Goal: Task Accomplishment & Management: Complete application form

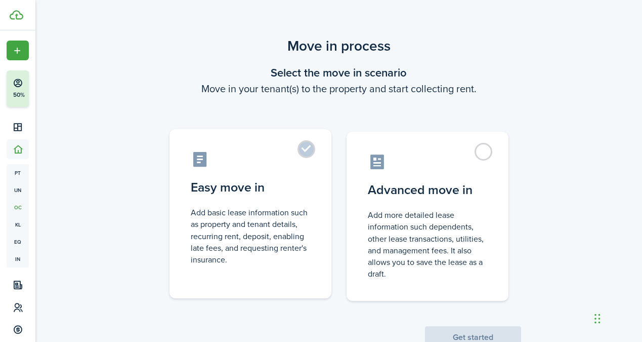
click at [301, 155] on label "Easy move in Add basic lease information such as property and tenant details, r…" at bounding box center [251, 213] width 162 height 169
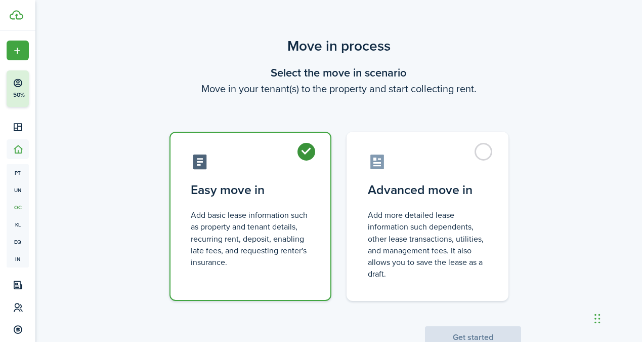
radio input "true"
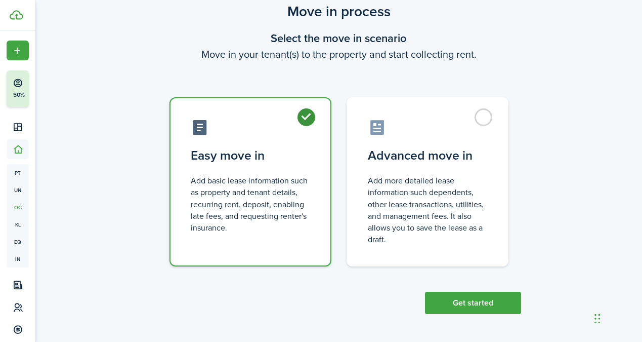
click at [479, 317] on div "Move in process Select the move in scenario Move in your tenant(s) to the prope…" at bounding box center [338, 157] width 607 height 323
click at [479, 306] on button "Get started" at bounding box center [473, 302] width 96 height 22
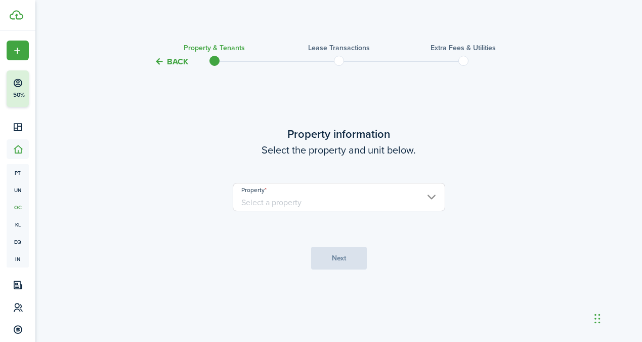
click at [335, 196] on input "Property" at bounding box center [339, 197] width 213 height 28
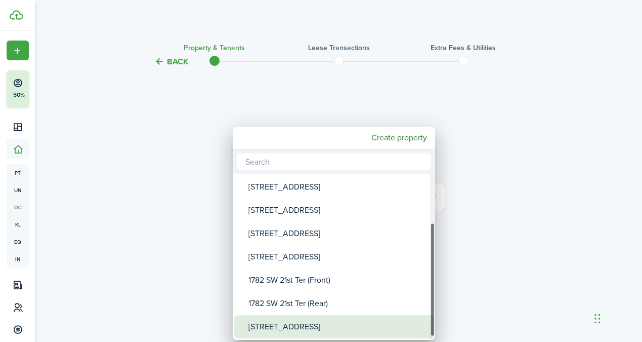
click at [300, 327] on div "[STREET_ADDRESS]" at bounding box center [337, 326] width 179 height 23
type input "[STREET_ADDRESS]"
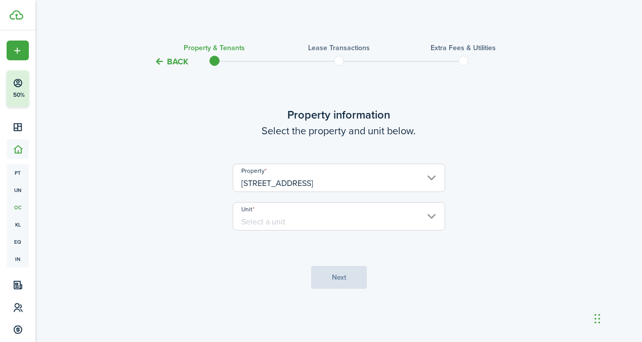
click at [329, 222] on input "Unit" at bounding box center [339, 216] width 213 height 28
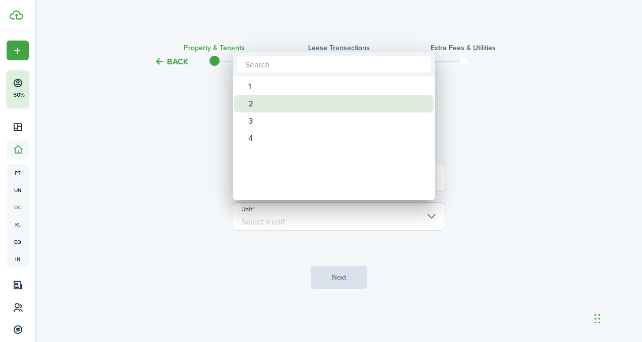
click at [257, 104] on div "2" at bounding box center [337, 103] width 179 height 17
type input "2"
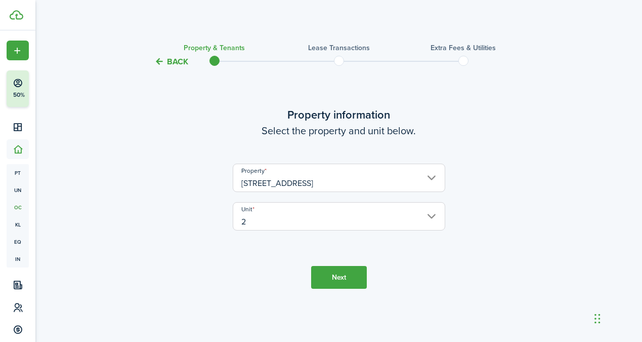
click at [340, 281] on button "Next" at bounding box center [339, 277] width 56 height 23
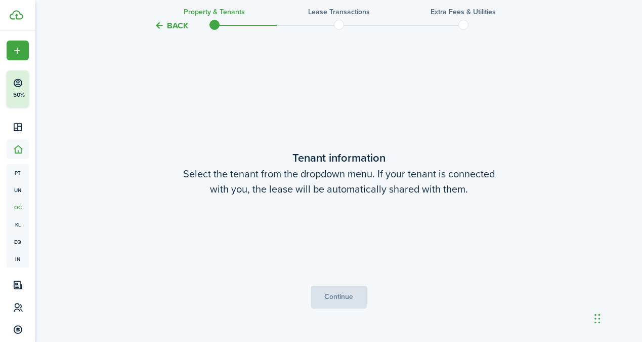
scroll to position [274, 0]
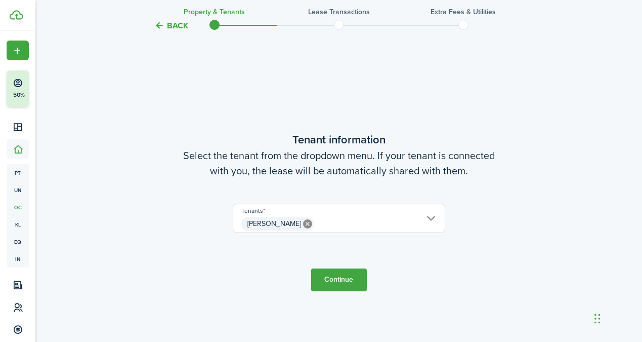
click at [343, 278] on button "Continue" at bounding box center [339, 279] width 56 height 23
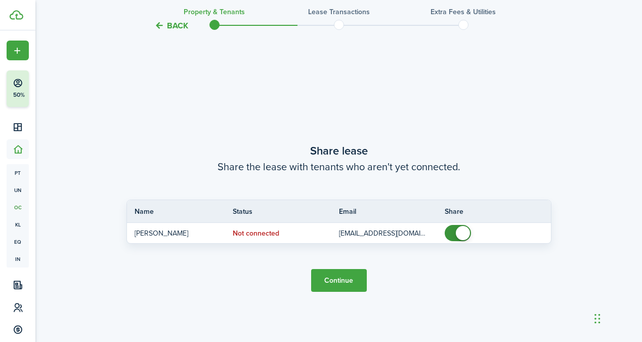
scroll to position [615, 0]
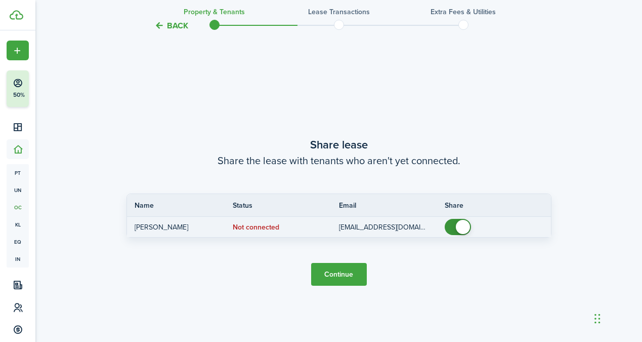
checkbox input "false"
click at [465, 232] on span at bounding box center [463, 227] width 14 height 14
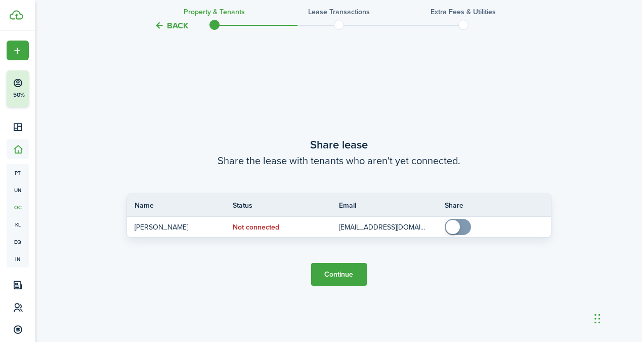
click at [355, 269] on button "Continue" at bounding box center [339, 274] width 56 height 23
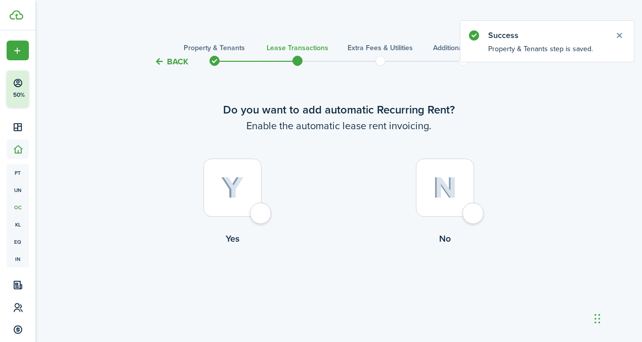
click at [219, 216] on div at bounding box center [232, 187] width 58 height 58
radio input "true"
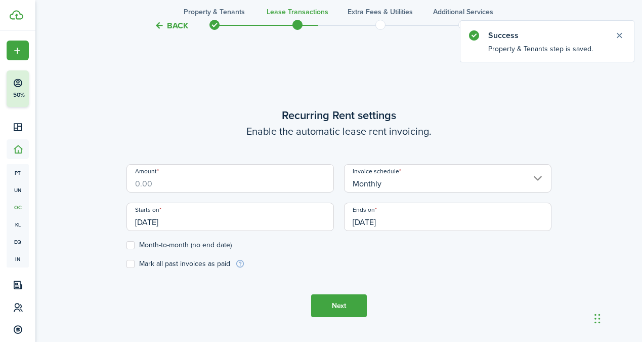
scroll to position [278, 0]
click at [289, 187] on input "Amount" at bounding box center [230, 177] width 207 height 28
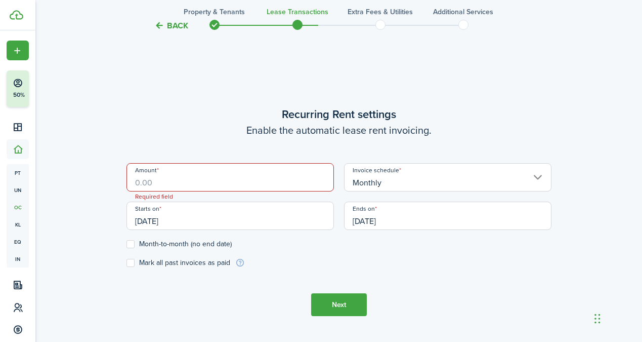
click at [197, 226] on input "[DATE]" at bounding box center [230, 215] width 207 height 28
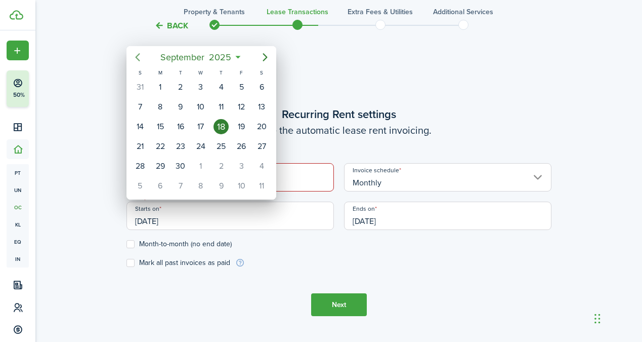
click at [141, 55] on icon "Previous page" at bounding box center [138, 57] width 12 height 12
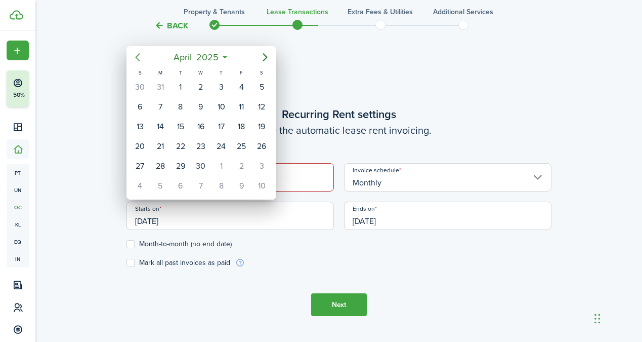
click at [141, 55] on icon "Previous page" at bounding box center [138, 57] width 12 height 12
click at [269, 61] on icon "Next page" at bounding box center [265, 57] width 12 height 12
click at [180, 86] on div "1" at bounding box center [180, 86] width 15 height 15
type input "[DATE]"
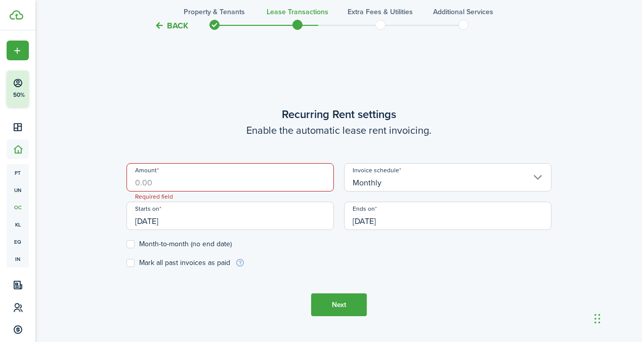
click at [400, 218] on input "[DATE]" at bounding box center [447, 215] width 207 height 28
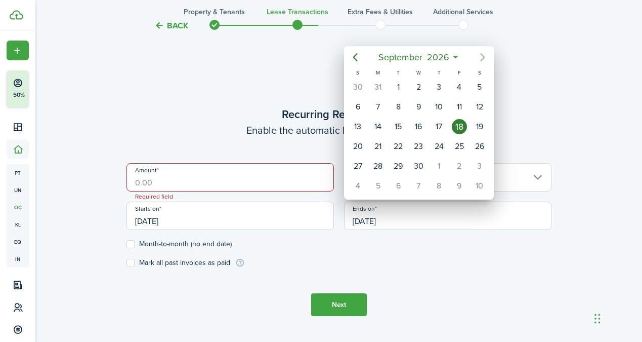
click at [486, 60] on icon "Next page" at bounding box center [483, 57] width 12 height 12
click at [355, 56] on icon "Previous page" at bounding box center [355, 57] width 12 height 12
click at [355, 56] on icon "Previous page" at bounding box center [355, 57] width 5 height 8
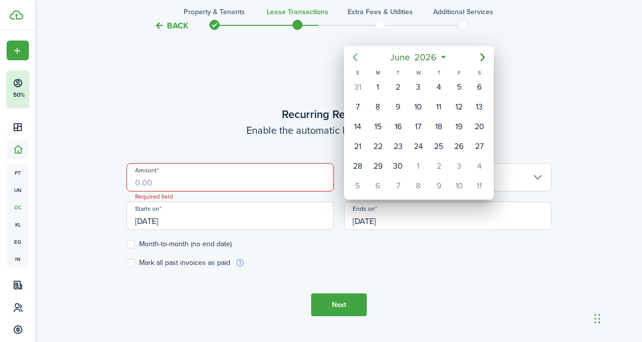
click at [355, 56] on icon "Previous page" at bounding box center [355, 57] width 5 height 8
click at [401, 161] on div "31" at bounding box center [398, 165] width 15 height 15
type input "[DATE]"
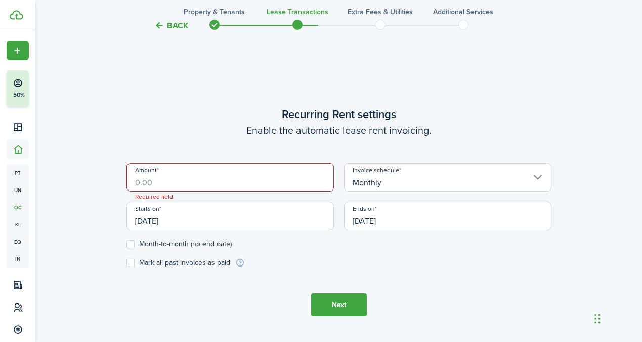
click at [129, 265] on label "Mark all past invoices as paid" at bounding box center [179, 263] width 104 height 8
click at [127, 263] on input "Mark all past invoices as paid" at bounding box center [126, 263] width 1 height 1
checkbox input "true"
click at [195, 183] on input "Amount" at bounding box center [230, 177] width 207 height 28
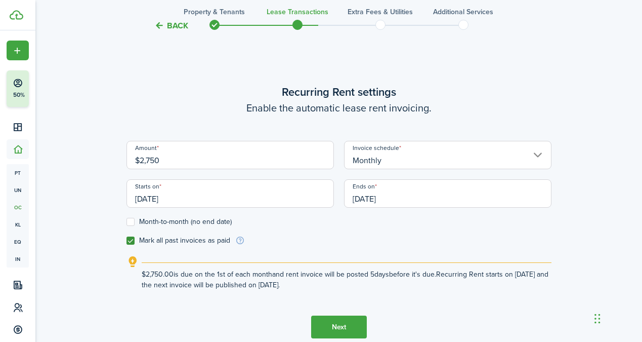
type input "$2,750.00"
click at [323, 319] on button "Next" at bounding box center [339, 326] width 56 height 23
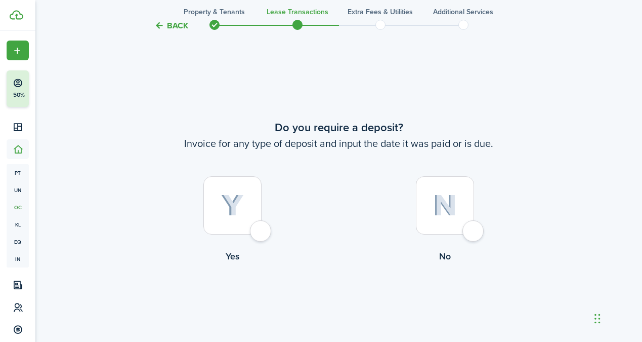
scroll to position [620, 0]
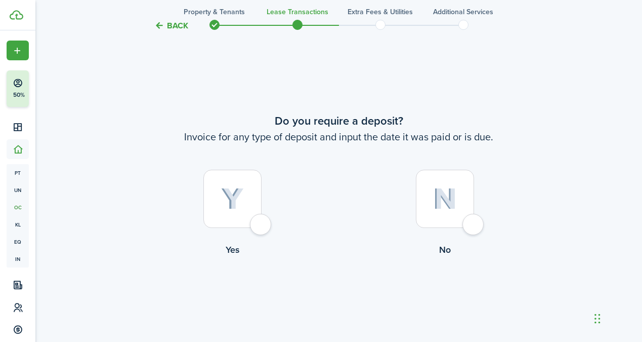
click at [442, 192] on img at bounding box center [445, 199] width 24 height 22
radio input "true"
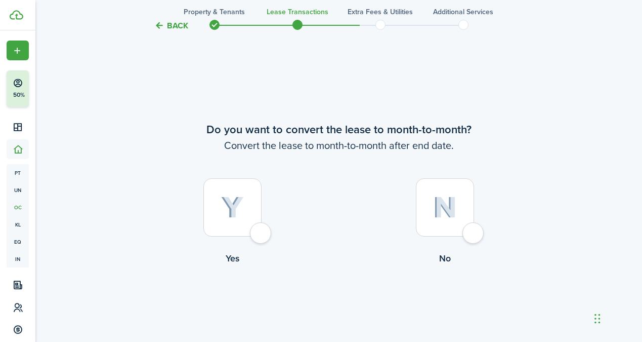
scroll to position [961, 0]
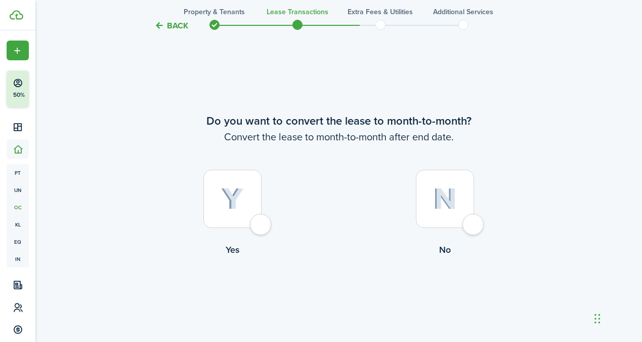
click at [466, 196] on div at bounding box center [445, 199] width 58 height 58
radio input "true"
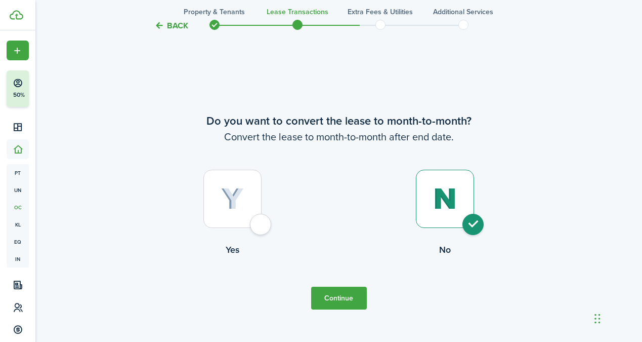
click at [353, 301] on button "Continue" at bounding box center [339, 297] width 56 height 23
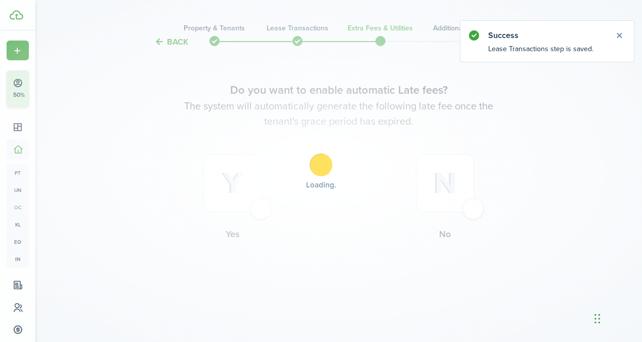
scroll to position [0, 0]
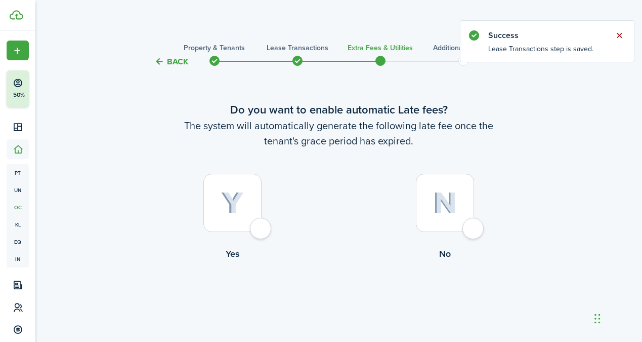
click at [620, 33] on button "Close notify" at bounding box center [619, 35] width 14 height 14
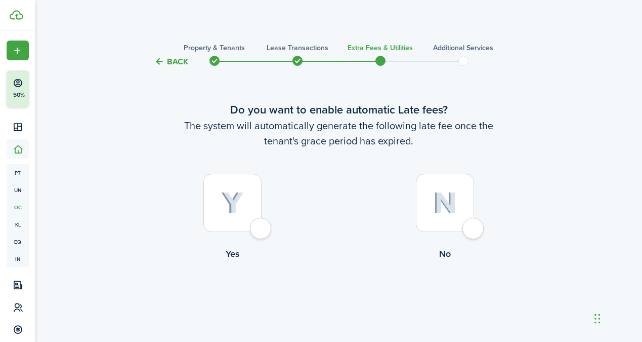
click at [226, 193] on img at bounding box center [232, 203] width 23 height 22
radio input "true"
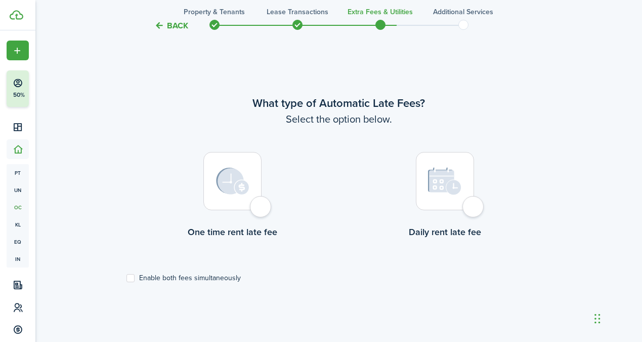
scroll to position [293, 0]
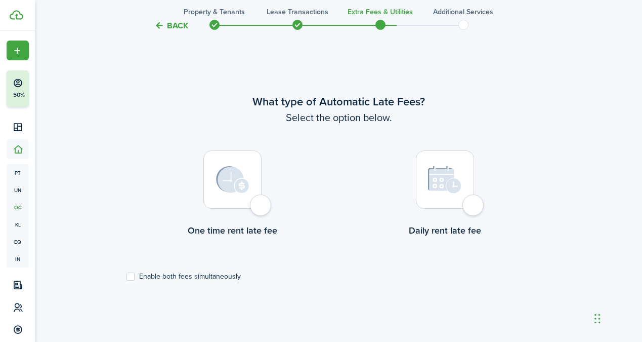
click at [232, 206] on div at bounding box center [232, 179] width 58 height 58
radio input "true"
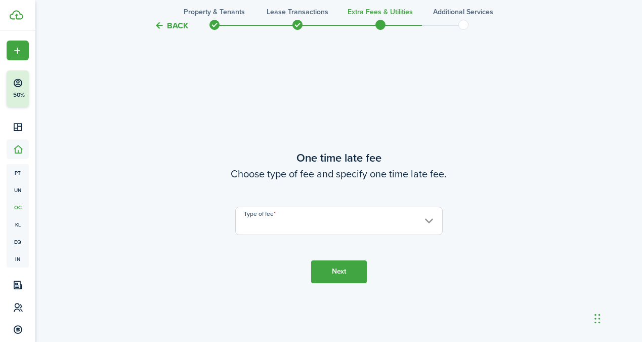
scroll to position [635, 0]
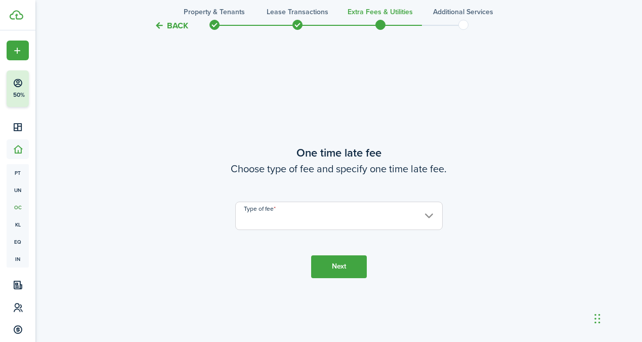
click at [340, 216] on input "Type of fee" at bounding box center [338, 215] width 207 height 28
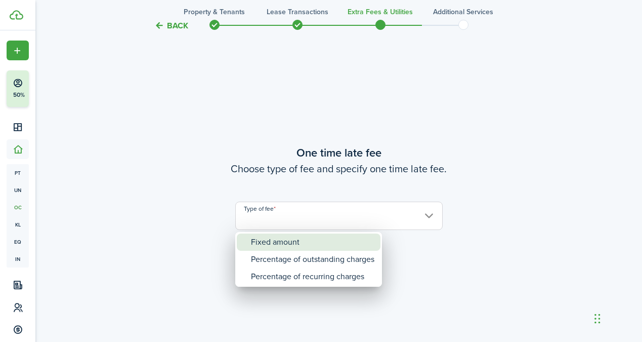
click at [277, 243] on div "Fixed amount" at bounding box center [312, 241] width 123 height 17
type input "Fixed amount"
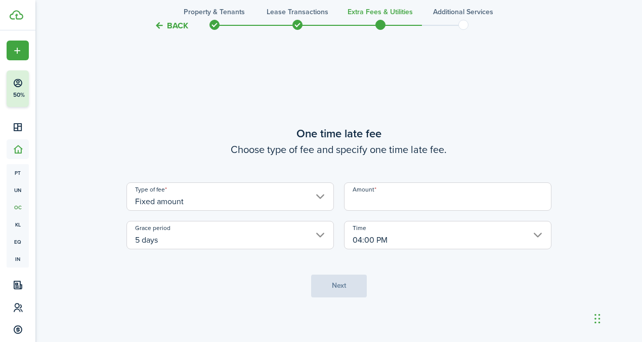
click at [399, 197] on input "Amount" at bounding box center [447, 196] width 207 height 28
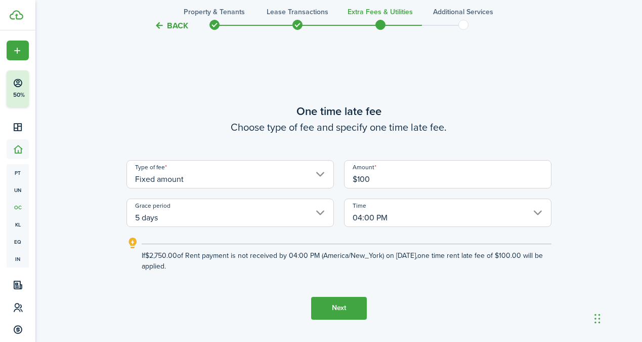
click at [417, 216] on input "04:00 PM" at bounding box center [447, 212] width 207 height 28
type input "$100.00"
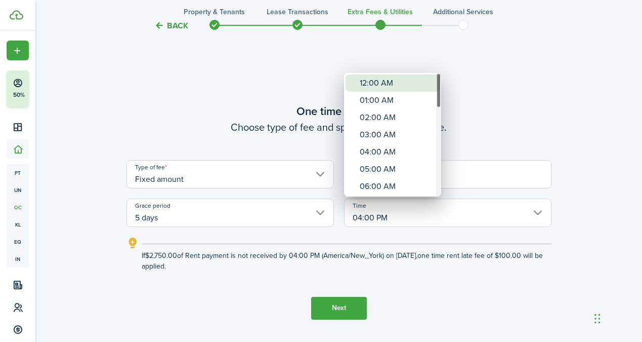
click at [389, 81] on div "12:00 AM" at bounding box center [397, 82] width 74 height 17
type input "12:00 AM"
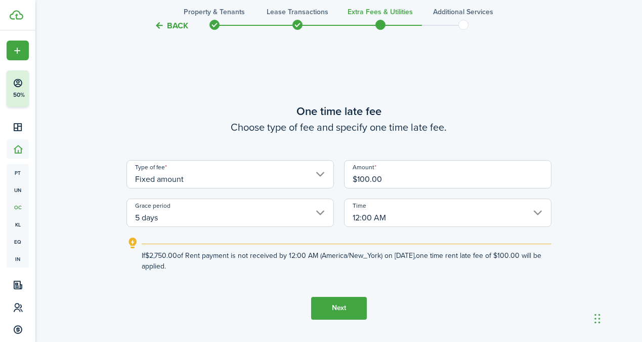
click at [356, 313] on button "Next" at bounding box center [339, 308] width 56 height 23
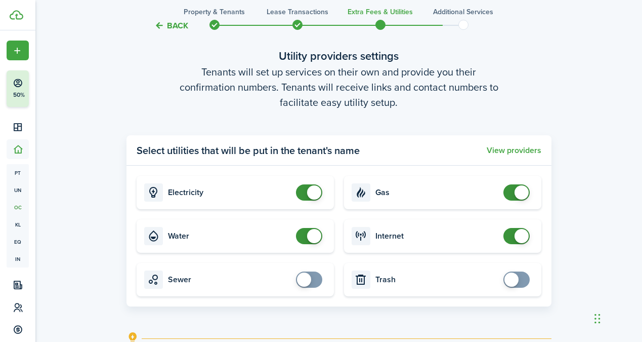
scroll to position [1110, 0]
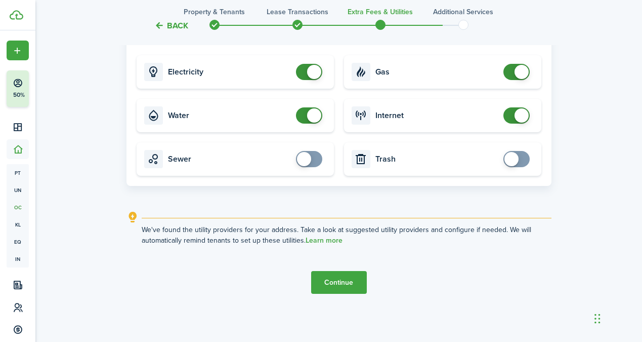
click at [345, 277] on button "Continue" at bounding box center [339, 282] width 56 height 23
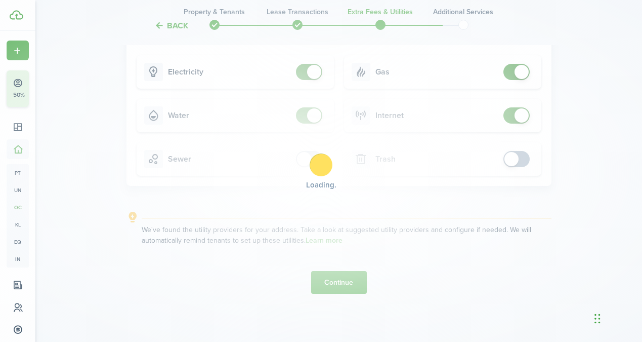
scroll to position [0, 0]
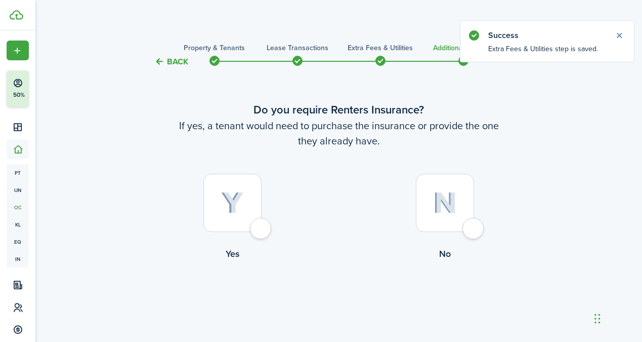
click at [438, 216] on div at bounding box center [445, 203] width 58 height 58
radio input "true"
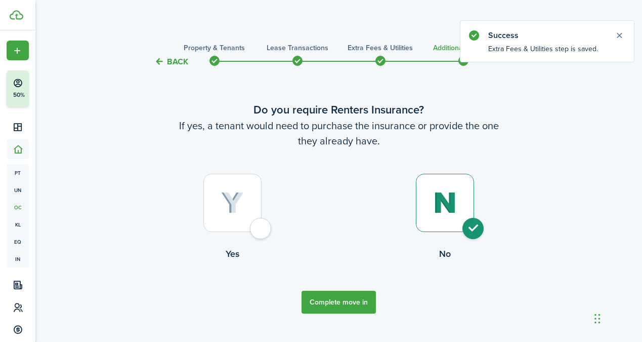
click at [340, 307] on button "Complete move in" at bounding box center [339, 301] width 74 height 23
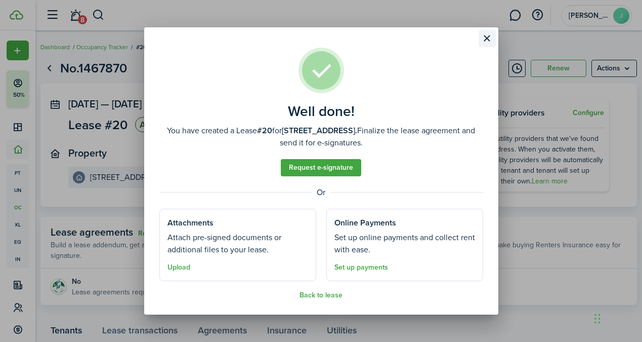
click at [487, 43] on button "Close modal" at bounding box center [487, 38] width 17 height 17
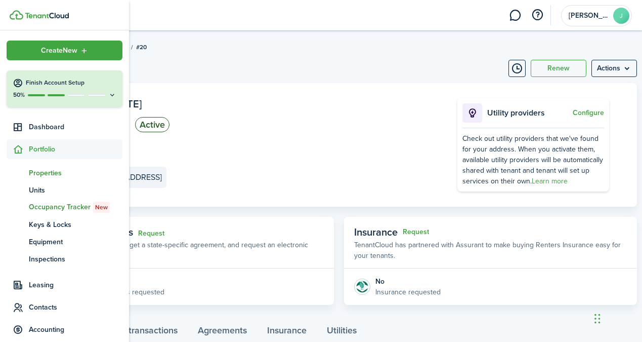
click at [54, 174] on span "Properties" at bounding box center [76, 172] width 94 height 11
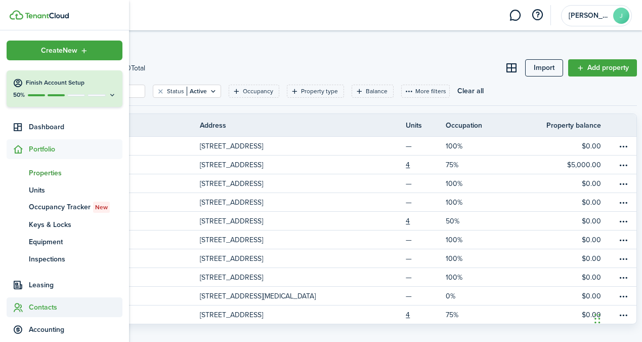
click at [48, 309] on span "Contacts" at bounding box center [76, 307] width 94 height 11
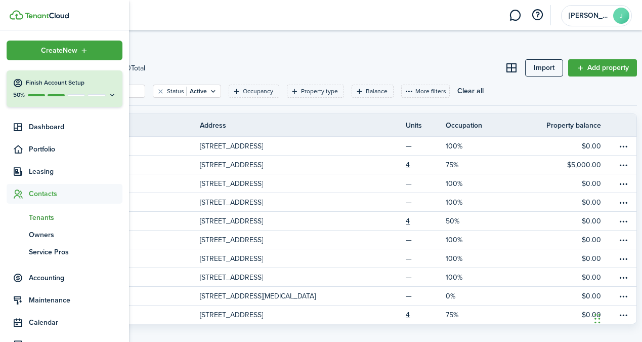
click at [50, 218] on span "Tenants" at bounding box center [76, 217] width 94 height 11
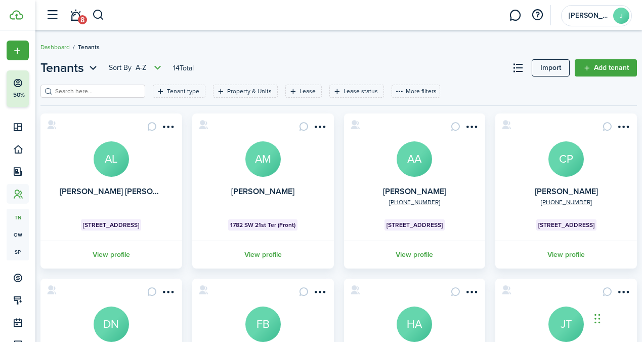
click at [618, 55] on div "Tenants Sort by A-Z 14 Total Import Add tenant Tenant type Property & Units Lea…" at bounding box center [338, 346] width 607 height 585
click at [611, 71] on link "Add tenant" at bounding box center [606, 67] width 62 height 17
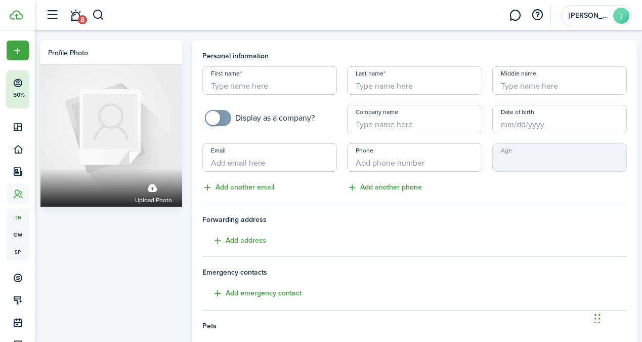
click at [277, 85] on input "First name" at bounding box center [269, 80] width 135 height 28
paste input "Karl"
type input "Karl"
click at [419, 84] on input "Last name" at bounding box center [414, 80] width 135 height 28
type input "Riley"
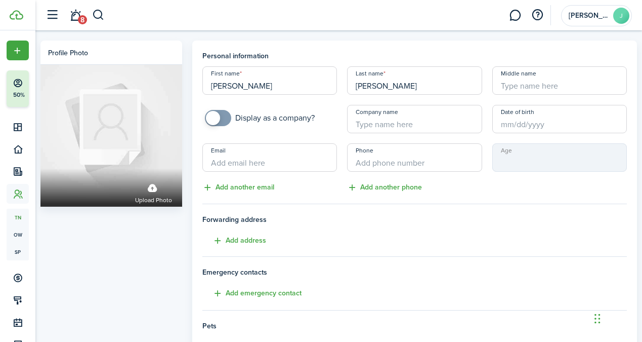
click at [261, 165] on input "Email" at bounding box center [269, 157] width 135 height 28
paste input "riley.karl@gmail.com"
type input "riley.karl@gmail.com"
click at [408, 163] on input "+1" at bounding box center [414, 157] width 135 height 28
paste input "314-749-9398"
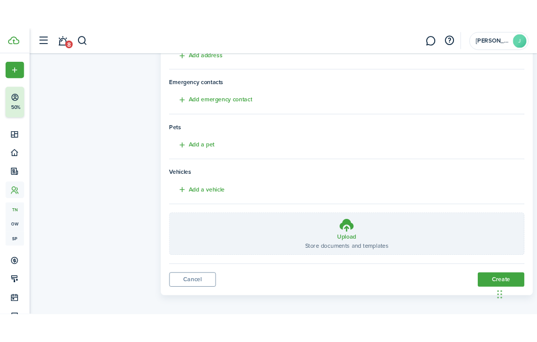
scroll to position [206, 0]
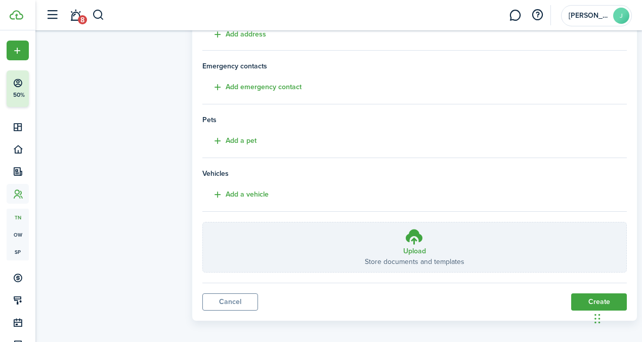
type input "[PHONE_NUMBER]"
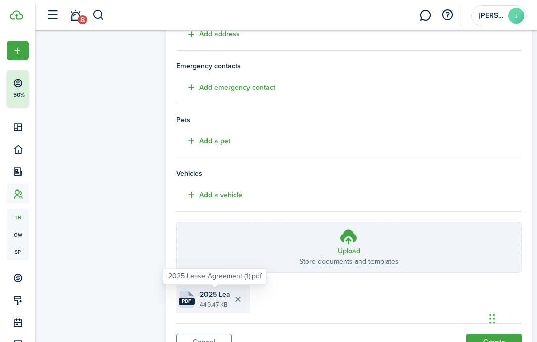
click at [211, 295] on span "2025 Lease Agreement (1).pdf" at bounding box center [215, 294] width 30 height 11
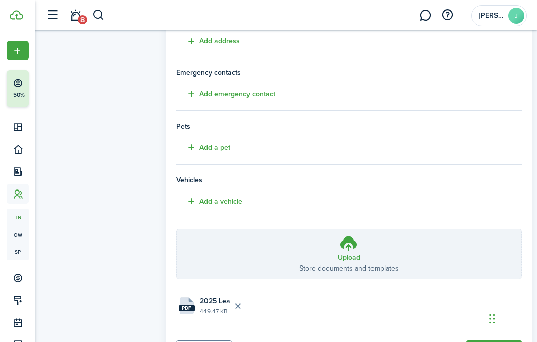
scroll to position [253, 0]
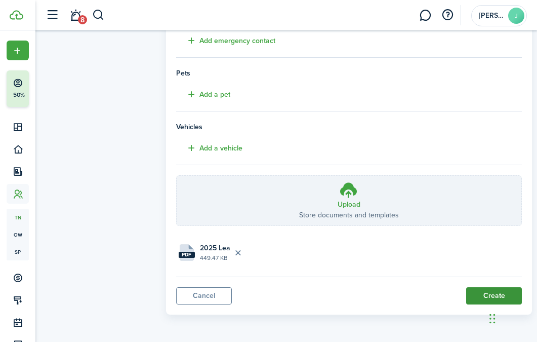
click at [481, 299] on button "Create" at bounding box center [494, 295] width 56 height 17
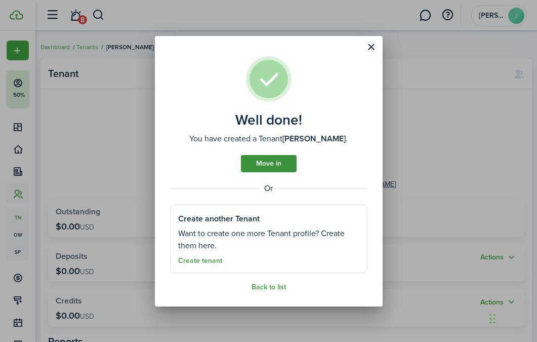
click at [269, 166] on link "Move in" at bounding box center [269, 163] width 56 height 17
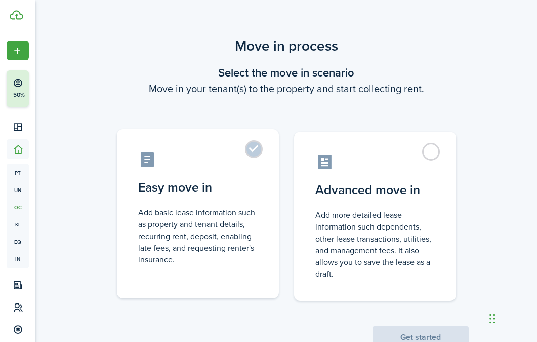
click at [245, 153] on label "Easy move in Add basic lease information such as property and tenant details, r…" at bounding box center [198, 213] width 162 height 169
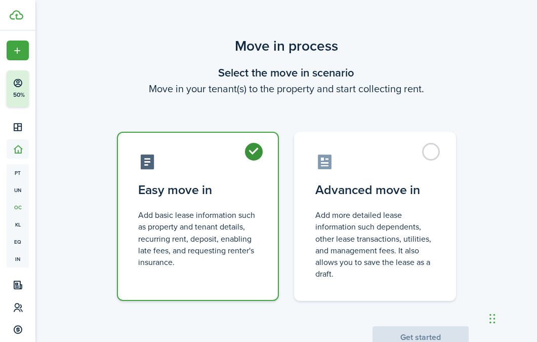
radio input "true"
click at [417, 329] on button "Get started" at bounding box center [420, 337] width 96 height 22
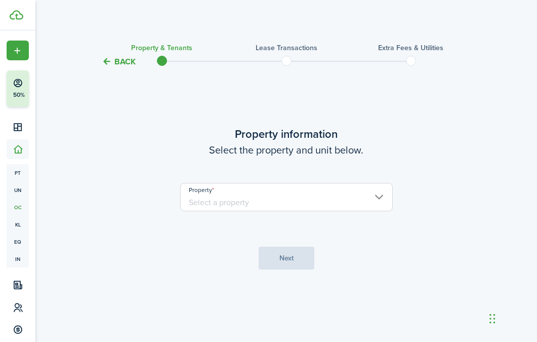
click at [338, 198] on input "Property" at bounding box center [286, 197] width 213 height 28
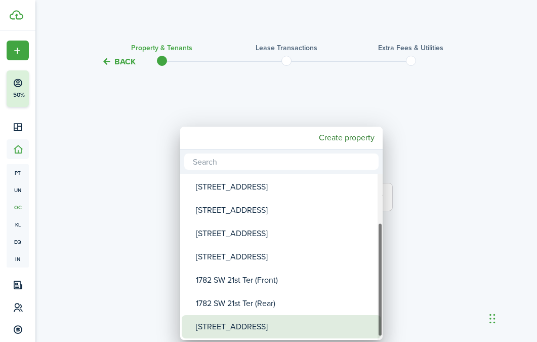
click at [244, 325] on div "[STREET_ADDRESS]" at bounding box center [285, 326] width 179 height 23
type input "[STREET_ADDRESS]"
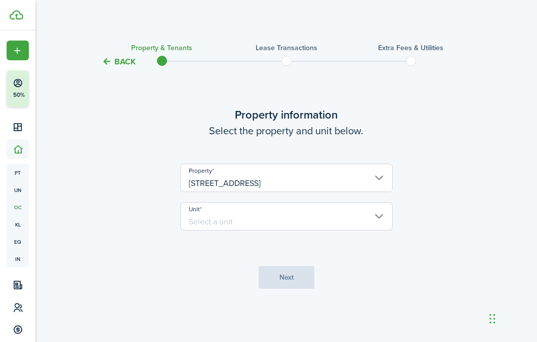
click at [282, 209] on input "Unit" at bounding box center [286, 216] width 213 height 28
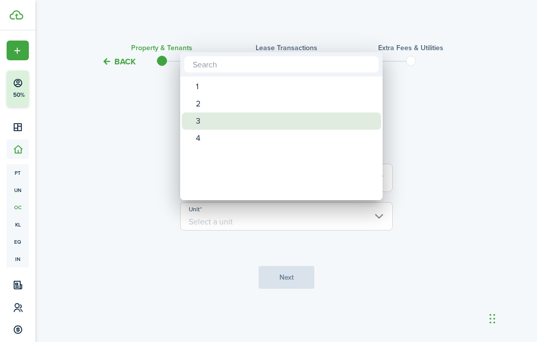
click at [249, 118] on div "3" at bounding box center [285, 120] width 179 height 17
type input "3"
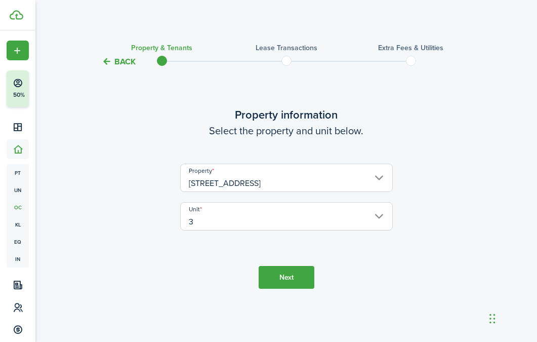
click at [278, 277] on button "Next" at bounding box center [287, 277] width 56 height 23
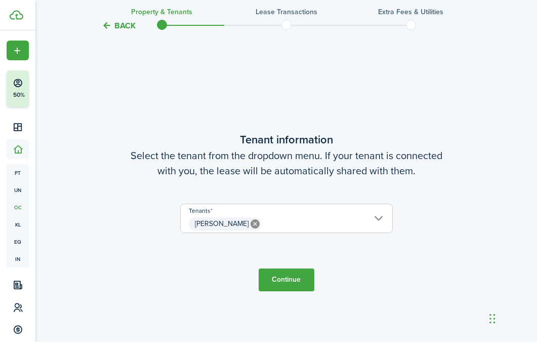
click at [301, 275] on button "Continue" at bounding box center [287, 279] width 56 height 23
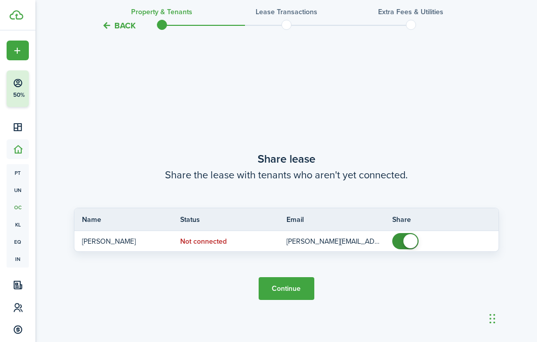
scroll to position [615, 0]
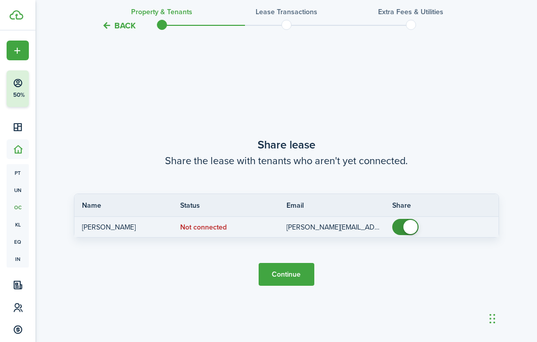
checkbox input "false"
click at [404, 227] on span at bounding box center [410, 227] width 14 height 14
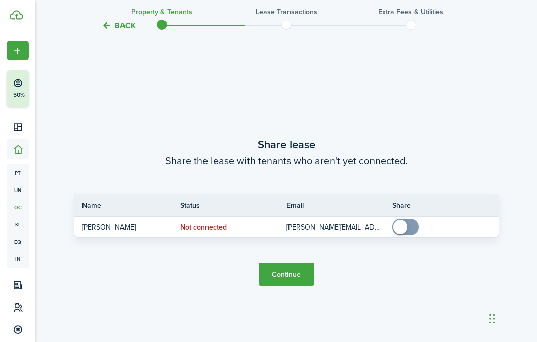
click at [295, 271] on button "Continue" at bounding box center [287, 274] width 56 height 23
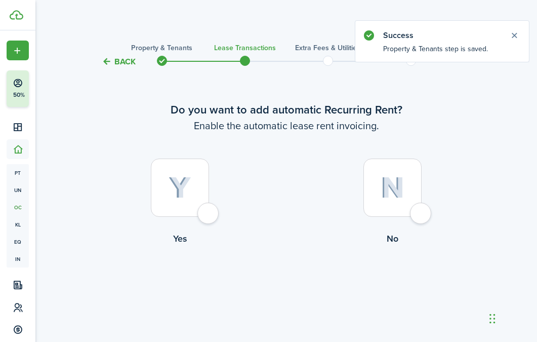
click at [197, 199] on div at bounding box center [180, 187] width 58 height 58
radio input "true"
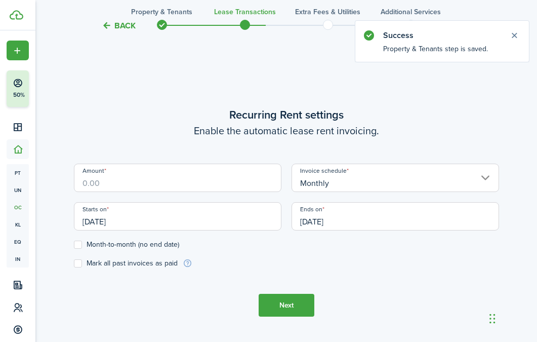
scroll to position [278, 0]
click at [222, 183] on input "Amount" at bounding box center [177, 177] width 207 height 28
click at [273, 212] on input "[DATE]" at bounding box center [177, 215] width 207 height 28
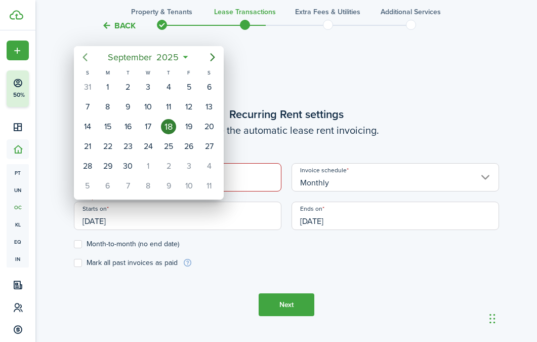
click at [87, 58] on icon "Previous page" at bounding box center [85, 57] width 12 height 12
click at [86, 59] on icon "Previous page" at bounding box center [84, 57] width 5 height 8
click at [173, 87] on div "1" at bounding box center [168, 86] width 15 height 15
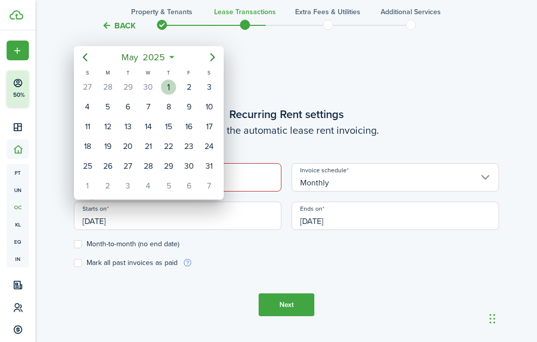
type input "05/01/2025"
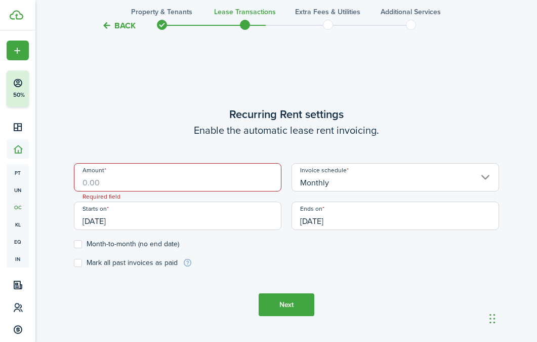
click at [306, 230] on div "Ends on 09/18/2026" at bounding box center [395, 220] width 218 height 38
click at [324, 214] on input "[DATE]" at bounding box center [394, 215] width 207 height 28
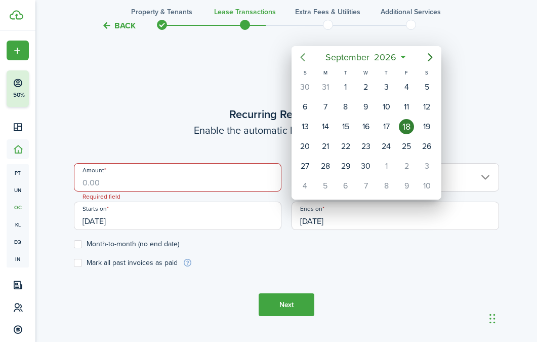
click at [300, 59] on icon "Previous page" at bounding box center [303, 57] width 12 height 12
click at [306, 60] on icon "Previous page" at bounding box center [303, 57] width 12 height 12
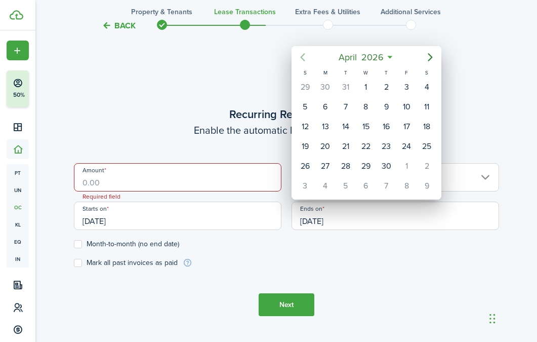
click at [306, 60] on icon "Previous page" at bounding box center [303, 57] width 12 height 12
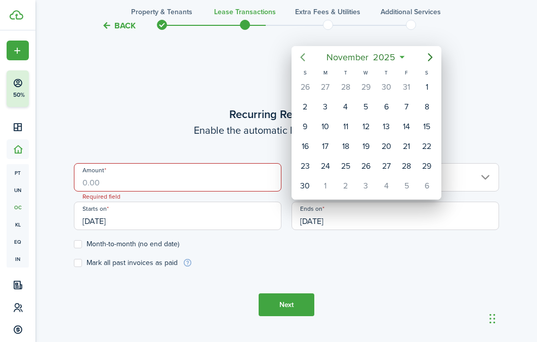
click at [306, 60] on icon "Previous page" at bounding box center [303, 57] width 12 height 12
click at [406, 166] on div "31" at bounding box center [406, 165] width 15 height 15
type input "10/31/2025"
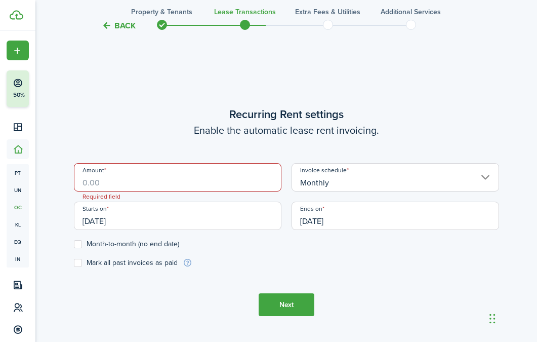
click at [77, 263] on label "Mark all past invoices as paid" at bounding box center [126, 263] width 104 height 8
click at [74, 263] on input "Mark all past invoices as paid" at bounding box center [73, 263] width 1 height 1
checkbox input "true"
click at [160, 172] on input "Amount" at bounding box center [177, 177] width 207 height 28
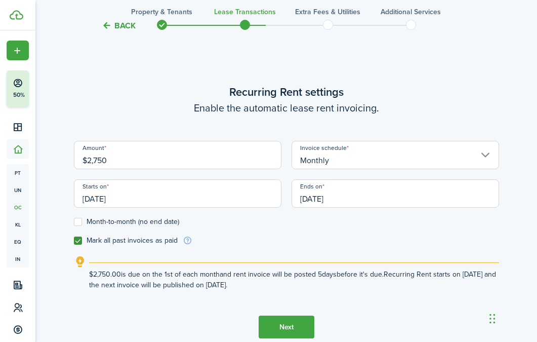
type input "$2,750.00"
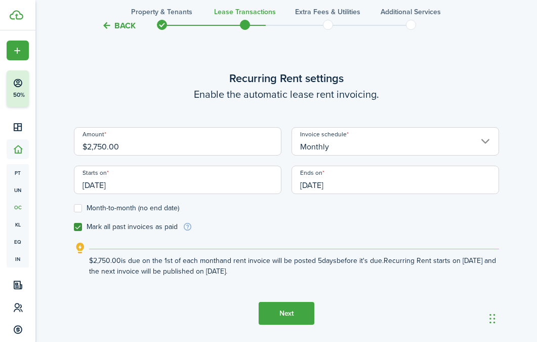
scroll to position [293, 0]
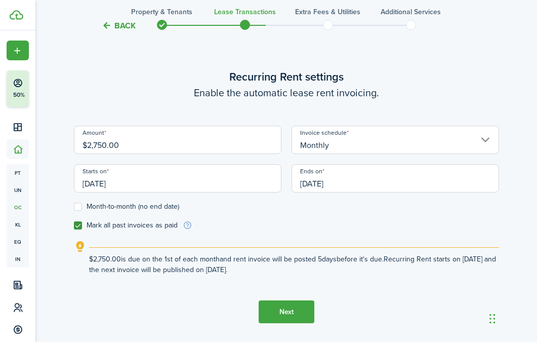
click at [286, 314] on button "Next" at bounding box center [287, 311] width 56 height 23
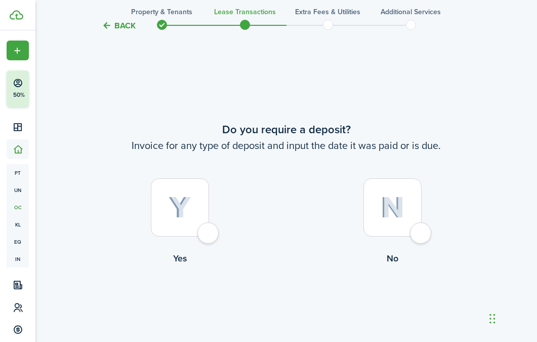
scroll to position [620, 0]
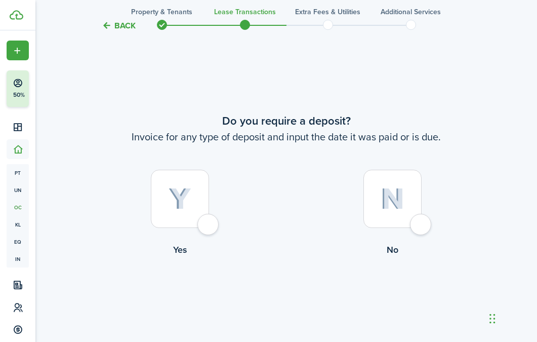
click at [402, 194] on img at bounding box center [393, 199] width 24 height 22
radio input "true"
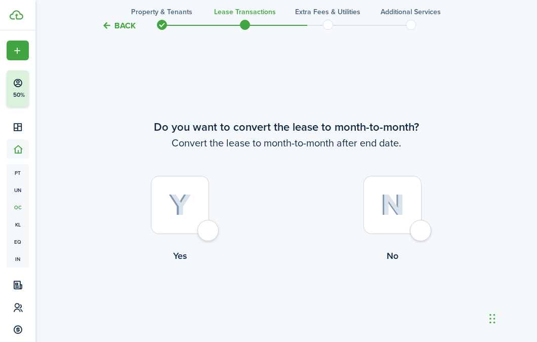
scroll to position [961, 0]
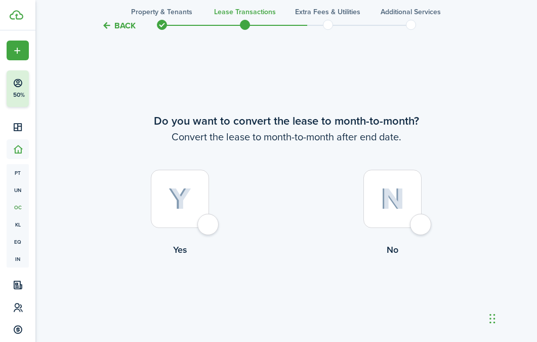
click at [390, 188] on img at bounding box center [393, 199] width 24 height 22
radio input "true"
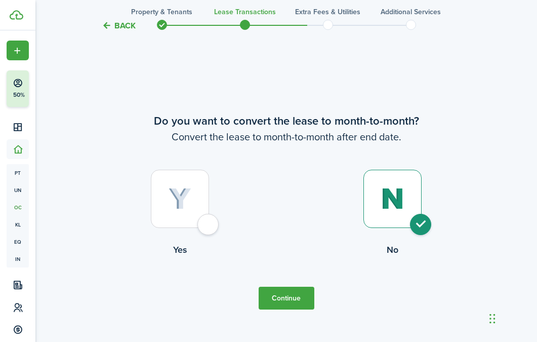
click at [283, 305] on button "Continue" at bounding box center [287, 297] width 56 height 23
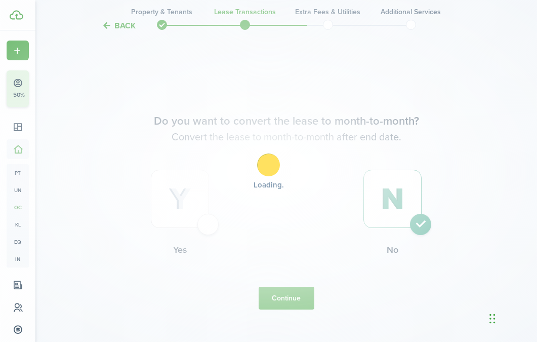
scroll to position [0, 0]
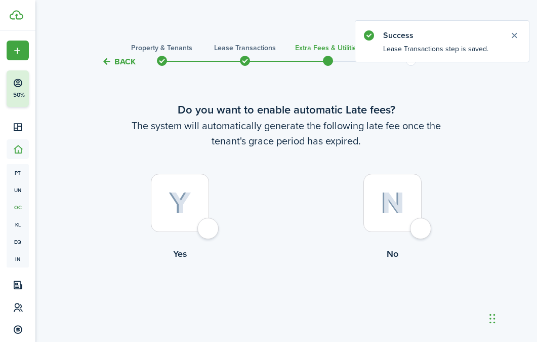
click at [187, 205] on img at bounding box center [180, 203] width 23 height 22
radio input "true"
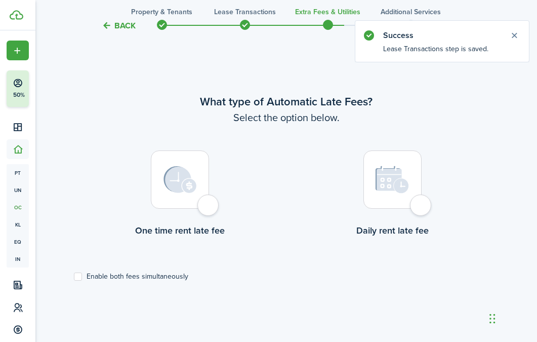
click at [163, 192] on img at bounding box center [179, 179] width 33 height 27
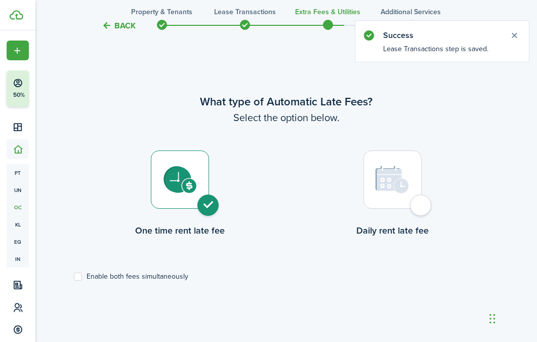
radio input "true"
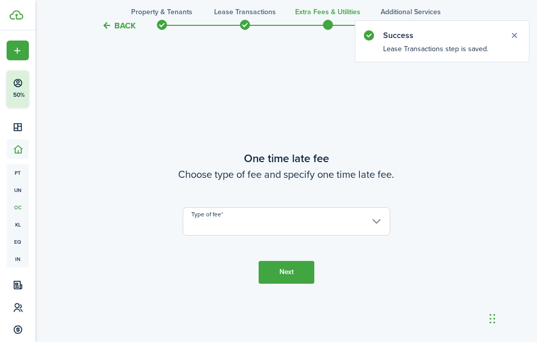
scroll to position [635, 0]
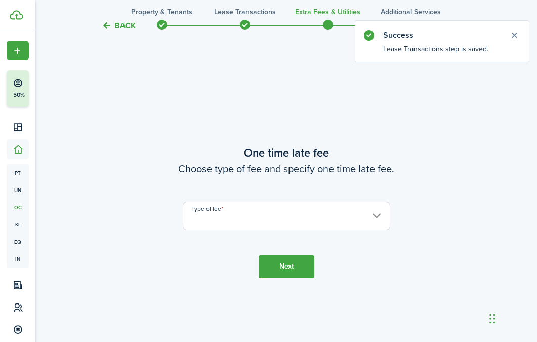
click at [313, 222] on input "Type of fee" at bounding box center [286, 215] width 207 height 28
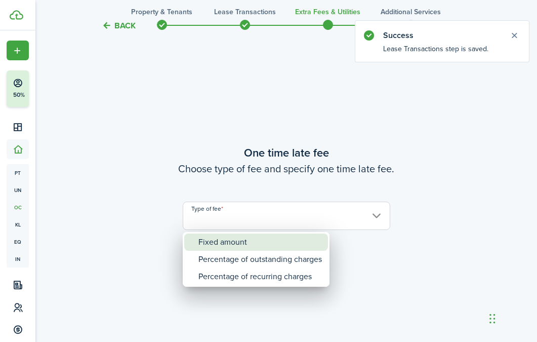
click at [240, 238] on div "Fixed amount" at bounding box center [259, 241] width 123 height 17
type input "Fixed amount"
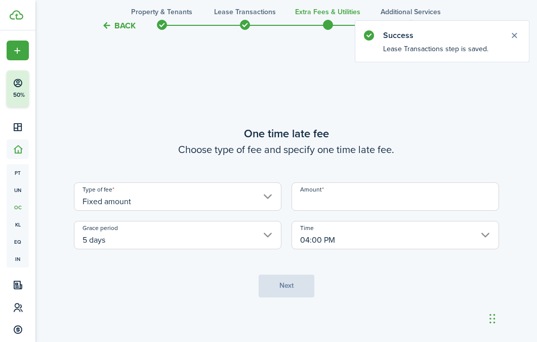
click at [322, 194] on input "Amount" at bounding box center [394, 196] width 207 height 28
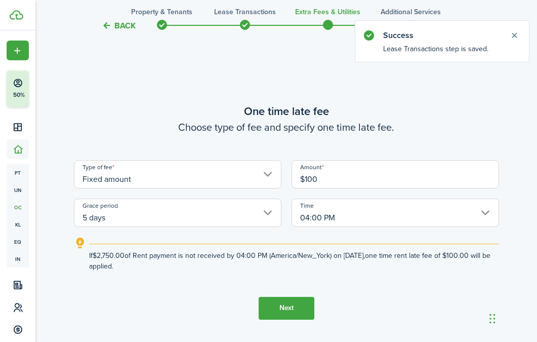
click at [355, 215] on input "04:00 PM" at bounding box center [394, 212] width 207 height 28
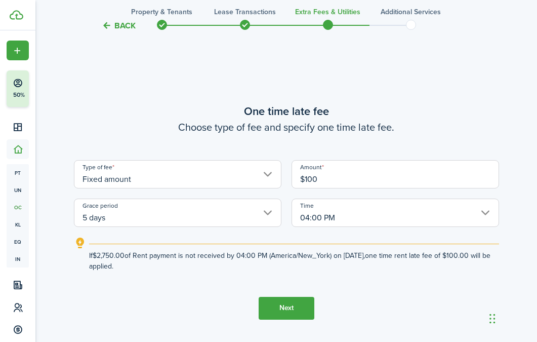
type input "$100.00"
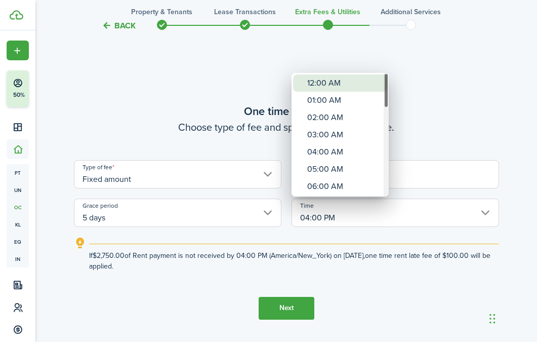
click at [333, 82] on div "12:00 AM" at bounding box center [344, 82] width 74 height 17
type input "12:00 AM"
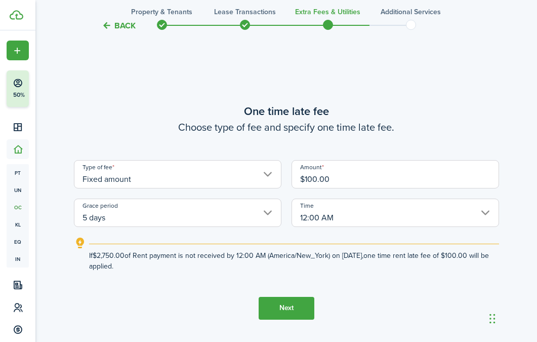
click at [283, 307] on button "Next" at bounding box center [287, 308] width 56 height 23
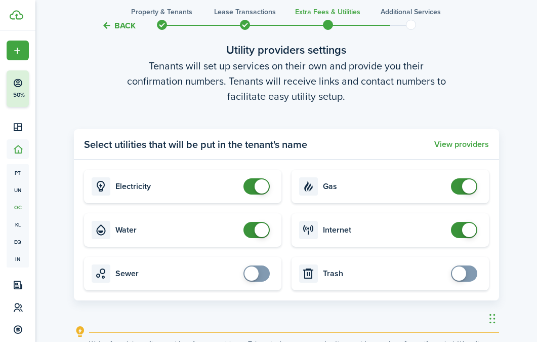
scroll to position [1110, 0]
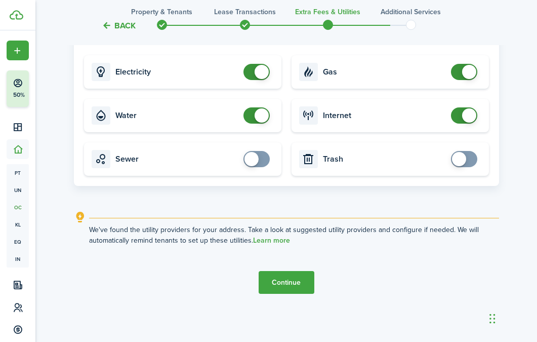
click at [295, 277] on button "Continue" at bounding box center [287, 282] width 56 height 23
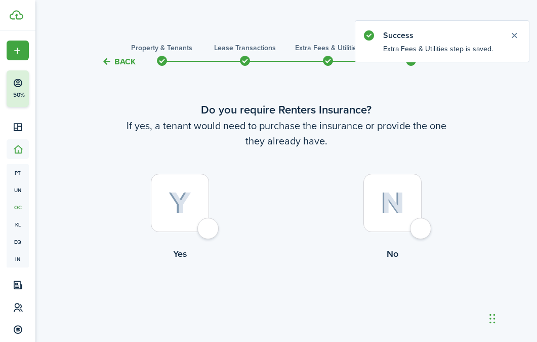
scroll to position [20, 0]
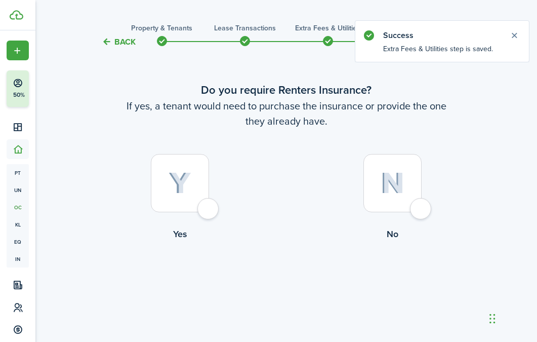
click at [386, 191] on img at bounding box center [393, 183] width 24 height 22
radio input "true"
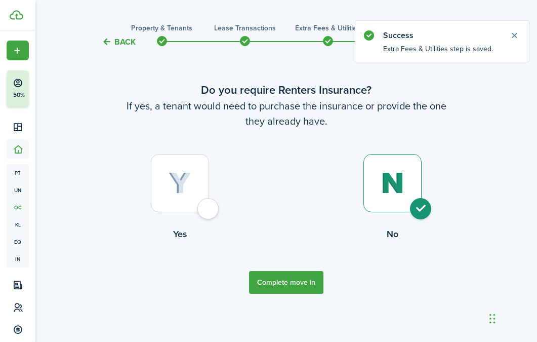
click at [297, 278] on button "Complete move in" at bounding box center [286, 282] width 74 height 23
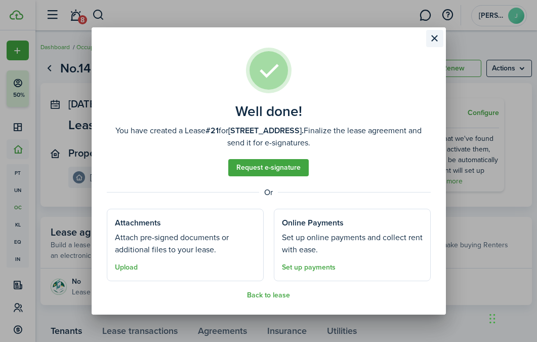
click at [439, 32] on button "Close modal" at bounding box center [434, 38] width 17 height 17
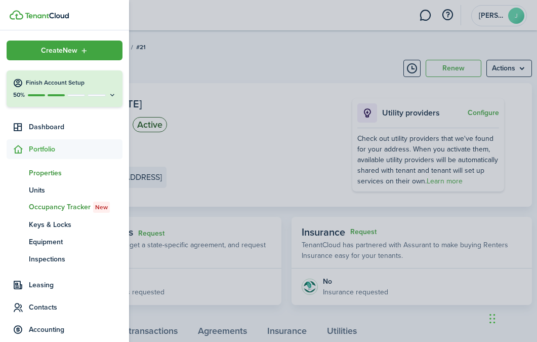
click at [33, 175] on span "Properties" at bounding box center [76, 172] width 94 height 11
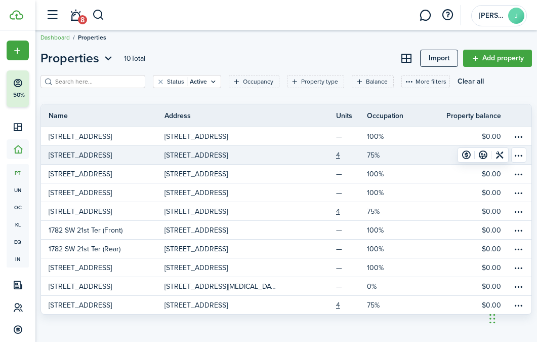
scroll to position [11, 0]
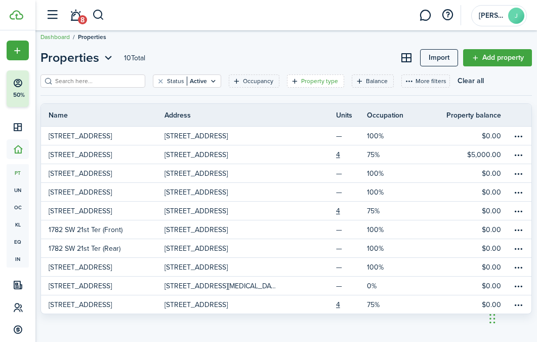
click at [309, 77] on filter-tag-label "Property type" at bounding box center [319, 80] width 37 height 9
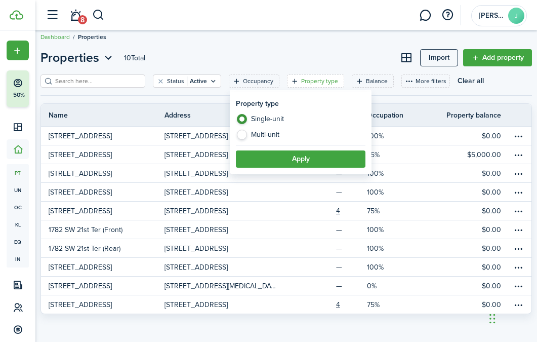
click at [343, 37] on breadcrumb "Dashboard Properties" at bounding box center [285, 31] width 491 height 23
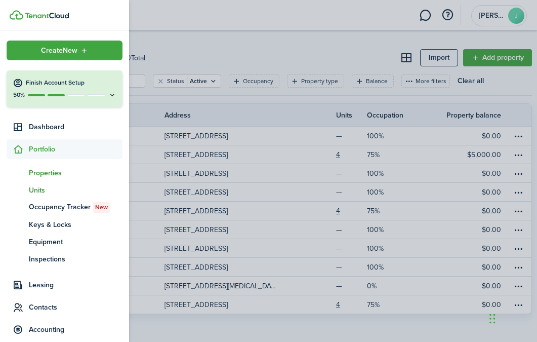
click at [49, 187] on span "Units" at bounding box center [76, 190] width 94 height 11
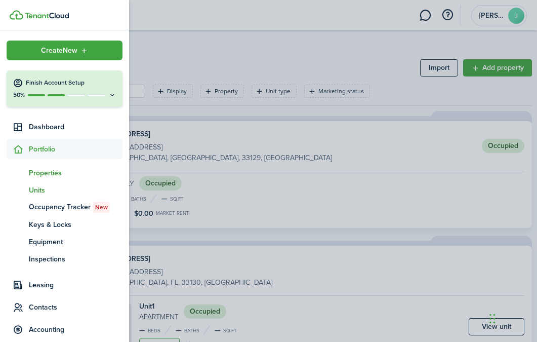
click at [48, 174] on span "Properties" at bounding box center [76, 172] width 94 height 11
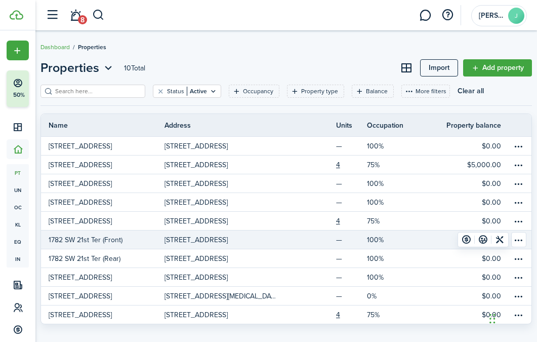
scroll to position [2, 0]
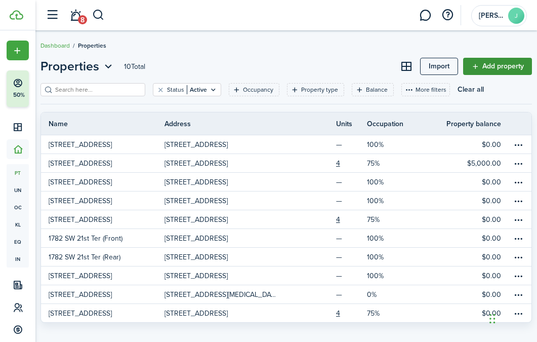
click at [502, 71] on link "Add property" at bounding box center [497, 66] width 69 height 17
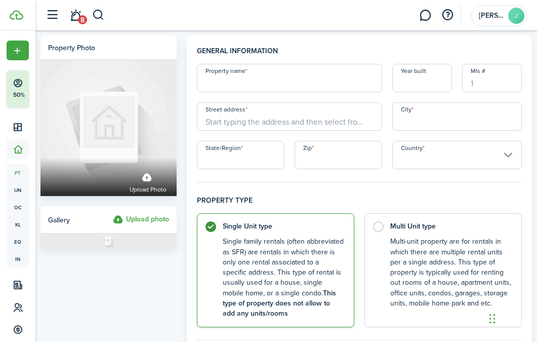
click at [277, 78] on input "Property name" at bounding box center [289, 78] width 185 height 28
paste input "5832 SW 2nd St"
type input "[STREET_ADDRESS]"
click at [219, 119] on input "Street address" at bounding box center [289, 116] width 185 height 28
paste input "5832 SW 2nd St"
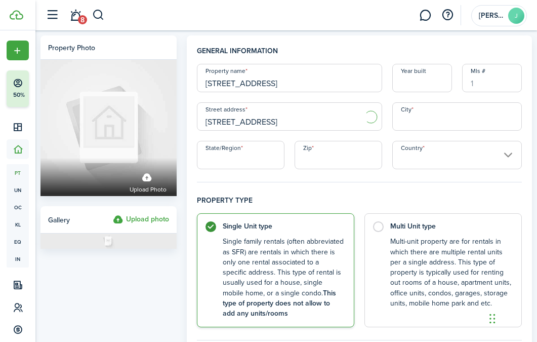
click at [303, 115] on input "5832 SW 2nd St" at bounding box center [289, 116] width 185 height 28
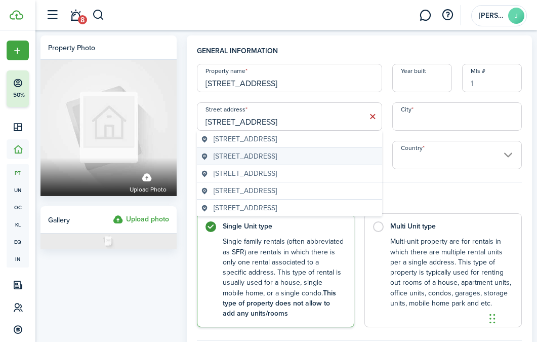
type input "5832 SW 2nd St"
click at [309, 161] on div "5832 Southwest 2nd Street, Miami, FL, USA" at bounding box center [289, 156] width 185 height 17
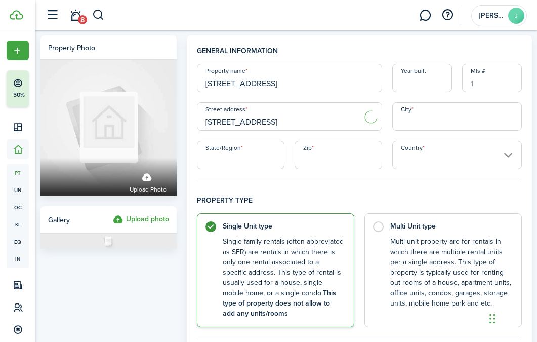
type input "Miami"
type input "FL"
type input "33144"
type input "United States"
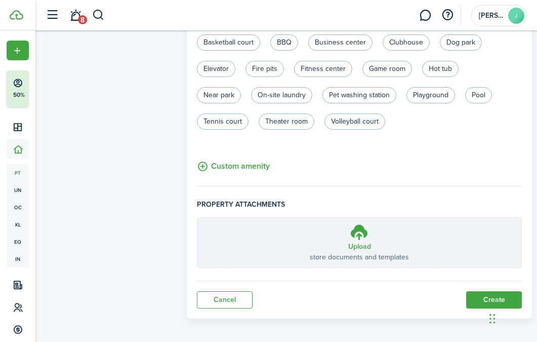
scroll to position [707, 0]
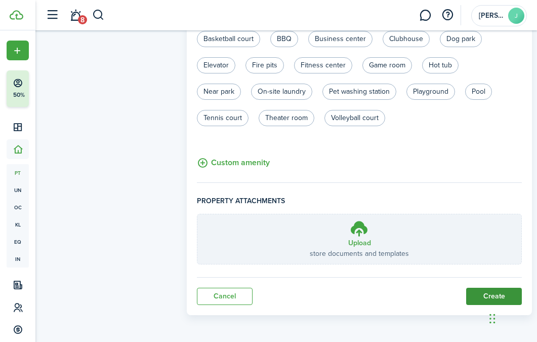
click at [489, 291] on button "Create" at bounding box center [494, 295] width 56 height 17
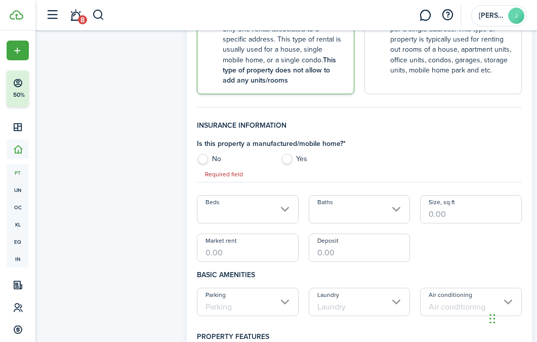
scroll to position [223, 0]
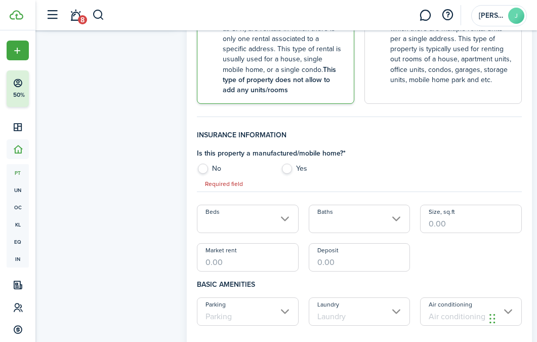
click at [202, 165] on label "No" at bounding box center [233, 170] width 73 height 15
radio input "true"
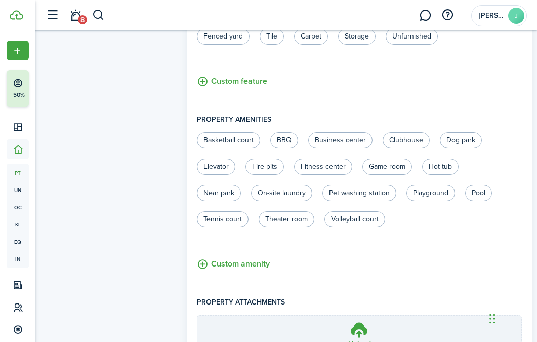
scroll to position [707, 0]
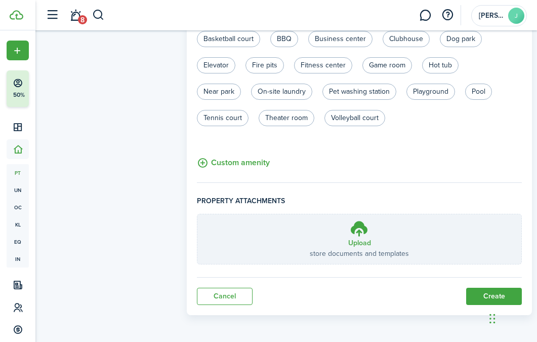
click at [482, 290] on button "Create" at bounding box center [494, 295] width 56 height 17
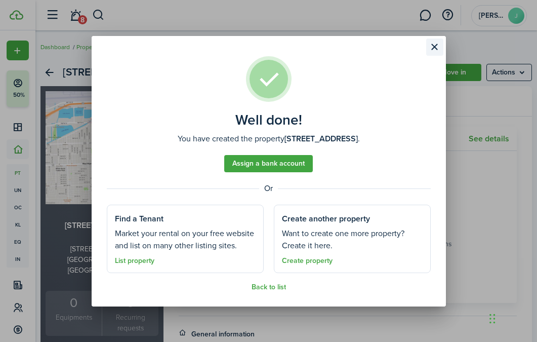
click at [438, 50] on button "Close modal" at bounding box center [434, 46] width 17 height 17
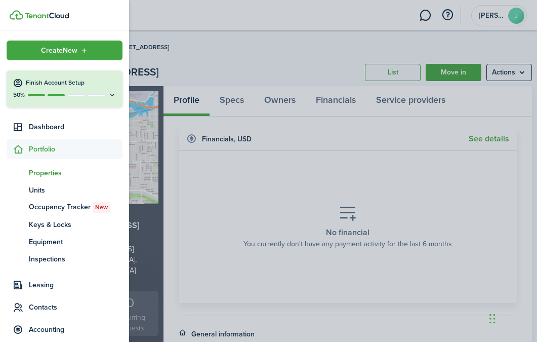
click at [39, 175] on span "Properties" at bounding box center [76, 172] width 94 height 11
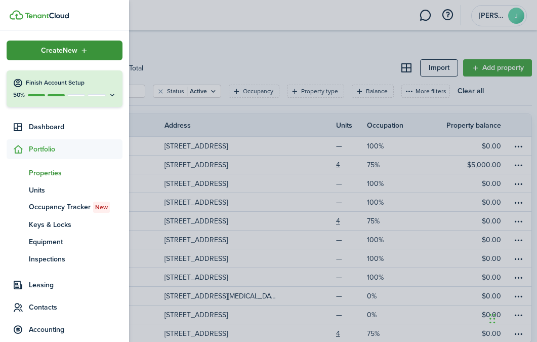
click at [78, 54] on div "Create New" at bounding box center [65, 50] width 116 height 20
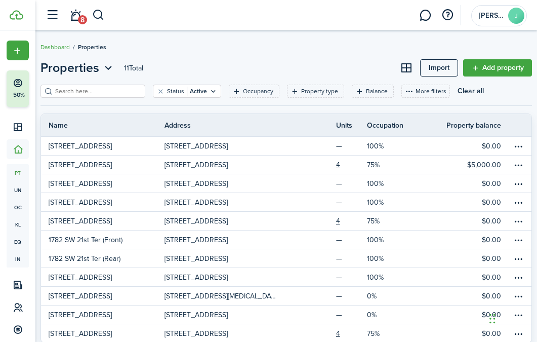
click at [365, 75] on dashboard-container "Attention! Maintenance mode is on. Positive vibes are coming your way. We'll be…" at bounding box center [268, 171] width 537 height 342
click at [503, 65] on link "Add property" at bounding box center [497, 67] width 69 height 17
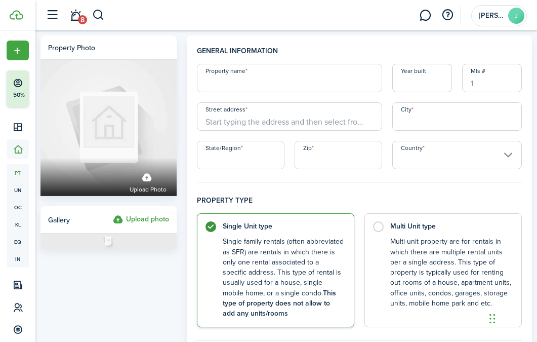
click at [245, 75] on input "Property name" at bounding box center [289, 78] width 185 height 28
paste input "5832 SW 2nd St"
type input "[STREET_ADDRESS]"
click at [313, 121] on input "Street address" at bounding box center [289, 116] width 185 height 28
paste input "5832 SW 2nd St"
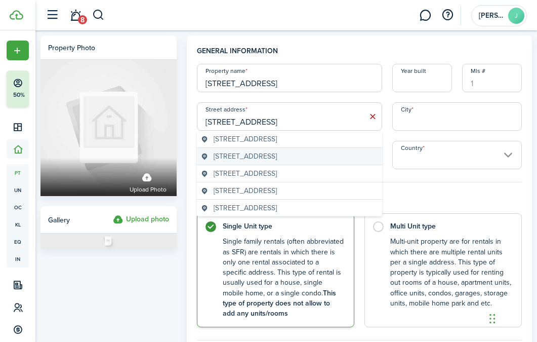
type input "5832 SW 2nd St"
click at [277, 160] on span "5832 Southwest 2nd Street, Miami, FL, USA" at bounding box center [245, 156] width 63 height 11
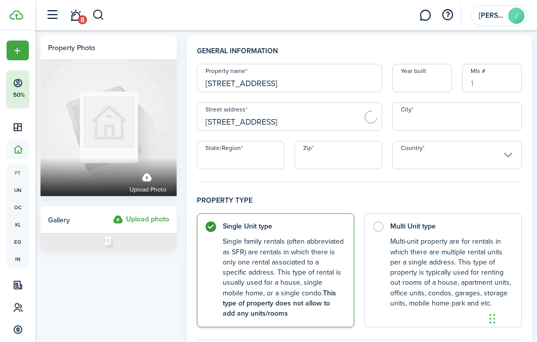
type input "Miami"
type input "FL"
type input "33144"
type input "United States"
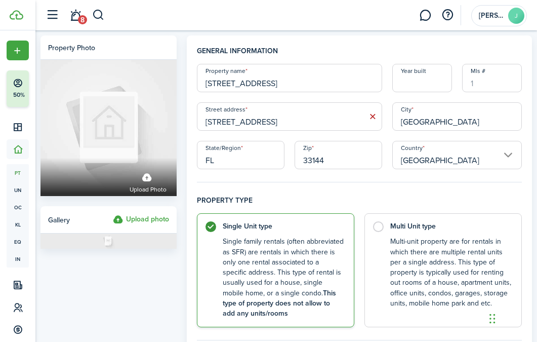
click at [370, 162] on input "33144" at bounding box center [339, 155] width 88 height 28
click at [237, 235] on label "Single Unit type Single family rentals (often abbreviated as SFR) are rentals i…" at bounding box center [275, 270] width 157 height 114
click at [206, 228] on label "Single Unit type Single family rentals (often abbreviated as SFR) are rentals i…" at bounding box center [275, 270] width 157 height 114
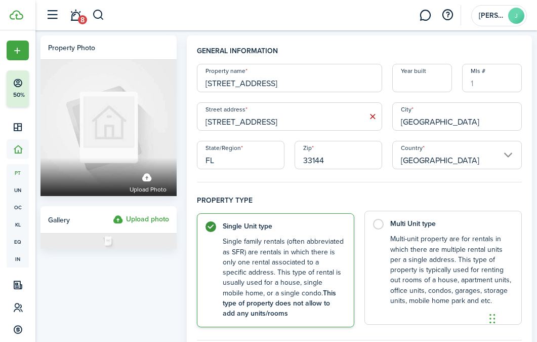
click at [477, 211] on label "Multi Unit type Multi-unit property are for rentals in which there are multiple…" at bounding box center [442, 268] width 157 height 114
radio input "false"
radio input "true"
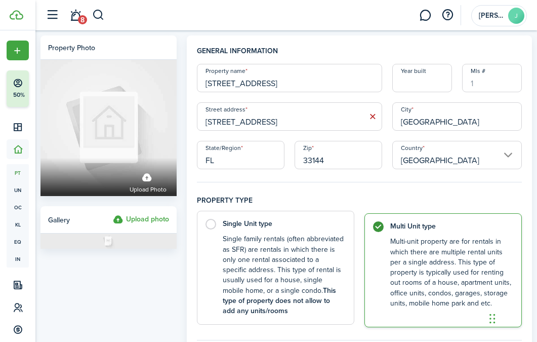
click at [205, 228] on label "Single Unit type Single family rentals (often abbreviated as SFR) are rentals i…" at bounding box center [275, 268] width 157 height 114
radio input "true"
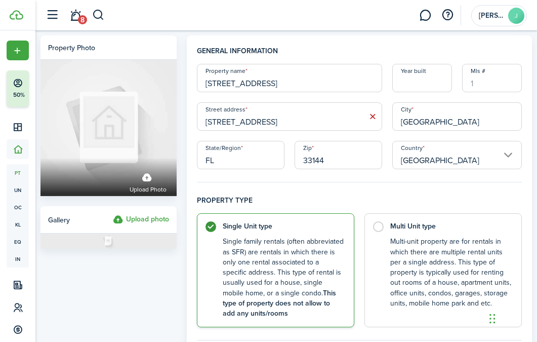
click at [343, 169] on fieldset "General information Property name 5832 SW 2nd St #2 Year built Mls # Street add…" at bounding box center [359, 114] width 325 height 137
click at [322, 141] on input "33144" at bounding box center [339, 155] width 88 height 28
click at [299, 246] on control-radio-card-description "Single family rentals (often abbreviated as SFR) are rentals in which there is …" at bounding box center [283, 277] width 121 height 82
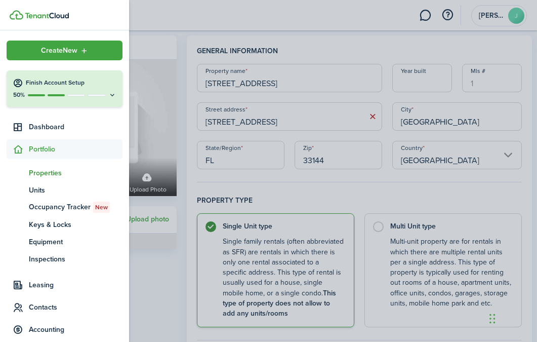
click at [53, 171] on span "Properties" at bounding box center [76, 172] width 94 height 11
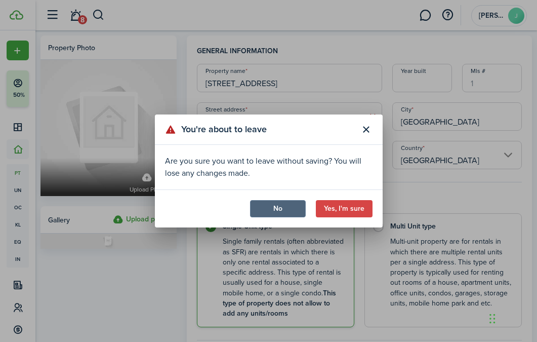
click at [287, 207] on button "No" at bounding box center [278, 208] width 56 height 17
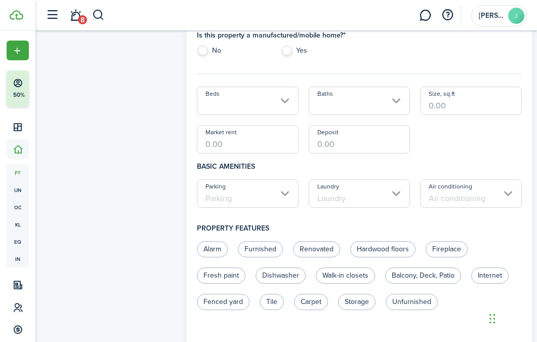
scroll to position [313, 0]
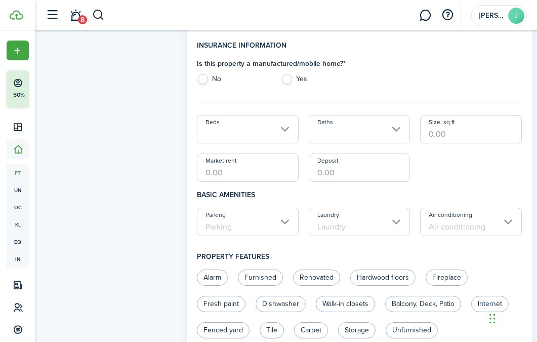
click at [203, 82] on label "No" at bounding box center [233, 81] width 73 height 15
radio input "true"
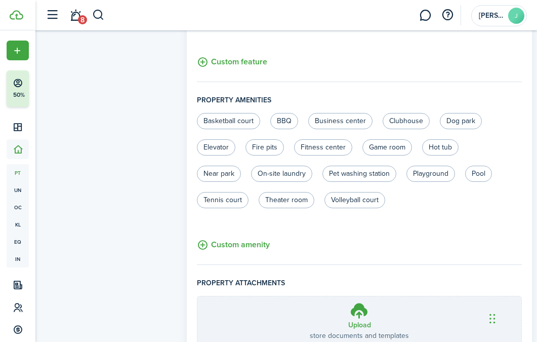
scroll to position [707, 0]
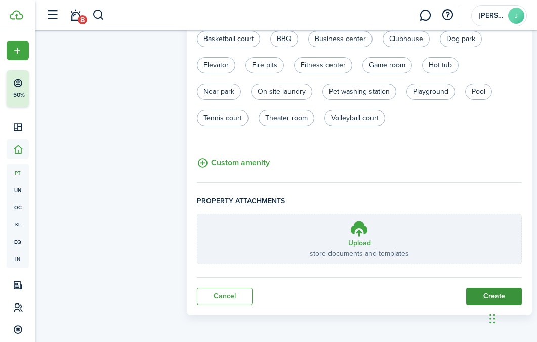
click at [480, 298] on button "Create" at bounding box center [494, 295] width 56 height 17
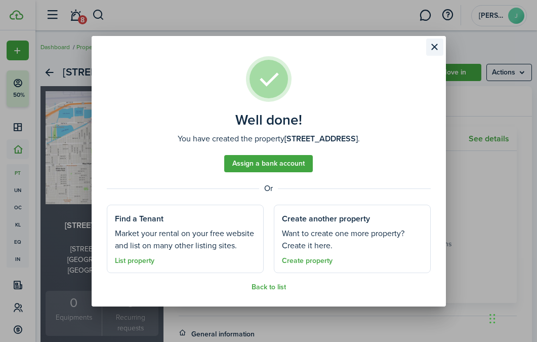
click at [437, 51] on button "Close modal" at bounding box center [434, 46] width 17 height 17
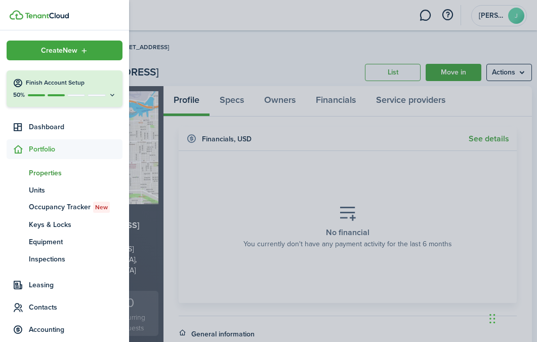
click at [39, 175] on span "Properties" at bounding box center [76, 172] width 94 height 11
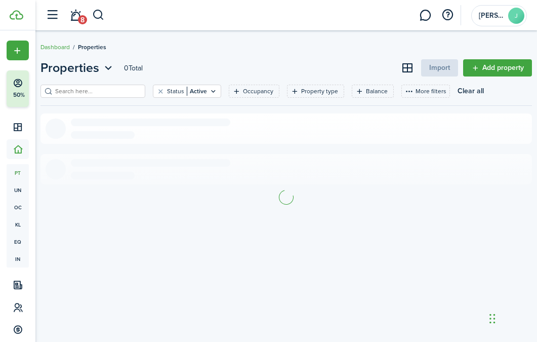
click at [268, 52] on breadcrumb "Dashboard Properties" at bounding box center [285, 41] width 491 height 23
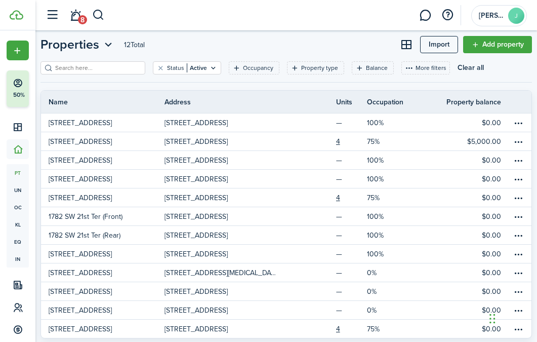
scroll to position [48, 0]
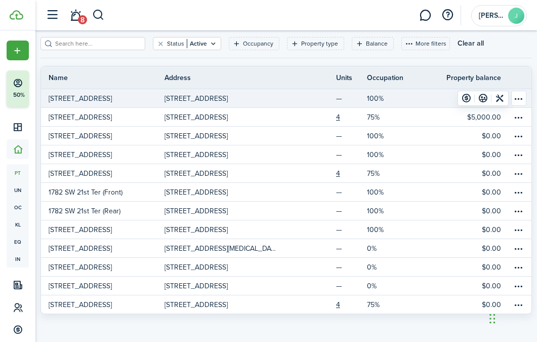
click at [87, 95] on p "340 SW 18th Rd REAR" at bounding box center [80, 98] width 63 height 11
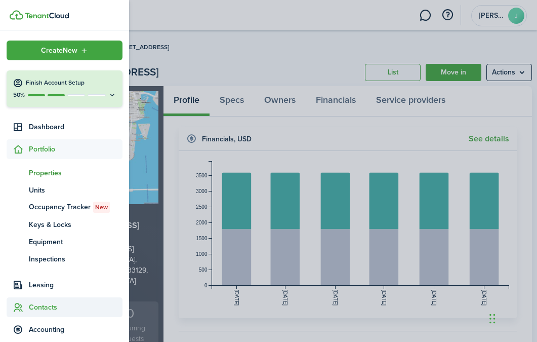
click at [57, 299] on span "Contacts" at bounding box center [65, 307] width 116 height 20
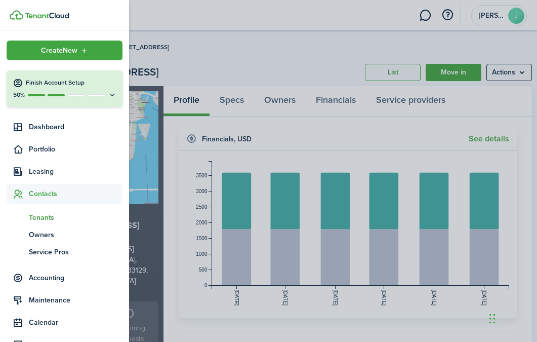
click at [42, 215] on span "Tenants" at bounding box center [76, 217] width 94 height 11
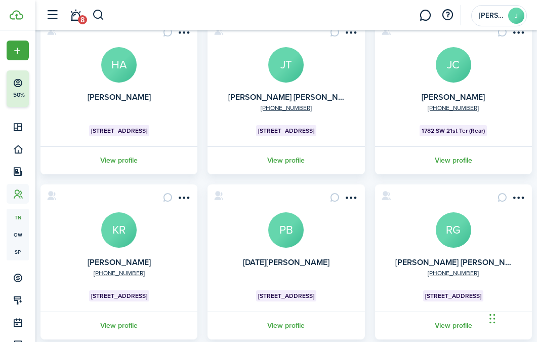
scroll to position [434, 0]
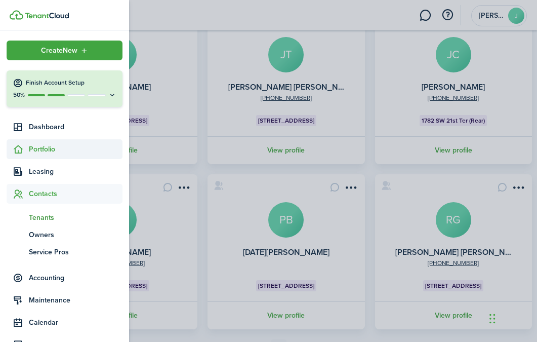
click at [64, 146] on span "Portfolio" at bounding box center [76, 149] width 94 height 11
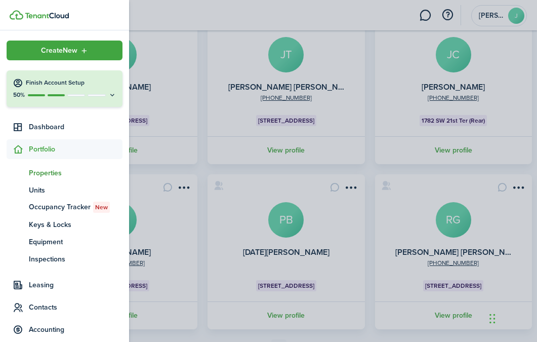
click at [60, 172] on span "Properties" at bounding box center [76, 172] width 94 height 11
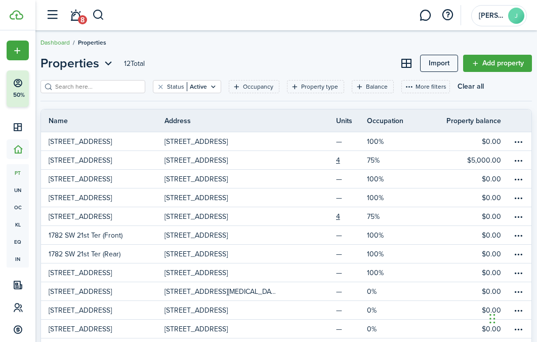
scroll to position [1, 0]
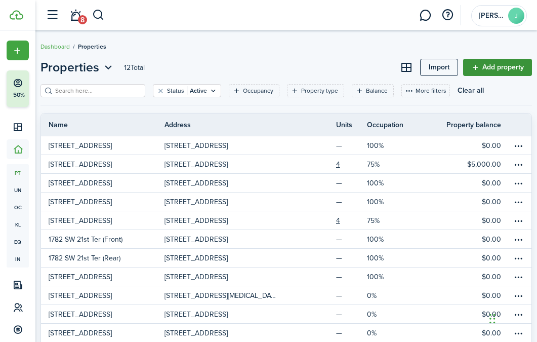
click at [499, 61] on link "Add property" at bounding box center [497, 67] width 69 height 17
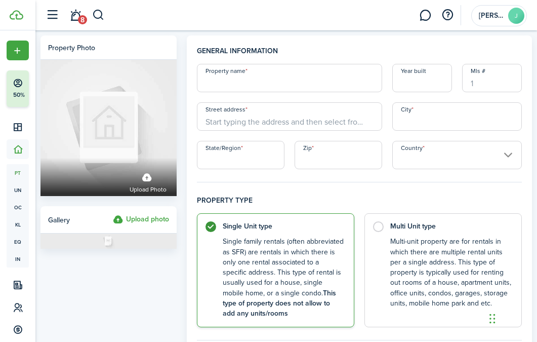
click at [259, 91] on input "Property name" at bounding box center [289, 78] width 185 height 28
paste input "340 SW 18th Rd"
click at [283, 83] on input "340 SW 18th Rd (Front)" at bounding box center [289, 78] width 185 height 28
type input "[STREET_ADDRESS]"
click at [289, 127] on input "Street address" at bounding box center [289, 116] width 185 height 28
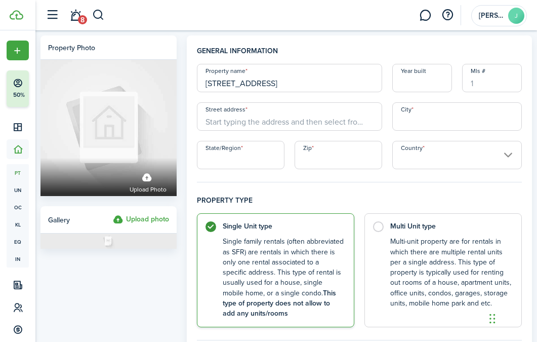
paste input "340 SW 18th Rd"
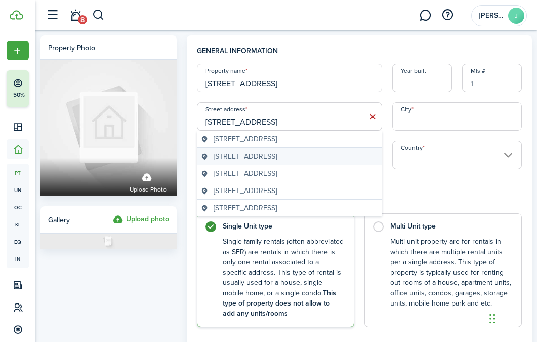
type input "340 SW 18th Rd"
click at [277, 155] on span "340 SW 18th Rd, Miami, FL, USA" at bounding box center [245, 156] width 63 height 11
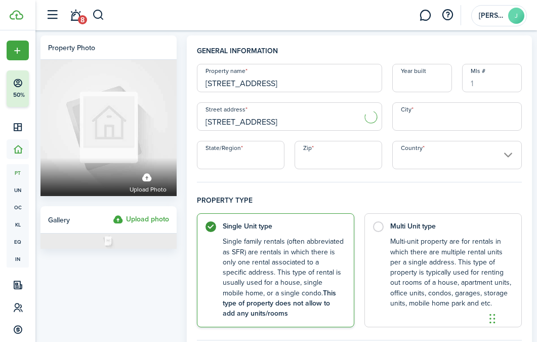
type input "Miami"
type input "FL"
type input "33129"
type input "United States"
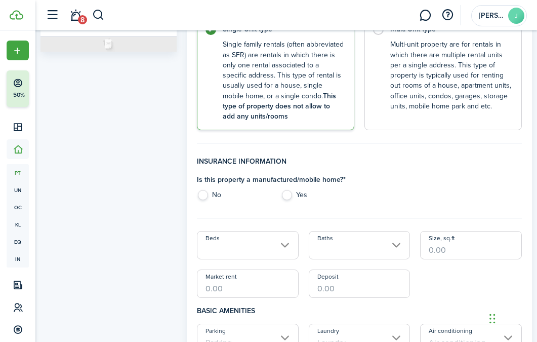
scroll to position [220, 0]
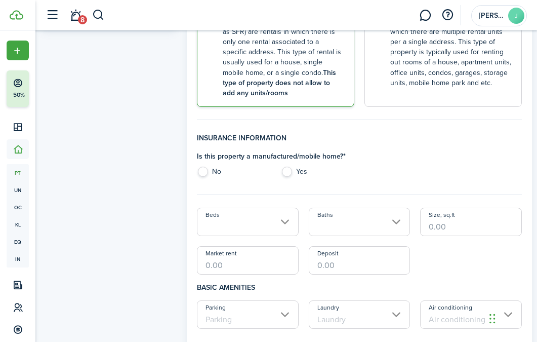
click at [202, 174] on label "No" at bounding box center [233, 173] width 73 height 15
radio input "true"
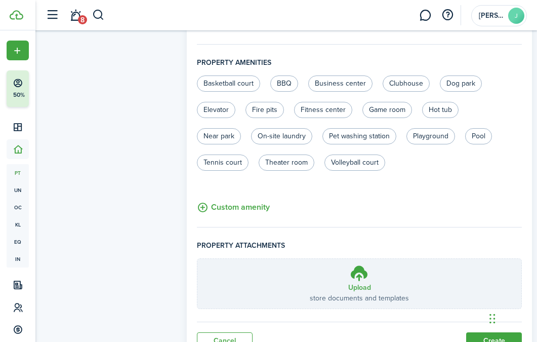
scroll to position [707, 0]
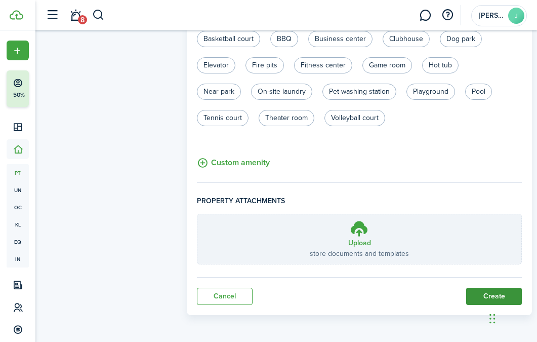
click at [499, 290] on button "Create" at bounding box center [494, 295] width 56 height 17
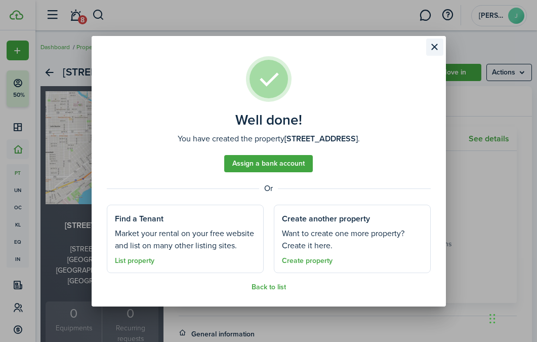
click at [437, 54] on button "Close modal" at bounding box center [434, 46] width 17 height 17
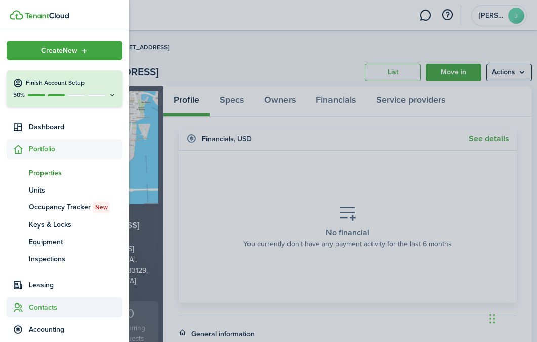
click at [38, 308] on span "Contacts" at bounding box center [76, 307] width 94 height 11
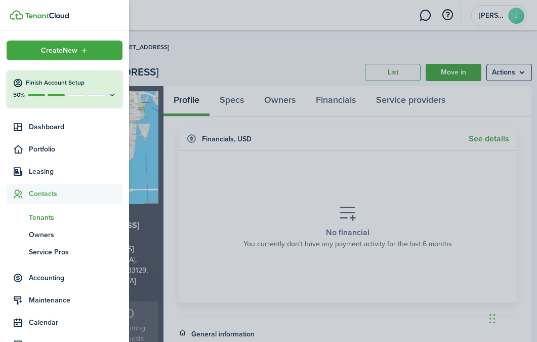
click at [48, 215] on span "Tenants" at bounding box center [76, 217] width 94 height 11
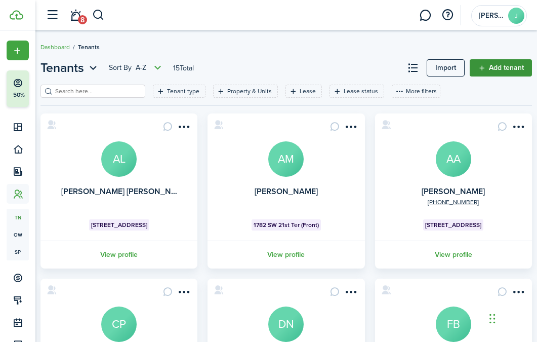
click at [495, 73] on link "Add tenant" at bounding box center [501, 67] width 62 height 17
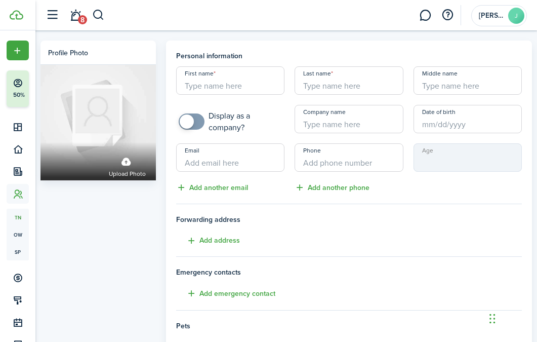
click at [216, 85] on input "First name" at bounding box center [230, 80] width 108 height 28
paste input "Luciano"
type input "Luciano"
click at [342, 80] on input "Last name" at bounding box center [349, 80] width 108 height 28
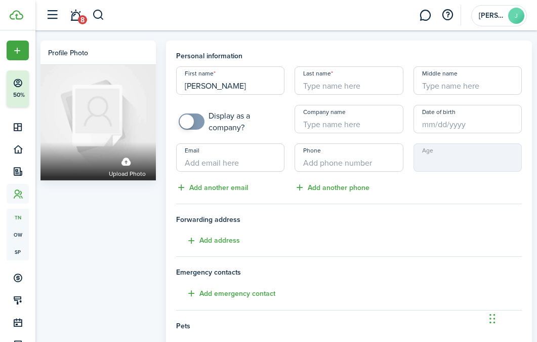
paste input "Rizzo"
type input "Rizzo"
click at [254, 167] on input "Email" at bounding box center [230, 157] width 108 height 28
paste input "arizzo0704@gmail.com"
type input "arizzo0704@gmail.com"
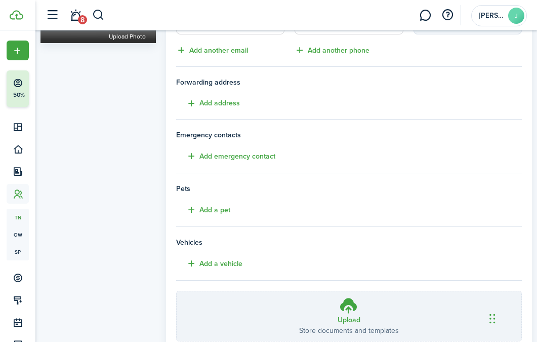
scroll to position [212, 0]
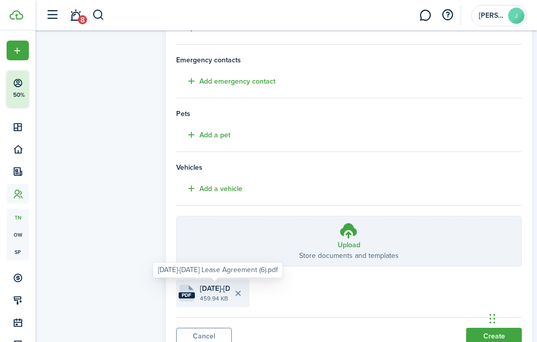
click at [211, 292] on span "2025-2026 Lease Agreement (6).pdf" at bounding box center [215, 288] width 30 height 11
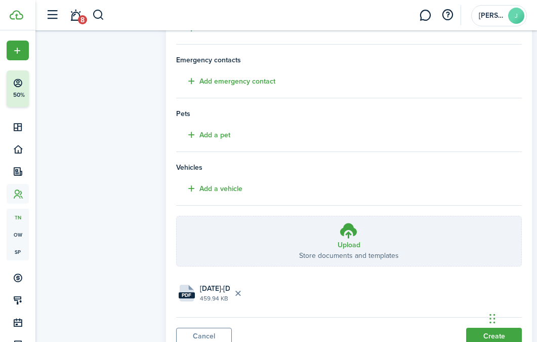
scroll to position [253, 0]
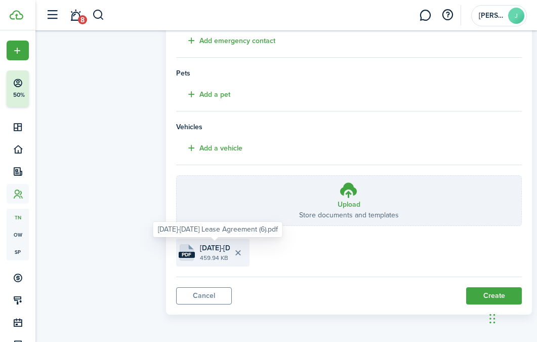
click at [203, 244] on span "2025-2026 Lease Agreement (6).pdf" at bounding box center [215, 247] width 30 height 11
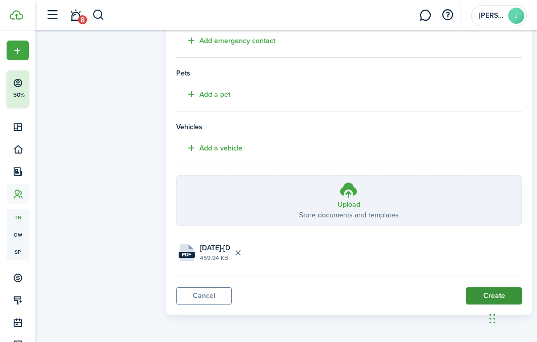
click at [473, 295] on button "Create" at bounding box center [494, 295] width 56 height 17
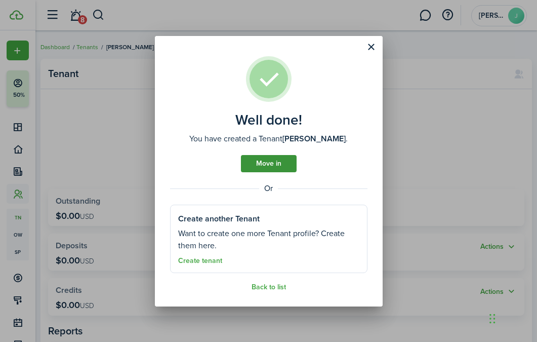
click at [267, 161] on link "Move in" at bounding box center [269, 163] width 56 height 17
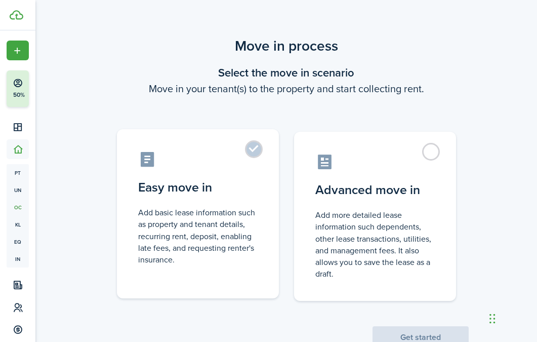
click at [247, 156] on label "Easy move in Add basic lease information such as property and tenant details, r…" at bounding box center [198, 213] width 162 height 169
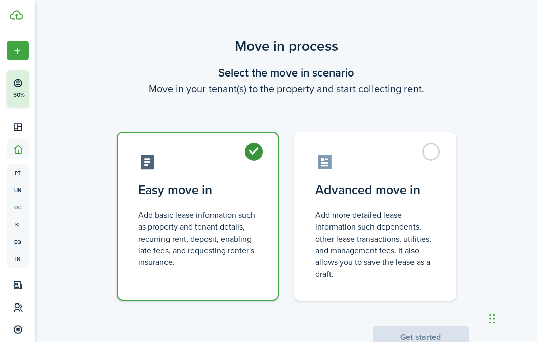
radio input "true"
click at [413, 334] on button "Get started" at bounding box center [420, 337] width 96 height 22
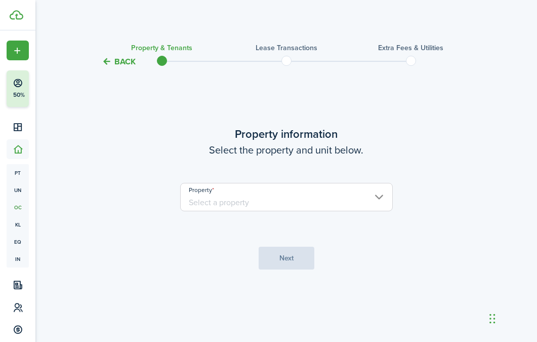
click at [274, 190] on input "Property" at bounding box center [286, 197] width 213 height 28
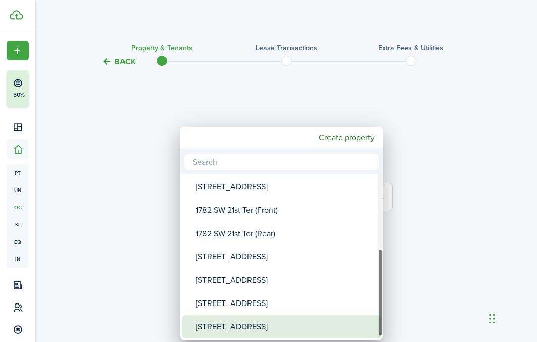
click at [238, 321] on div "[STREET_ADDRESS]" at bounding box center [285, 326] width 179 height 23
type input "[STREET_ADDRESS]"
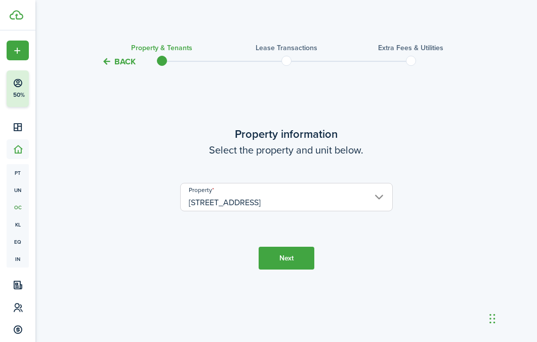
click at [295, 267] on button "Next" at bounding box center [287, 257] width 56 height 23
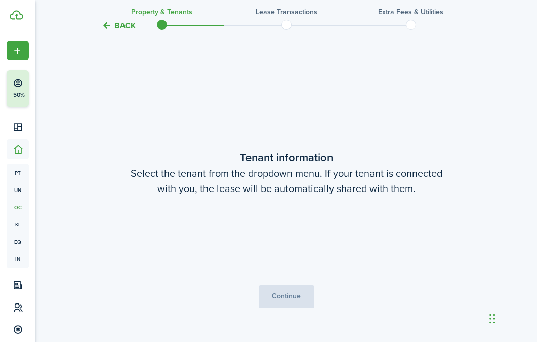
scroll to position [274, 0]
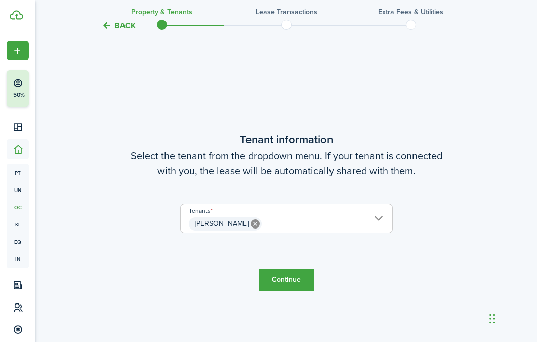
click at [289, 286] on button "Continue" at bounding box center [287, 279] width 56 height 23
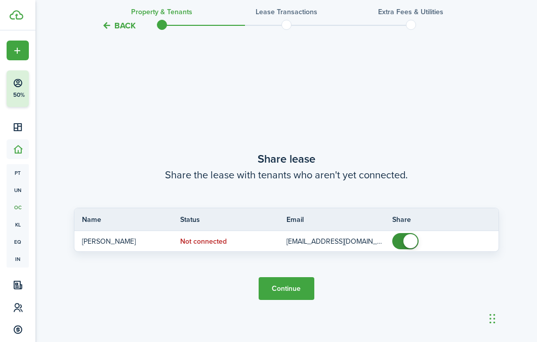
scroll to position [615, 0]
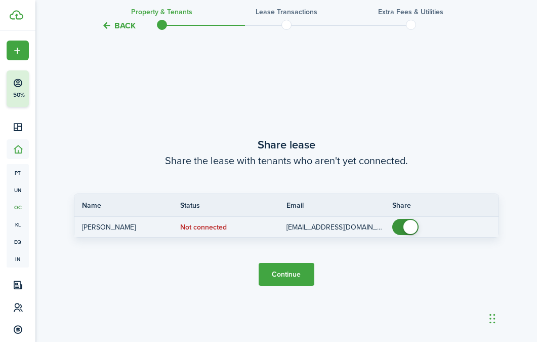
checkbox input "false"
click at [400, 222] on span at bounding box center [405, 227] width 10 height 16
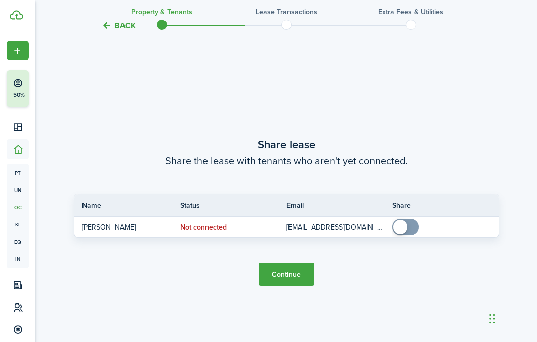
click at [290, 281] on button "Continue" at bounding box center [287, 274] width 56 height 23
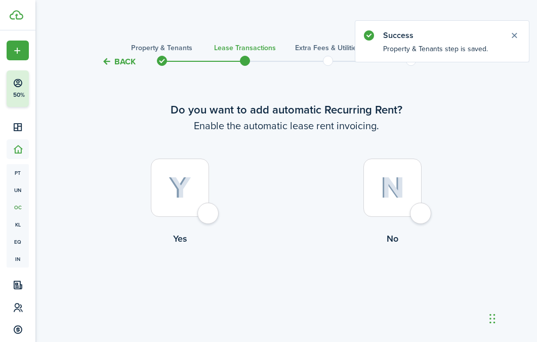
click at [189, 168] on div at bounding box center [180, 187] width 58 height 58
radio input "true"
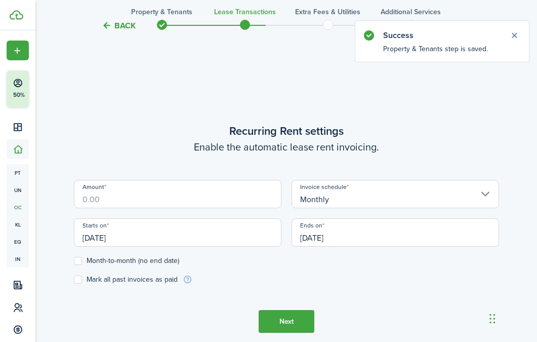
scroll to position [278, 0]
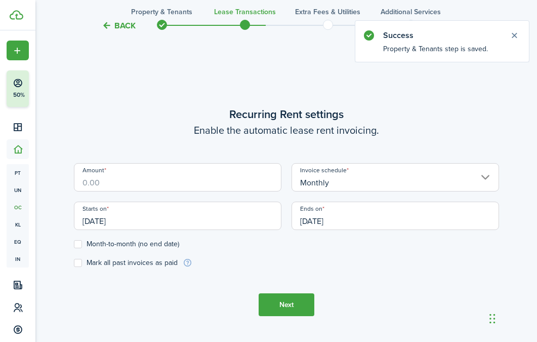
click at [200, 177] on input "Amount" at bounding box center [177, 177] width 207 height 28
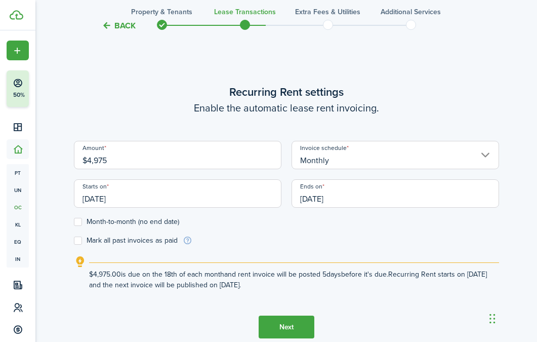
click at [185, 203] on input "[DATE]" at bounding box center [177, 193] width 207 height 28
type input "$4,975.00"
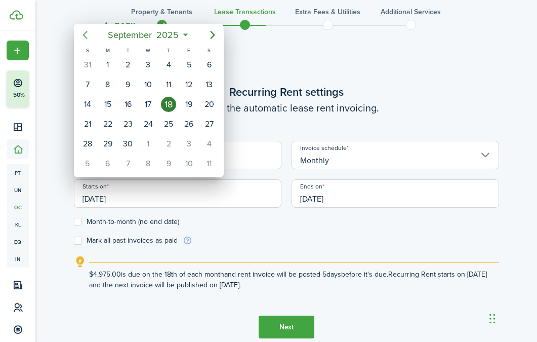
click at [81, 30] on icon "Previous page" at bounding box center [85, 35] width 12 height 12
click at [82, 30] on icon "Previous page" at bounding box center [85, 35] width 12 height 12
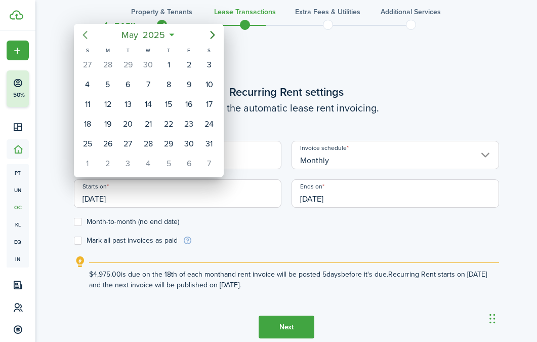
click at [82, 30] on icon "Previous page" at bounding box center [85, 35] width 12 height 12
click at [126, 62] on div "1" at bounding box center [127, 64] width 15 height 15
type input "[DATE]"
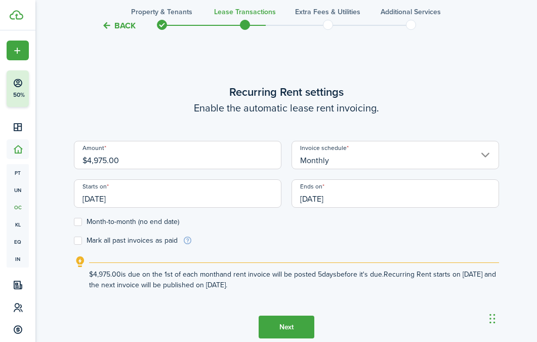
click at [321, 198] on input "[DATE]" at bounding box center [394, 193] width 207 height 28
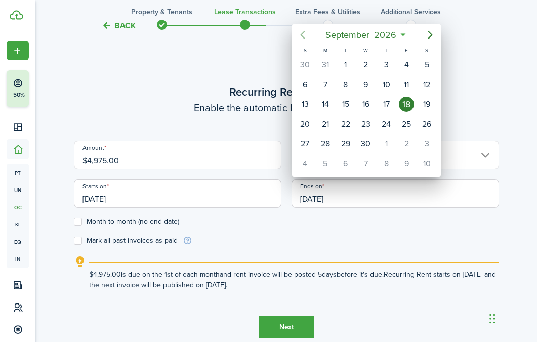
click at [305, 33] on icon "Previous page" at bounding box center [303, 35] width 12 height 12
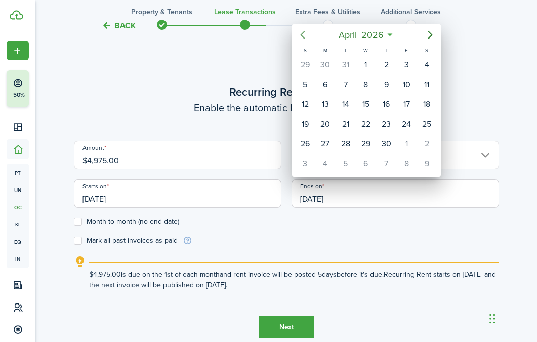
click at [305, 33] on icon "Previous page" at bounding box center [303, 35] width 12 height 12
click at [349, 142] on div "31" at bounding box center [345, 143] width 15 height 15
type input "[DATE]"
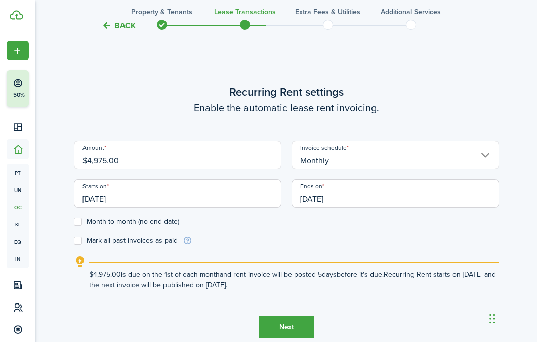
click at [117, 243] on label "Mark all past invoices as paid" at bounding box center [126, 240] width 104 height 8
click at [74, 241] on input "Mark all past invoices as paid" at bounding box center [73, 240] width 1 height 1
checkbox input "true"
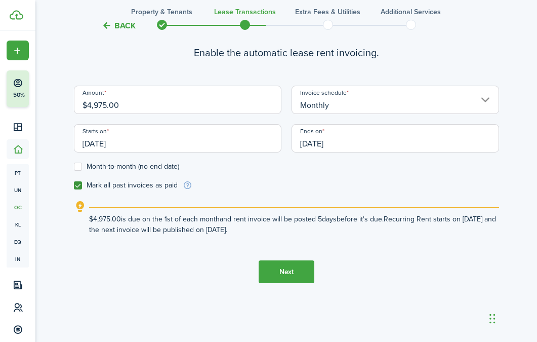
click at [303, 273] on button "Next" at bounding box center [287, 271] width 56 height 23
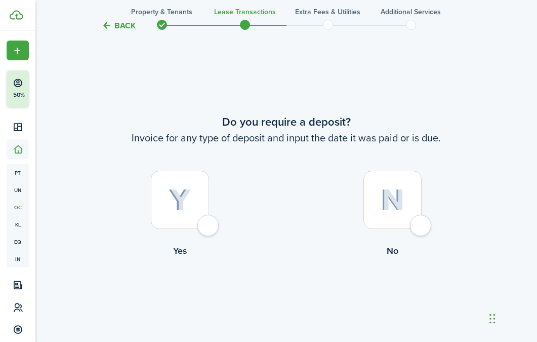
scroll to position [620, 0]
click at [406, 207] on div at bounding box center [392, 199] width 58 height 58
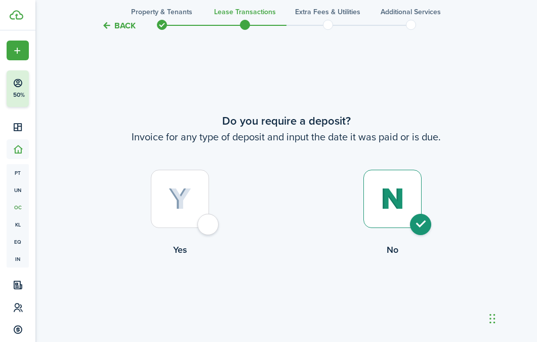
radio input "true"
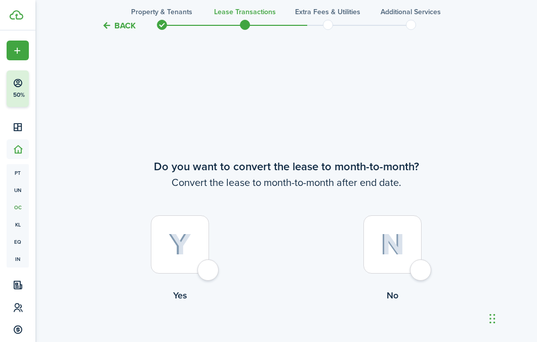
scroll to position [961, 0]
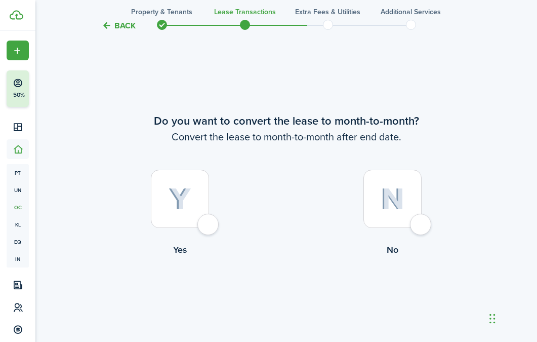
click at [398, 201] on img at bounding box center [393, 199] width 24 height 22
radio input "true"
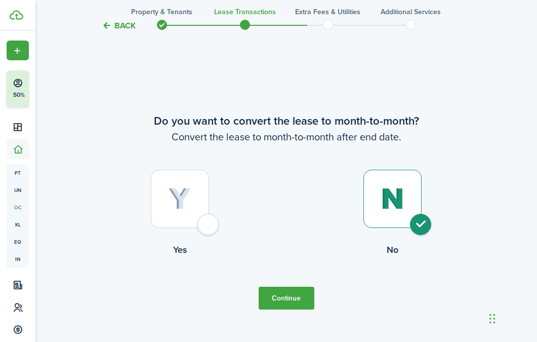
click at [300, 306] on button "Continue" at bounding box center [287, 297] width 56 height 23
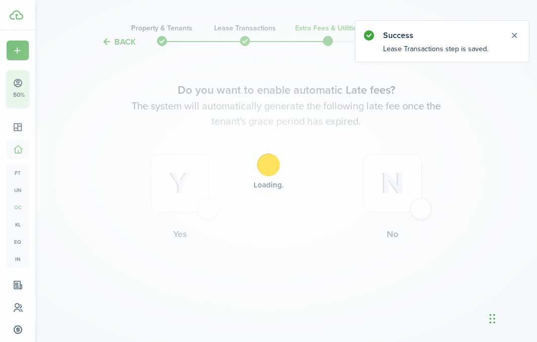
scroll to position [0, 0]
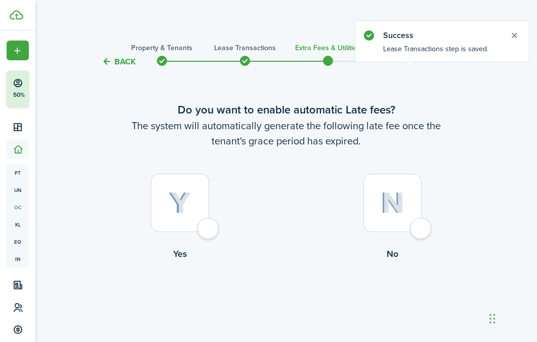
click at [179, 194] on img at bounding box center [180, 203] width 23 height 22
radio input "true"
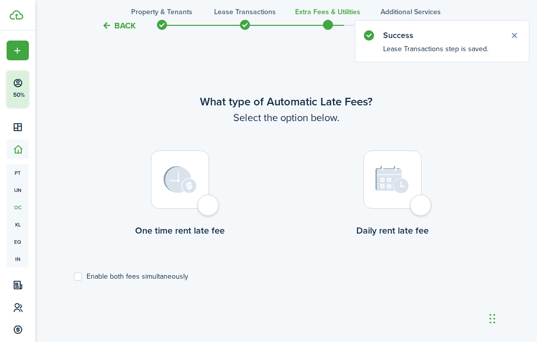
click at [156, 185] on div at bounding box center [180, 179] width 58 height 58
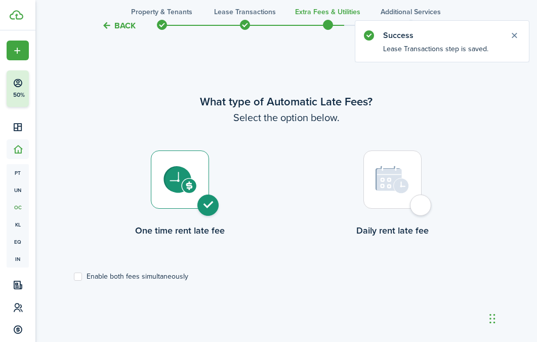
radio input "true"
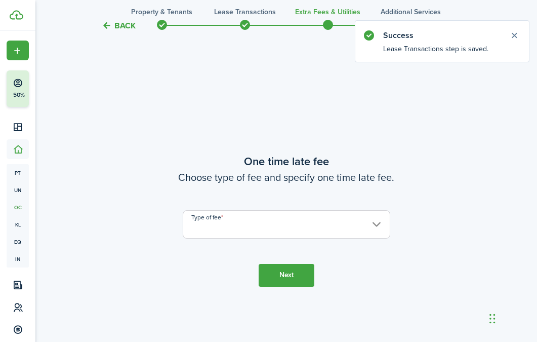
scroll to position [635, 0]
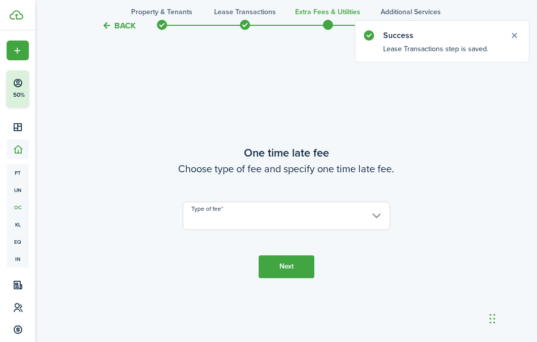
click at [356, 220] on input "Type of fee" at bounding box center [286, 215] width 207 height 28
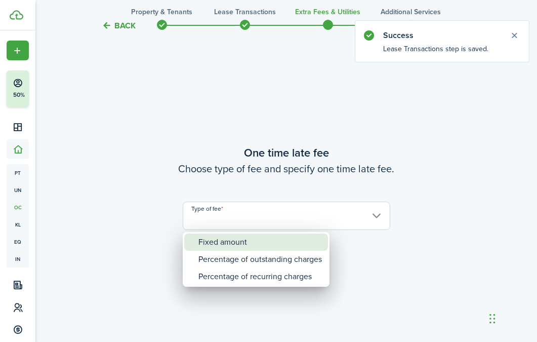
click at [266, 244] on div "Fixed amount" at bounding box center [259, 241] width 123 height 17
type input "Fixed amount"
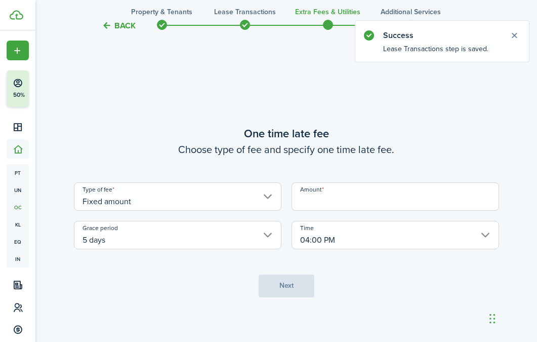
click at [381, 196] on input "Amount" at bounding box center [394, 196] width 207 height 28
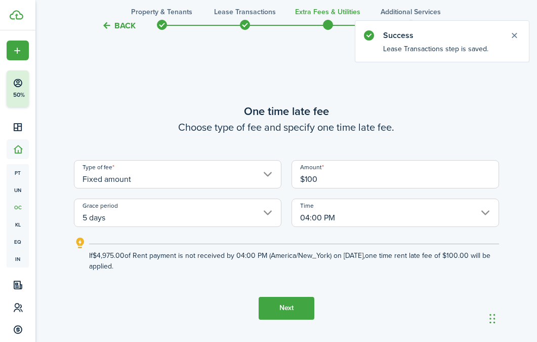
click at [338, 218] on input "04:00 PM" at bounding box center [394, 212] width 207 height 28
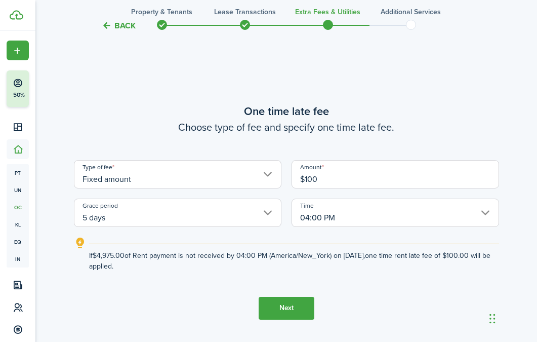
type input "$100.00"
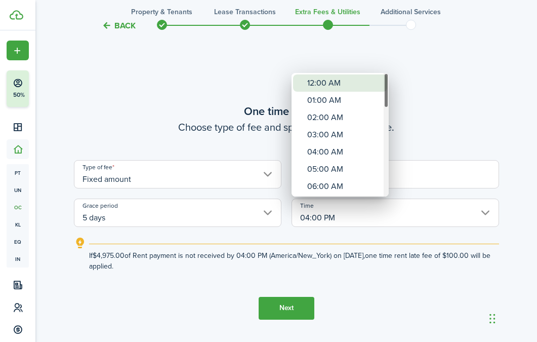
click at [327, 83] on div "12:00 AM" at bounding box center [344, 82] width 74 height 17
type input "12:00 AM"
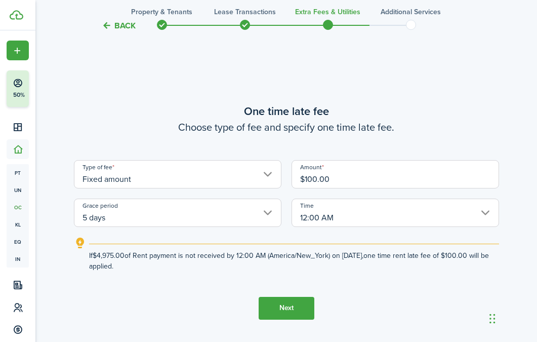
click at [293, 309] on button "Next" at bounding box center [287, 308] width 56 height 23
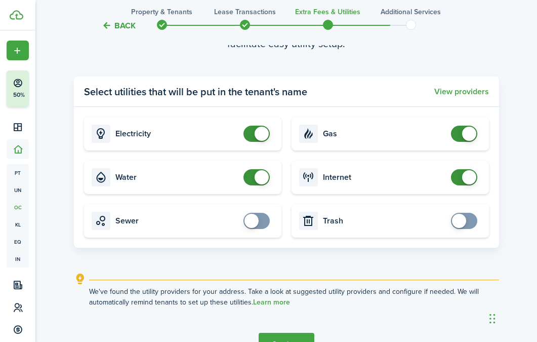
scroll to position [1110, 0]
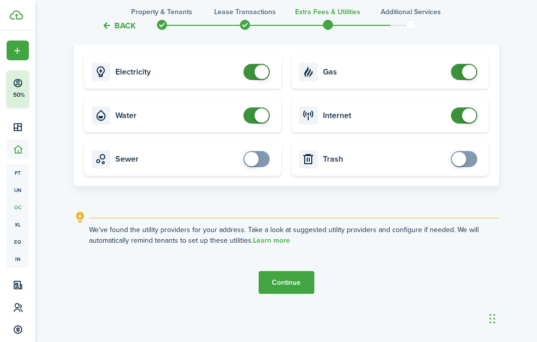
click at [286, 280] on button "Continue" at bounding box center [287, 282] width 56 height 23
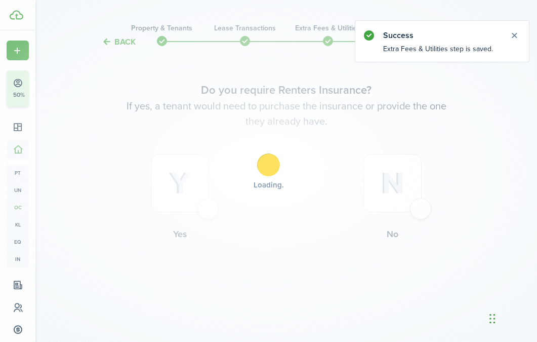
scroll to position [0, 0]
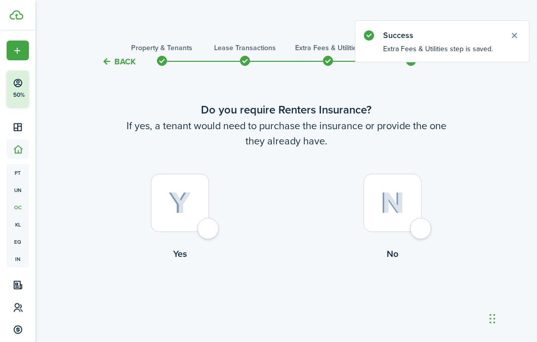
click at [371, 222] on div at bounding box center [392, 203] width 58 height 58
radio input "true"
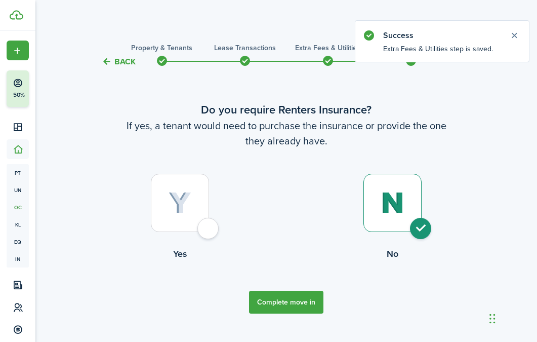
click at [296, 302] on button "Complete move in" at bounding box center [286, 301] width 74 height 23
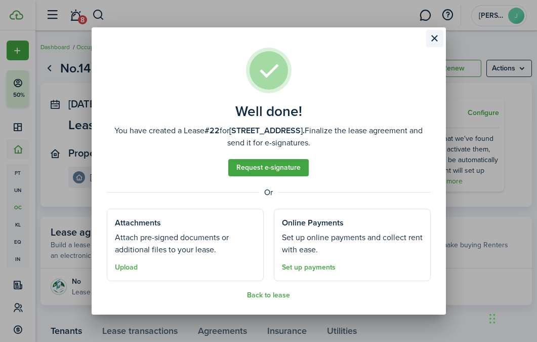
click at [441, 36] on button "Close modal" at bounding box center [434, 38] width 17 height 17
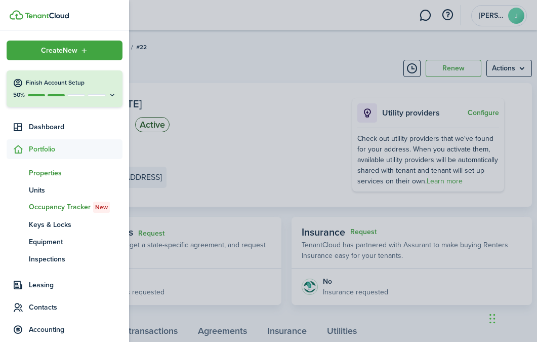
click at [50, 174] on span "Properties" at bounding box center [76, 172] width 94 height 11
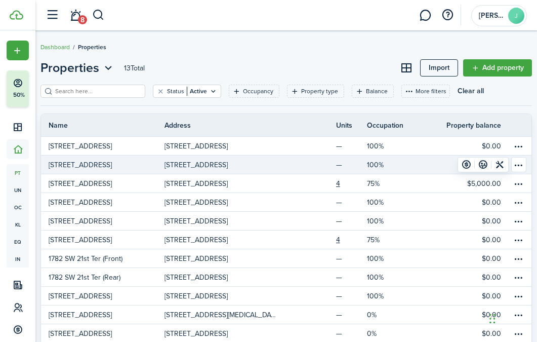
click at [131, 164] on link "340 SW 18th Rd REAR" at bounding box center [102, 164] width 123 height 18
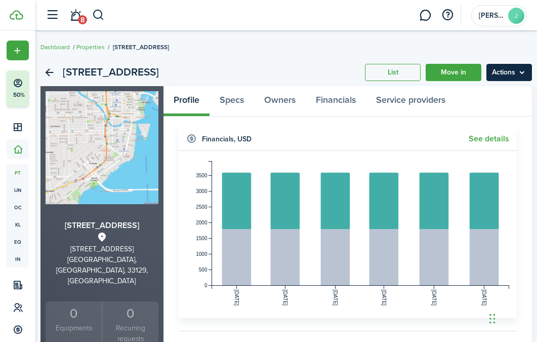
click at [509, 72] on menu-btn "Actions" at bounding box center [509, 72] width 46 height 17
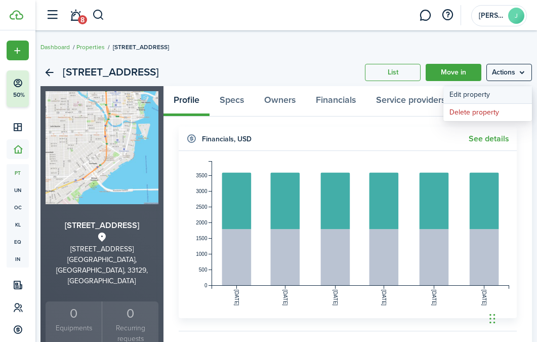
click at [494, 92] on link "Edit property" at bounding box center [487, 94] width 89 height 17
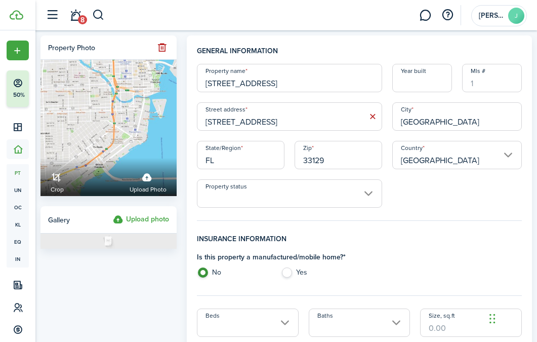
click at [282, 89] on input "340 SW 18th Rd REAR" at bounding box center [289, 78] width 185 height 28
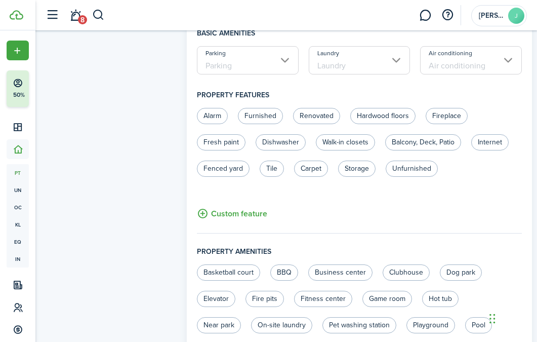
scroll to position [740, 0]
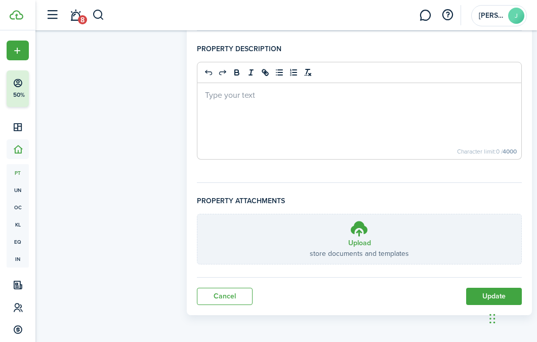
type input "[STREET_ADDRESS] (Rear)"
click at [484, 293] on button "Update" at bounding box center [494, 295] width 56 height 17
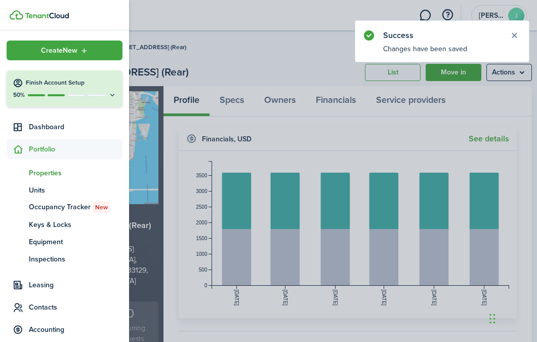
click at [45, 177] on span "Properties" at bounding box center [76, 172] width 94 height 11
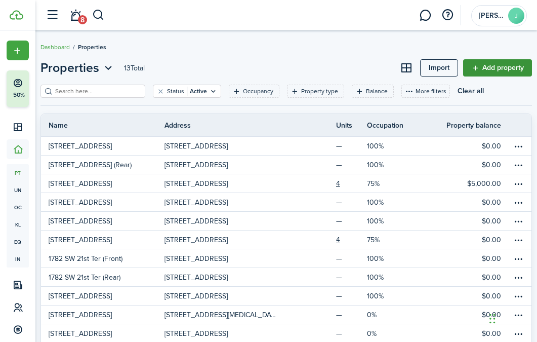
click at [482, 71] on link "Add property" at bounding box center [497, 67] width 69 height 17
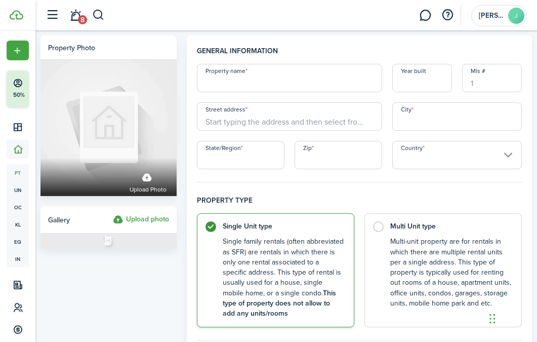
click at [282, 83] on input "Property name" at bounding box center [289, 78] width 185 height 28
type input "Sarah Wheeler"
click at [271, 83] on input "Sarah Wheeler" at bounding box center [289, 78] width 185 height 28
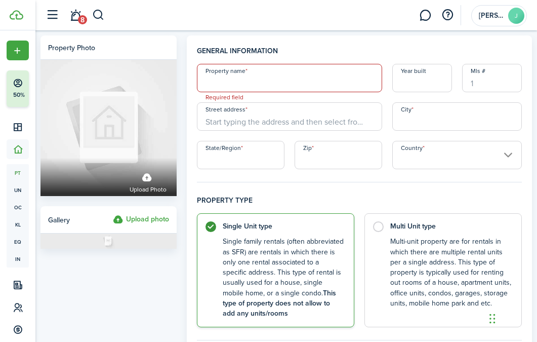
paste input "340 SW 18th Rd"
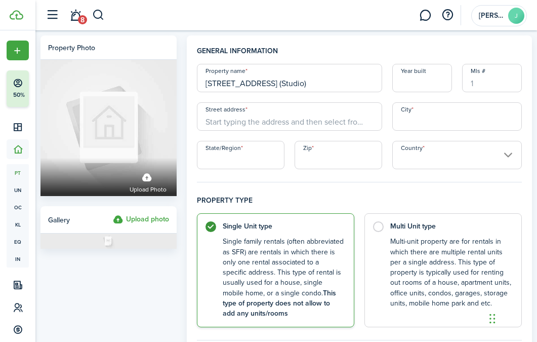
type input "[STREET_ADDRESS] (Studio)"
click at [271, 114] on input "Street address" at bounding box center [289, 116] width 185 height 28
paste input "340 SW 18th Rd"
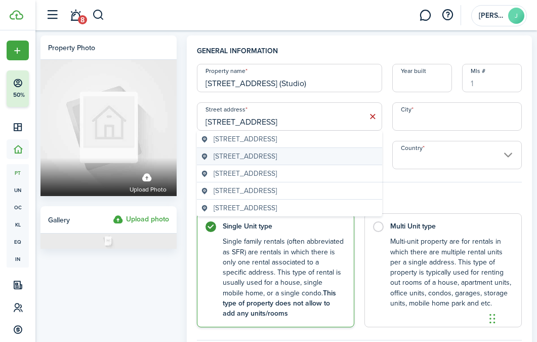
type input "340 SW 18th Rd"
click at [277, 158] on span "340 SW 18th Rd, Miami, FL, USA" at bounding box center [245, 156] width 63 height 11
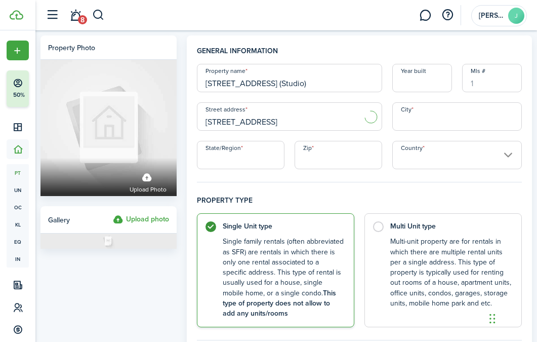
type input "Miami"
type input "FL"
type input "33129"
type input "United States"
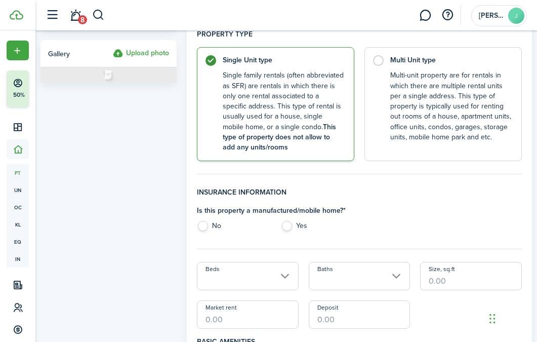
click at [207, 225] on label "No" at bounding box center [233, 228] width 73 height 15
radio input "true"
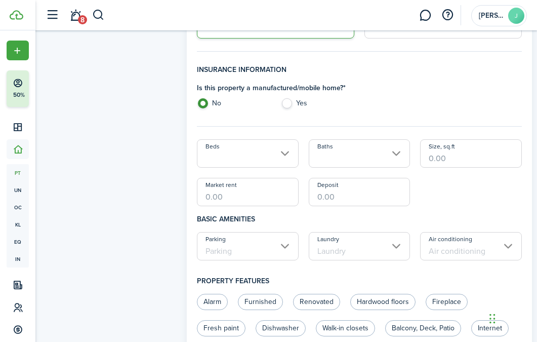
scroll to position [707, 0]
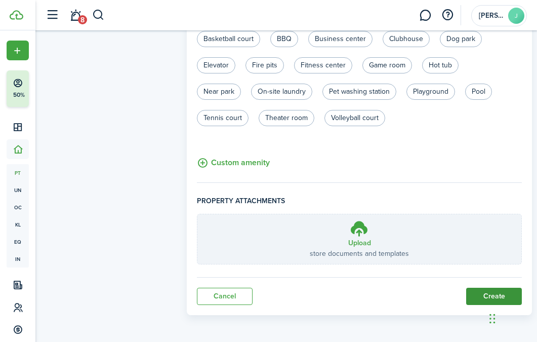
click at [495, 292] on button "Create" at bounding box center [494, 295] width 56 height 17
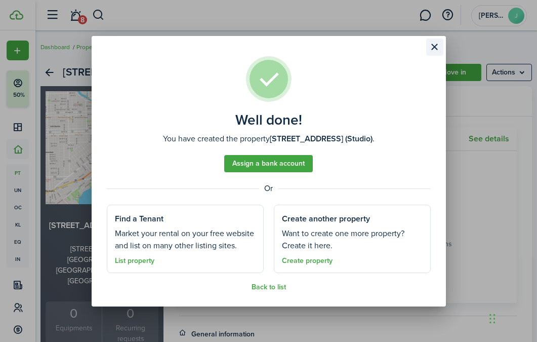
click at [434, 47] on button "Close modal" at bounding box center [434, 46] width 17 height 17
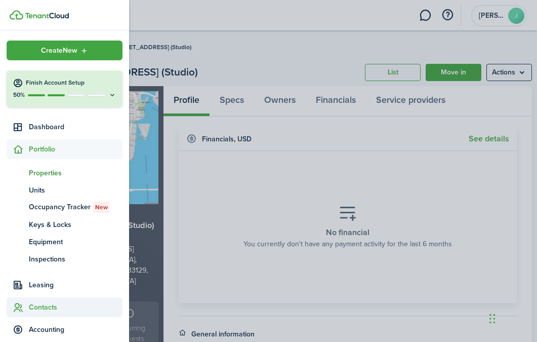
click at [43, 307] on span "Contacts" at bounding box center [76, 307] width 94 height 11
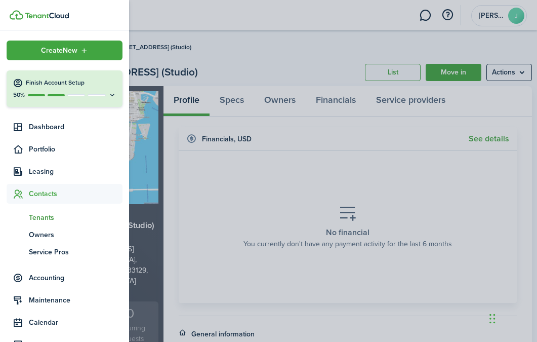
click at [51, 219] on span "Tenants" at bounding box center [76, 217] width 94 height 11
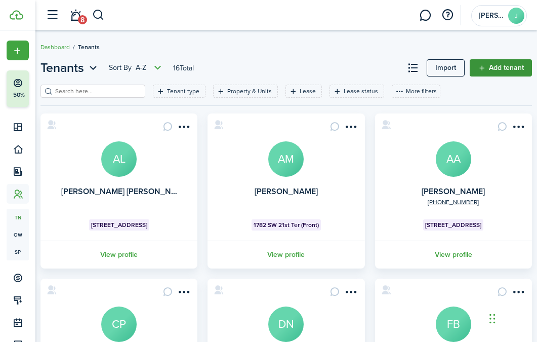
click at [503, 67] on link "Add tenant" at bounding box center [501, 67] width 62 height 17
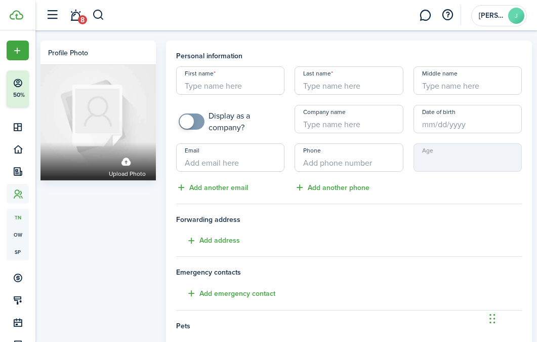
click at [205, 80] on input "First name" at bounding box center [230, 80] width 108 height 28
type input "Sarah"
click at [295, 85] on input "Last name" at bounding box center [349, 80] width 108 height 28
type input "Wheeler"
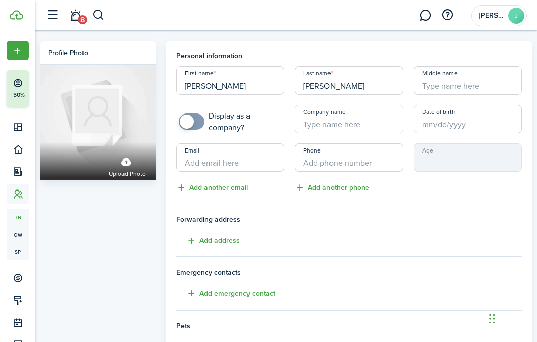
scroll to position [253, 0]
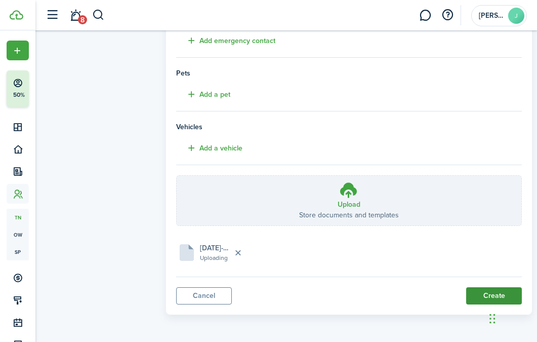
click at [482, 293] on button "Create" at bounding box center [494, 295] width 56 height 17
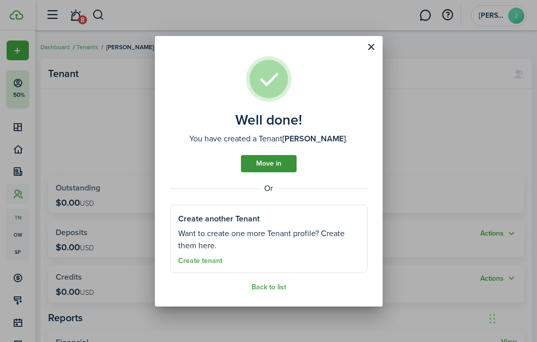
click at [277, 165] on link "Move in" at bounding box center [269, 163] width 56 height 17
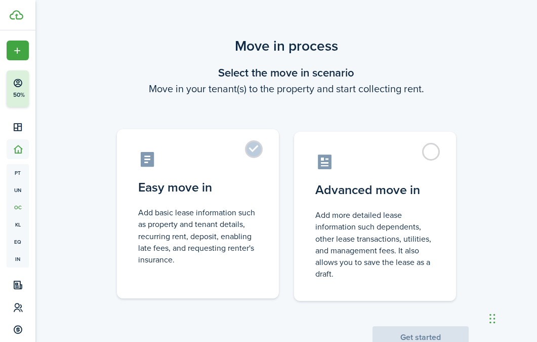
click at [261, 160] on label "Easy move in Add basic lease information such as property and tenant details, r…" at bounding box center [198, 213] width 162 height 169
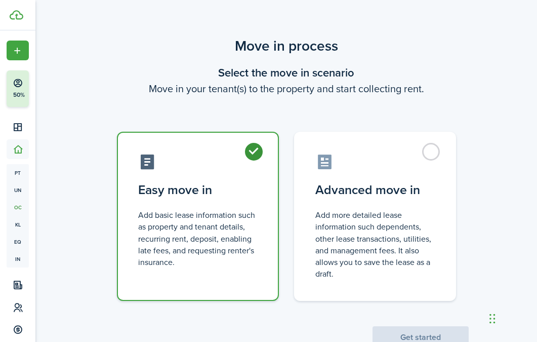
radio input "true"
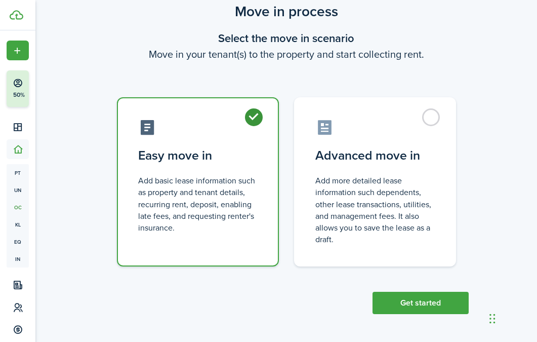
click at [406, 315] on div "Move in process Select the move in scenario Move in your tenant(s) to the prope…" at bounding box center [285, 157] width 501 height 323
click at [406, 309] on button "Get started" at bounding box center [420, 302] width 96 height 22
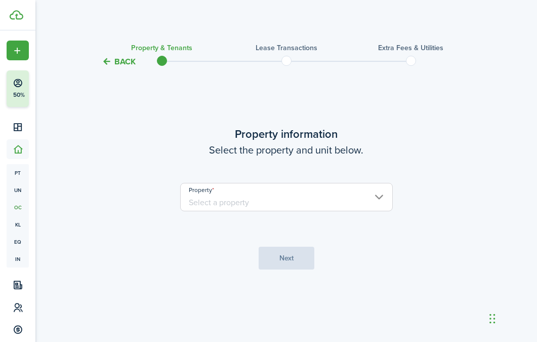
click at [339, 199] on input "Property" at bounding box center [286, 197] width 213 height 28
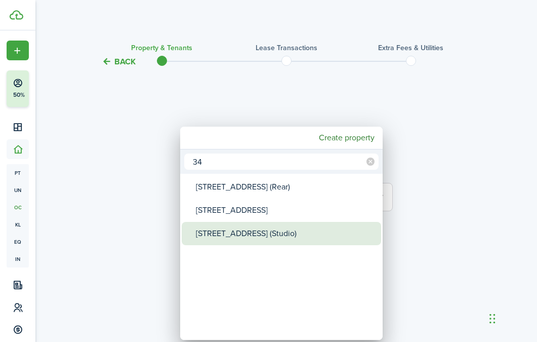
type input "34"
click at [282, 235] on div "[STREET_ADDRESS] (Studio)" at bounding box center [285, 233] width 179 height 23
type input "[STREET_ADDRESS] (Studio)"
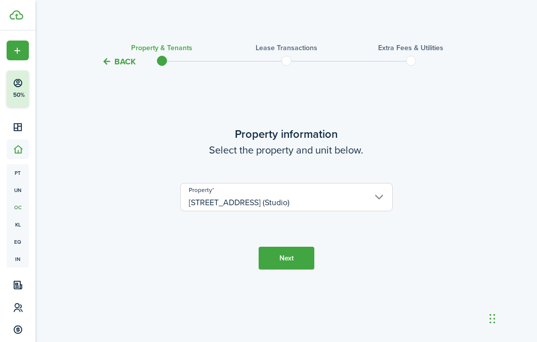
click at [285, 252] on button "Next" at bounding box center [287, 257] width 56 height 23
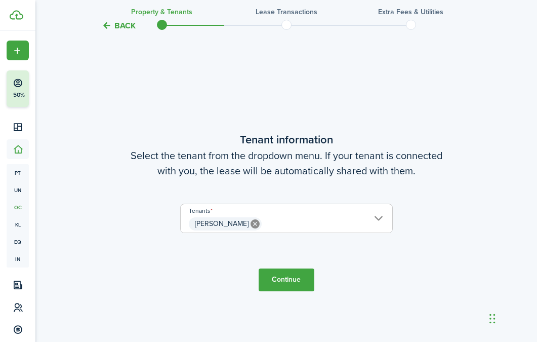
click at [285, 275] on button "Continue" at bounding box center [287, 279] width 56 height 23
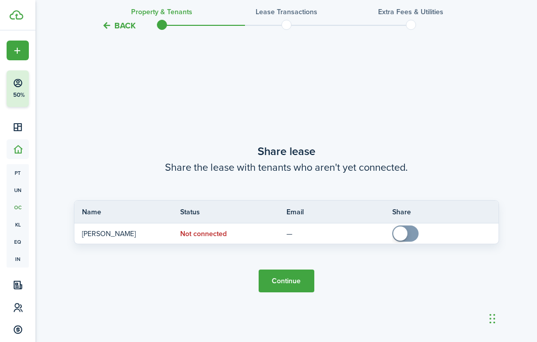
scroll to position [615, 0]
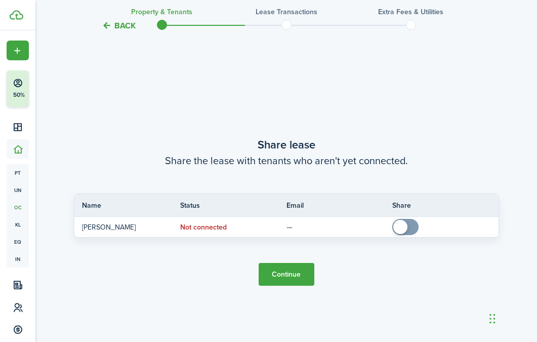
click at [303, 264] on button "Continue" at bounding box center [287, 274] width 56 height 23
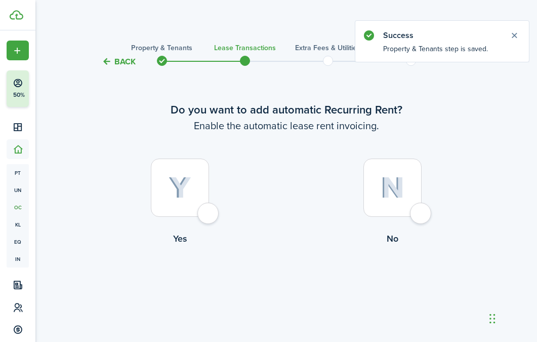
click at [184, 195] on img at bounding box center [180, 188] width 23 height 22
radio input "true"
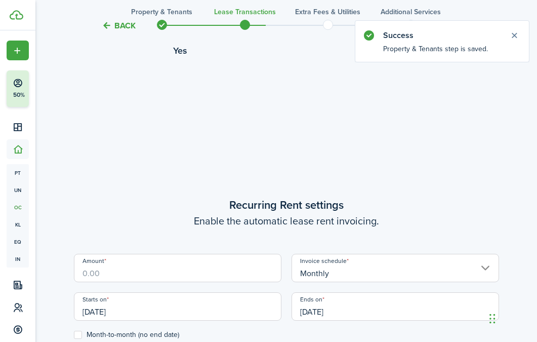
scroll to position [278, 0]
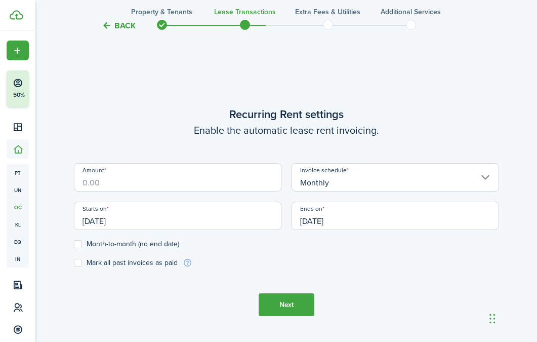
click at [141, 184] on input "Amount" at bounding box center [177, 177] width 207 height 28
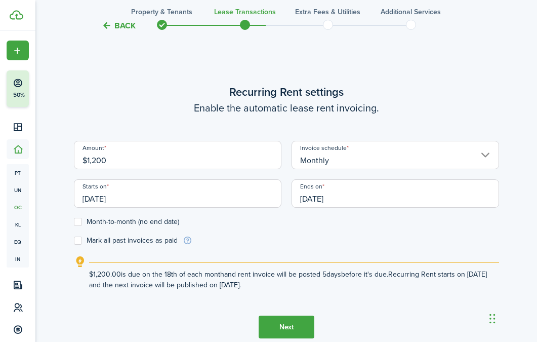
click at [184, 190] on input "[DATE]" at bounding box center [177, 193] width 207 height 28
type input "$1,200.00"
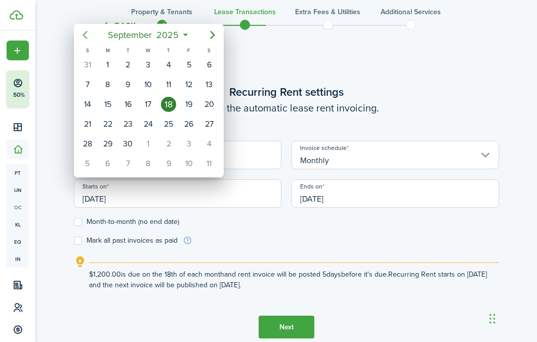
click at [85, 33] on icon "Previous page" at bounding box center [84, 35] width 5 height 8
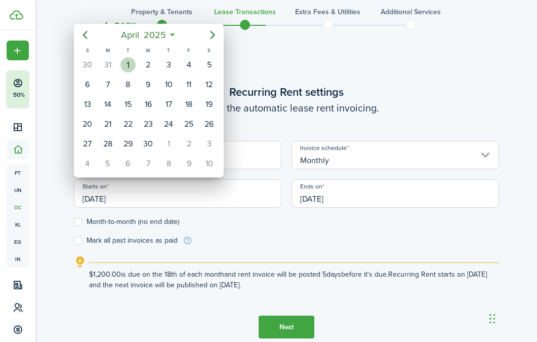
click at [130, 61] on div "1" at bounding box center [127, 64] width 15 height 15
type input "[DATE]"
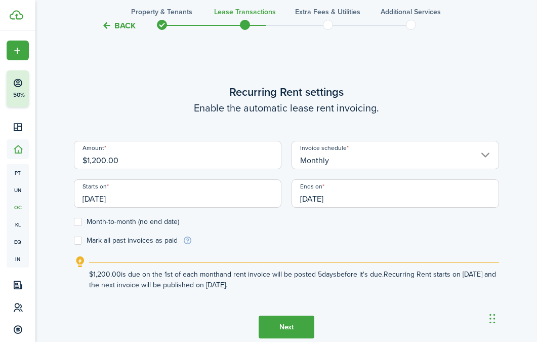
click at [331, 192] on input "[DATE]" at bounding box center [394, 193] width 207 height 28
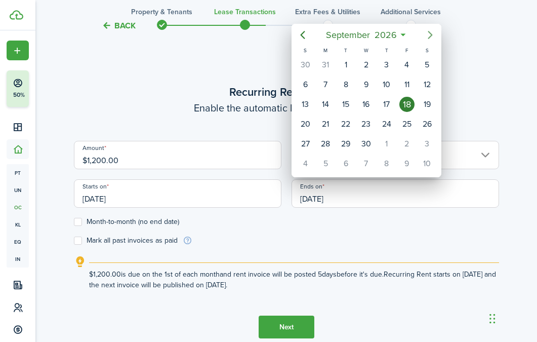
click at [428, 36] on icon "Next page" at bounding box center [430, 35] width 12 height 12
click at [306, 30] on icon "Previous page" at bounding box center [303, 35] width 12 height 12
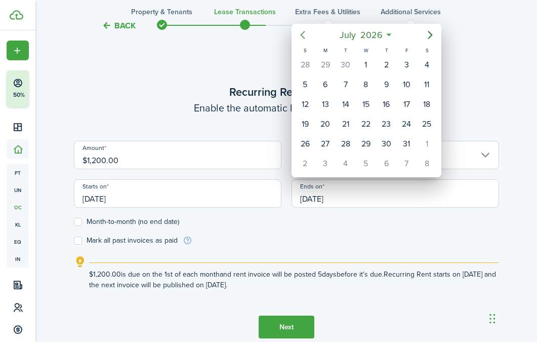
click at [306, 30] on icon "Previous page" at bounding box center [303, 35] width 12 height 12
click at [431, 33] on icon "Next page" at bounding box center [430, 35] width 12 height 12
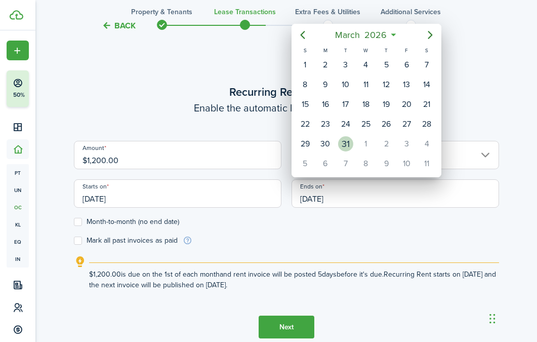
click at [345, 142] on div "31" at bounding box center [345, 143] width 15 height 15
type input "[DATE]"
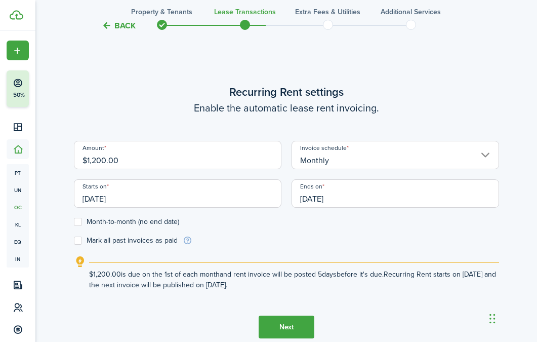
click at [148, 242] on label "Mark all past invoices as paid" at bounding box center [126, 240] width 104 height 8
click at [74, 241] on input "Mark all past invoices as paid" at bounding box center [73, 240] width 1 height 1
checkbox input "true"
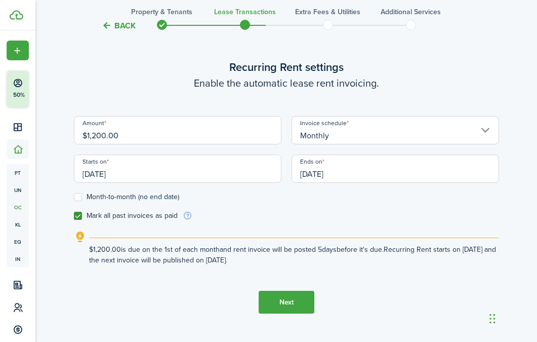
scroll to position [346, 0]
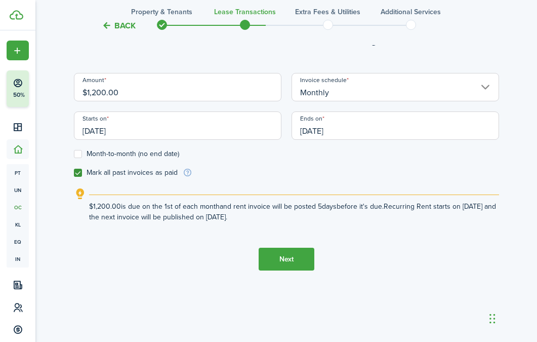
click at [281, 260] on button "Next" at bounding box center [287, 258] width 56 height 23
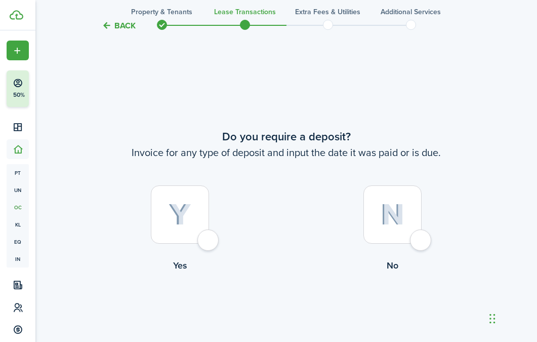
scroll to position [620, 0]
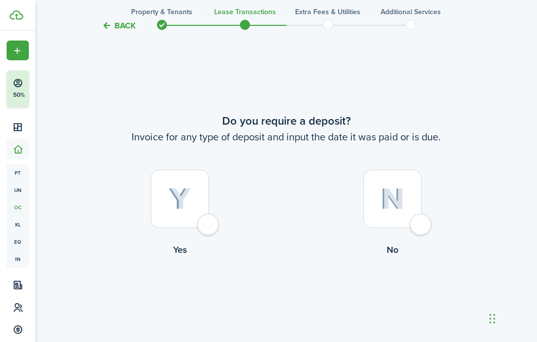
click at [381, 200] on img at bounding box center [393, 199] width 24 height 22
radio input "true"
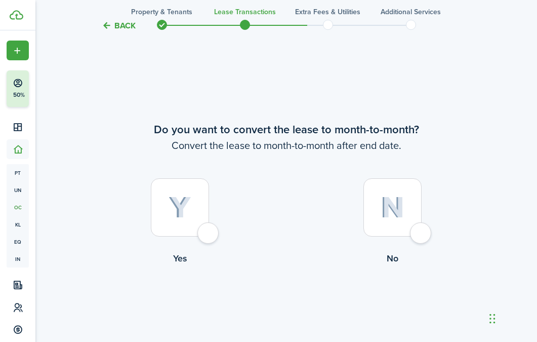
scroll to position [961, 0]
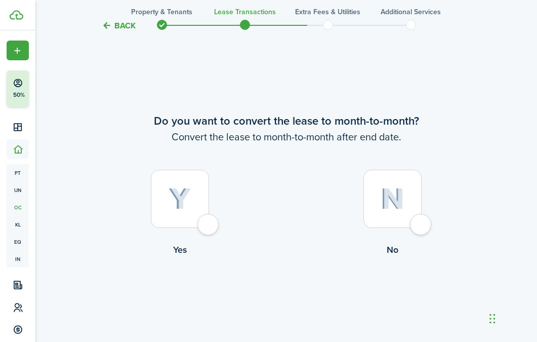
click at [390, 190] on img at bounding box center [393, 199] width 24 height 22
radio input "true"
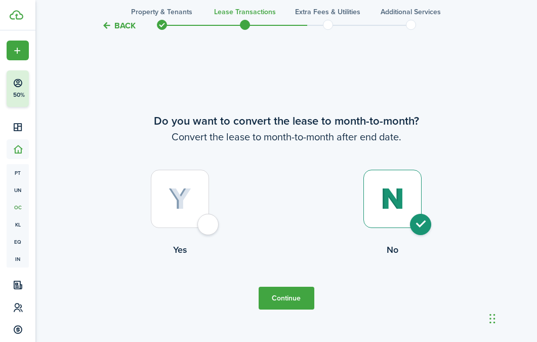
click at [286, 292] on button "Continue" at bounding box center [287, 297] width 56 height 23
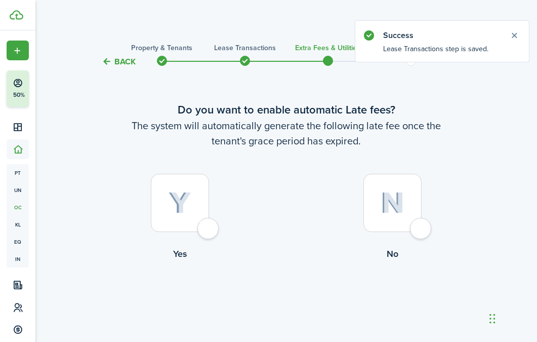
scroll to position [20, 0]
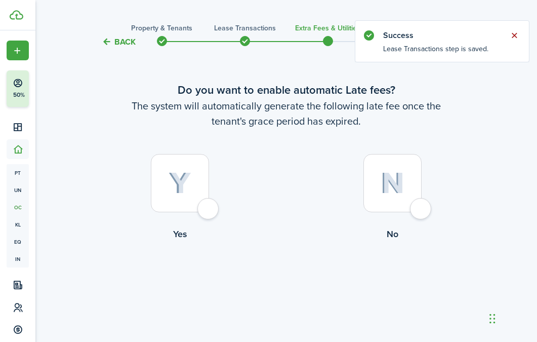
click at [516, 35] on button "Close notify" at bounding box center [514, 35] width 14 height 14
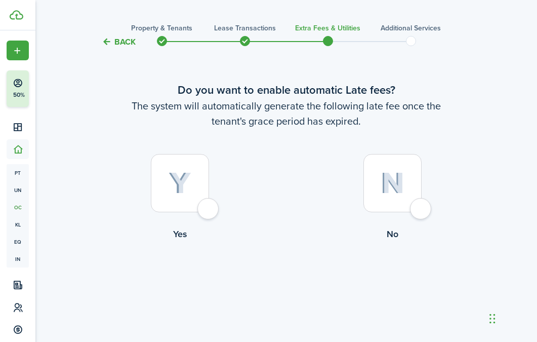
click at [166, 170] on div at bounding box center [180, 183] width 58 height 58
radio input "true"
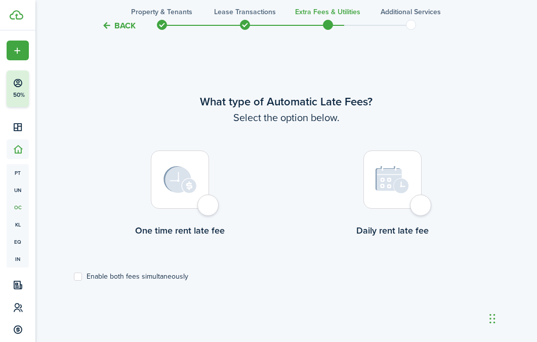
click at [192, 204] on div at bounding box center [180, 179] width 58 height 58
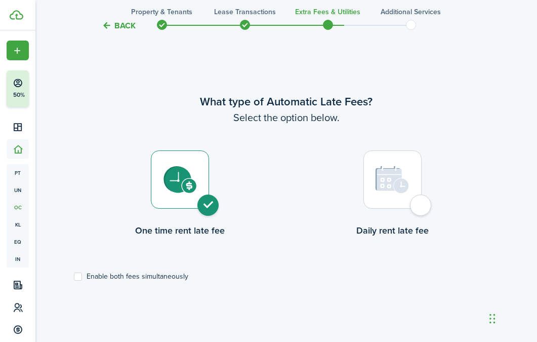
radio input "true"
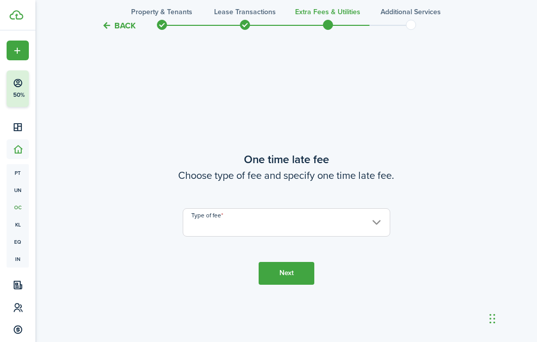
scroll to position [635, 0]
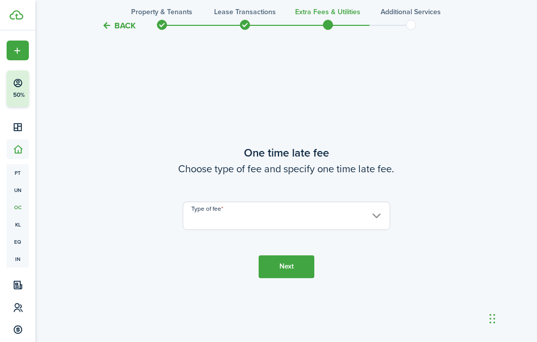
click at [214, 212] on input "Type of fee" at bounding box center [286, 215] width 207 height 28
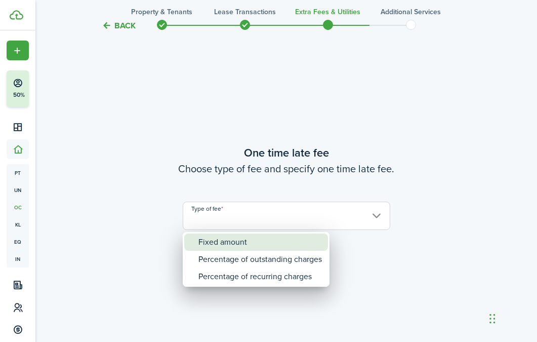
click at [224, 238] on div "Fixed amount" at bounding box center [259, 241] width 123 height 17
type input "Fixed amount"
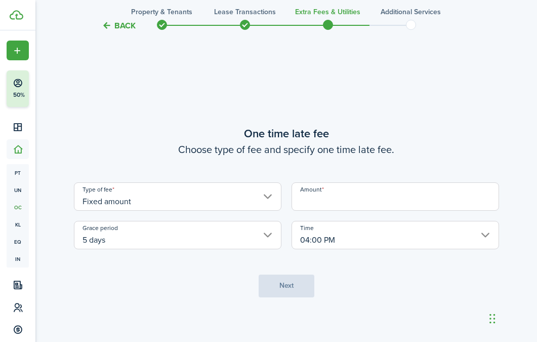
click at [354, 199] on input "Amount" at bounding box center [394, 196] width 207 height 28
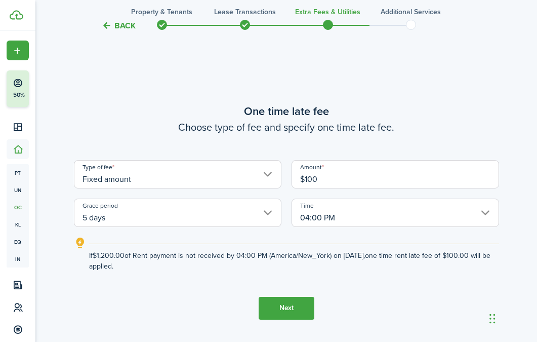
click at [339, 217] on input "04:00 PM" at bounding box center [394, 212] width 207 height 28
type input "$100.00"
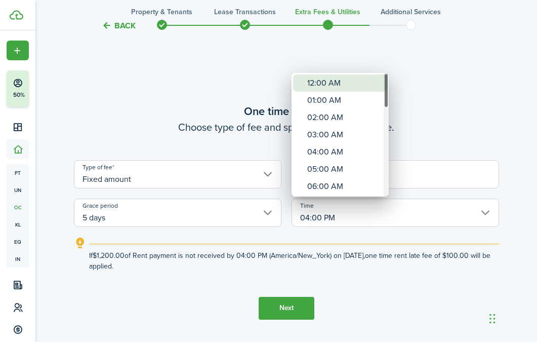
click at [316, 88] on div "12:00 AM" at bounding box center [344, 82] width 74 height 17
type input "12:00 AM"
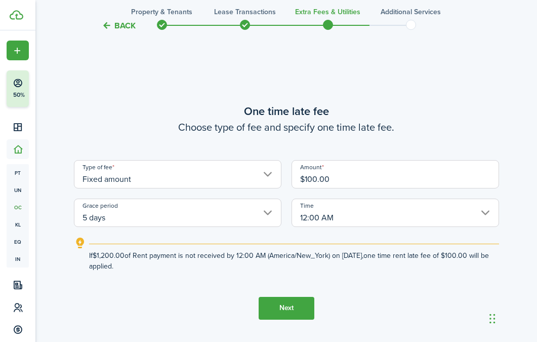
click at [302, 302] on button "Next" at bounding box center [287, 308] width 56 height 23
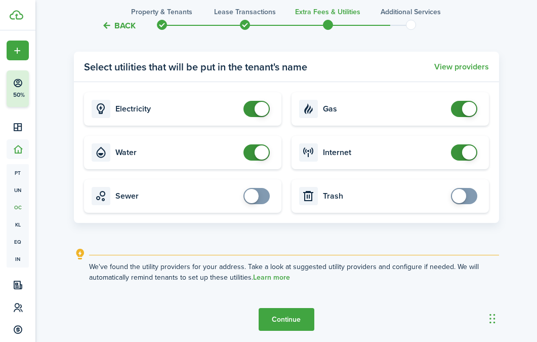
scroll to position [1110, 0]
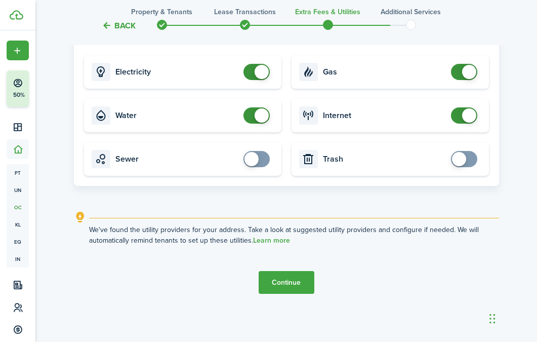
click at [297, 281] on button "Continue" at bounding box center [287, 282] width 56 height 23
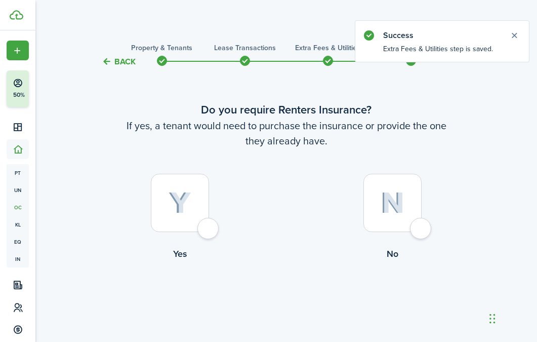
scroll to position [20, 0]
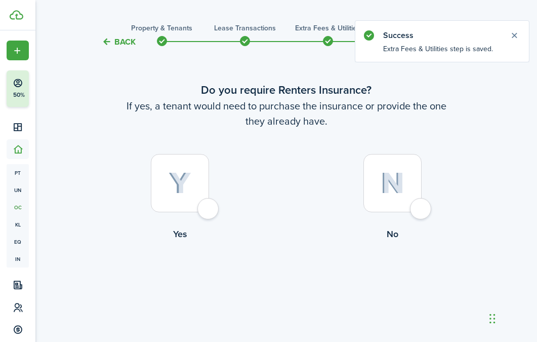
click at [401, 207] on div at bounding box center [392, 183] width 58 height 58
radio input "true"
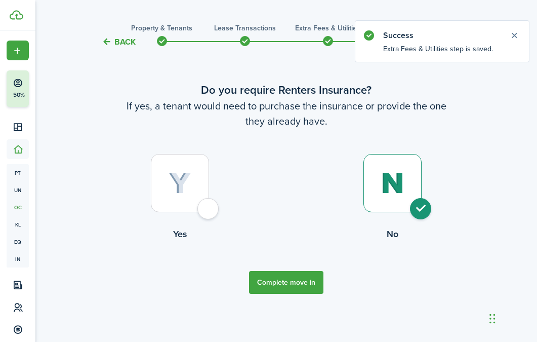
click at [298, 279] on button "Complete move in" at bounding box center [286, 282] width 74 height 23
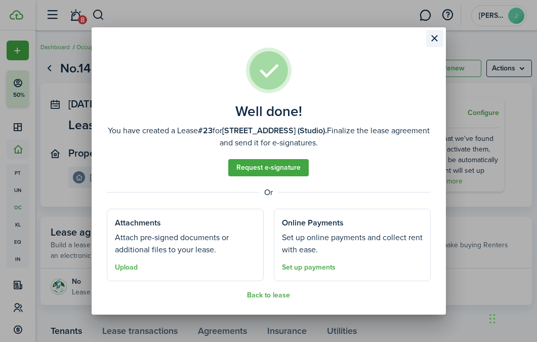
click at [437, 37] on button "Close modal" at bounding box center [434, 38] width 17 height 17
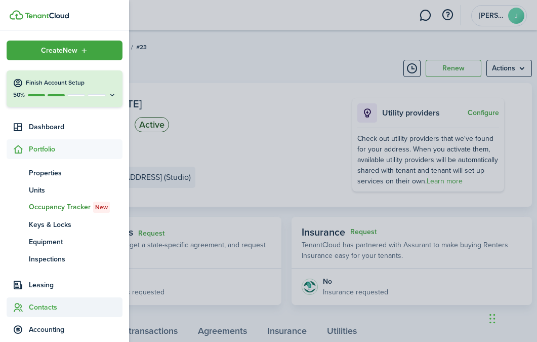
click at [40, 310] on span "Contacts" at bounding box center [76, 307] width 94 height 11
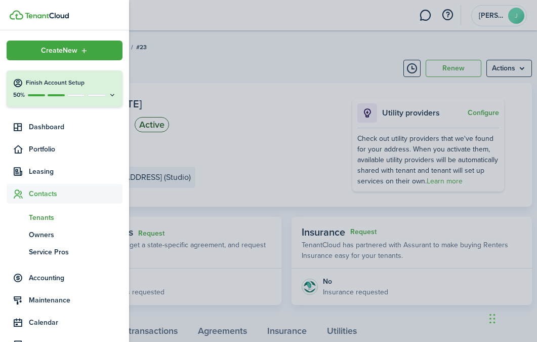
click at [43, 217] on span "Tenants" at bounding box center [76, 217] width 94 height 11
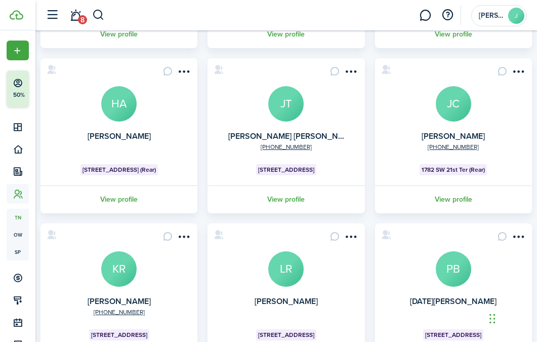
scroll to position [485, 0]
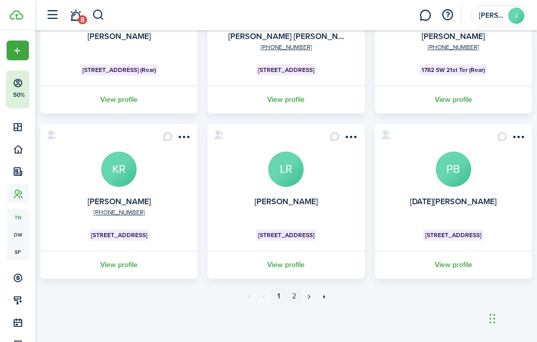
click at [291, 291] on link "2" at bounding box center [293, 295] width 15 height 15
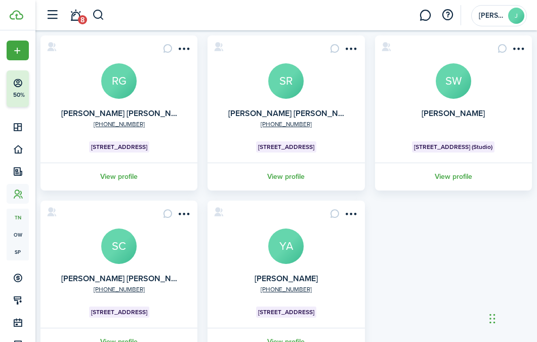
scroll to position [90, 0]
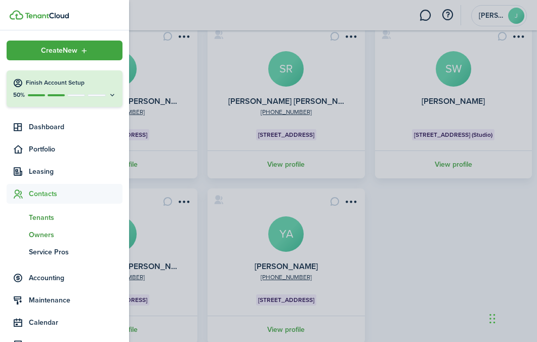
click at [29, 239] on span "Owners" at bounding box center [76, 234] width 94 height 11
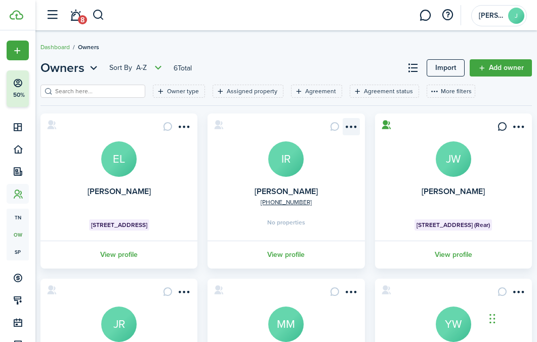
click at [352, 125] on menu-btn-icon "Open menu" at bounding box center [351, 126] width 17 height 17
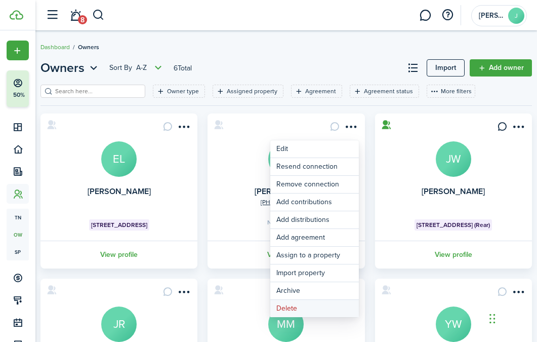
click at [300, 310] on button "Delete" at bounding box center [314, 308] width 89 height 17
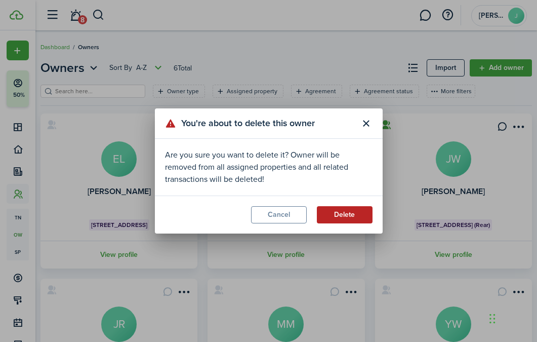
click at [343, 211] on button "Delete" at bounding box center [345, 214] width 56 height 17
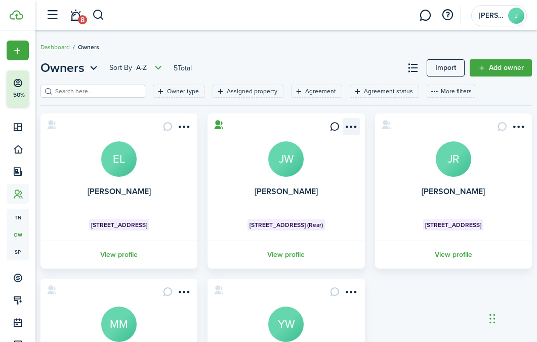
click at [352, 131] on menu-btn-icon "Open menu" at bounding box center [351, 126] width 17 height 17
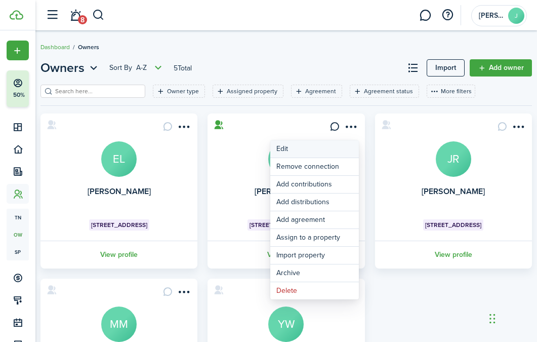
click at [344, 146] on link "Edit" at bounding box center [314, 148] width 89 height 17
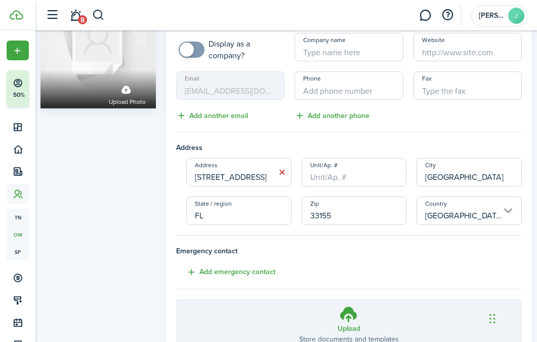
scroll to position [155, 0]
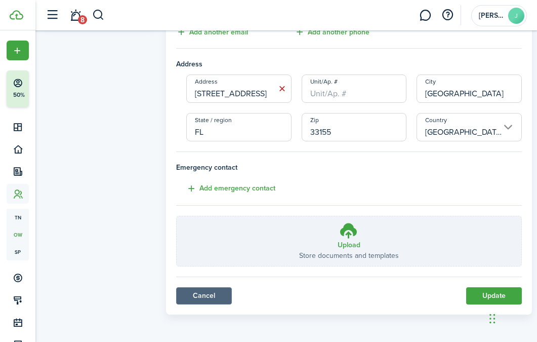
click at [213, 298] on link "Cancel" at bounding box center [204, 295] width 56 height 17
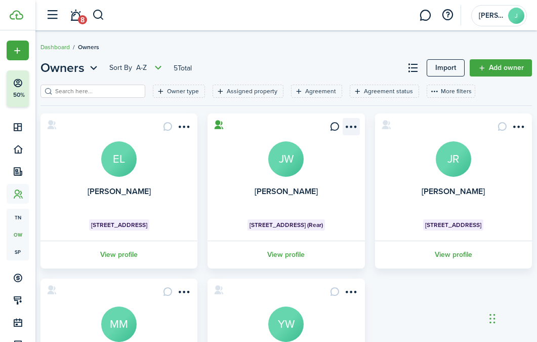
click at [352, 129] on menu-btn-icon "Open menu" at bounding box center [351, 126] width 17 height 17
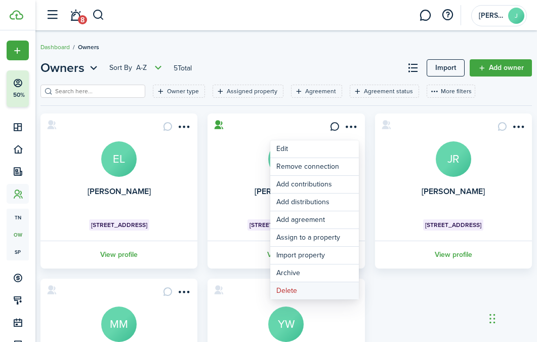
click at [293, 288] on button "Delete" at bounding box center [314, 290] width 89 height 17
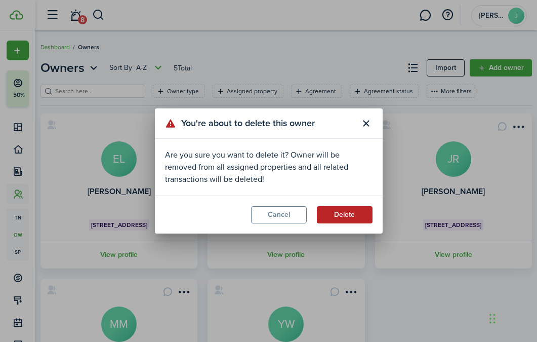
click at [331, 213] on button "Delete" at bounding box center [345, 214] width 56 height 17
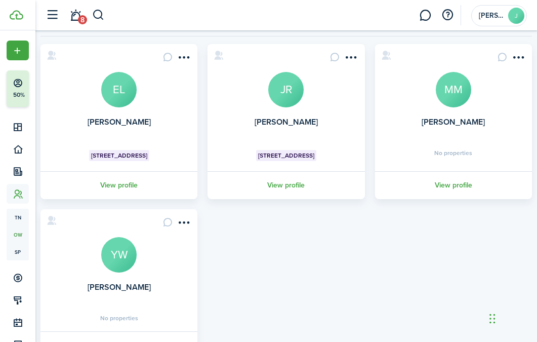
scroll to position [30, 0]
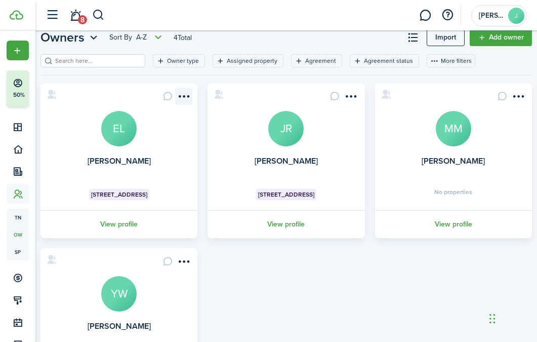
click at [189, 92] on menu-btn-icon "Open menu" at bounding box center [183, 96] width 17 height 17
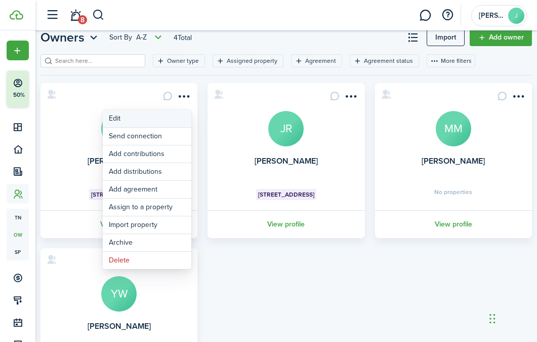
click at [171, 119] on link "Edit" at bounding box center [147, 118] width 89 height 17
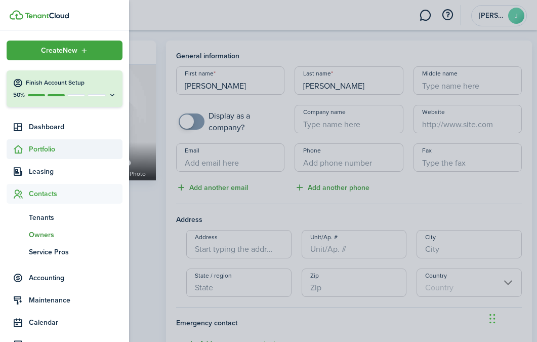
click at [41, 152] on span "Portfolio" at bounding box center [76, 149] width 94 height 11
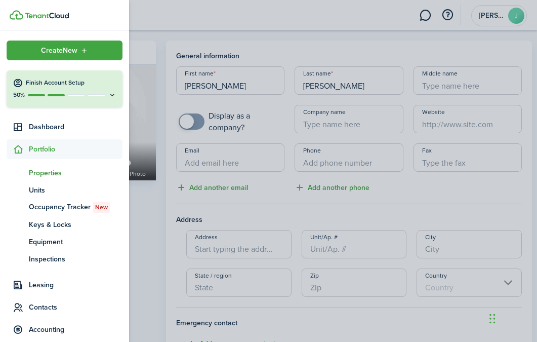
click at [43, 173] on span "Properties" at bounding box center [76, 172] width 94 height 11
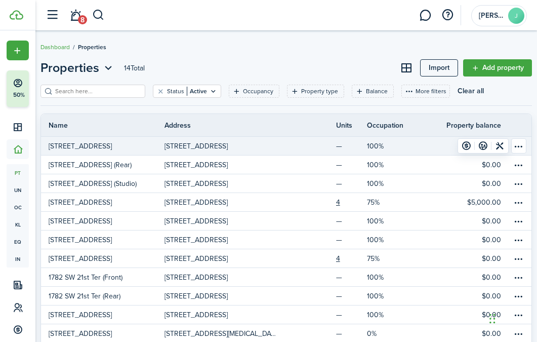
click at [518, 149] on table-menu-btn-icon "Open menu" at bounding box center [518, 145] width 15 height 15
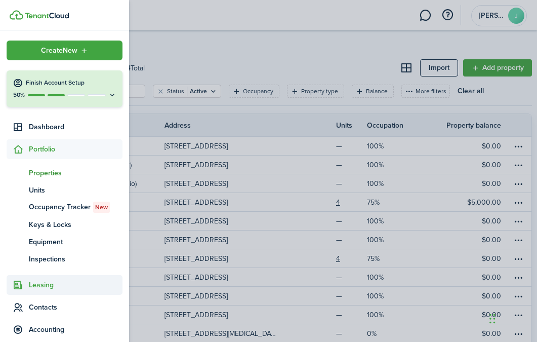
click at [45, 278] on span "Leasing" at bounding box center [65, 285] width 116 height 20
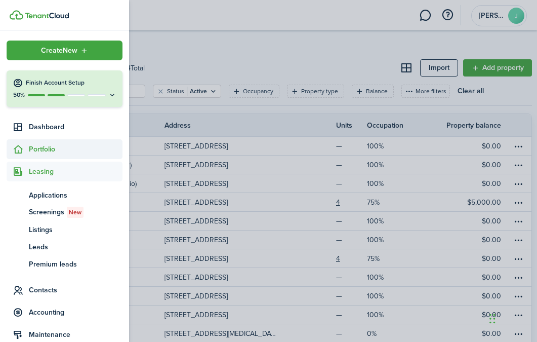
click at [53, 152] on span "Portfolio" at bounding box center [76, 149] width 94 height 11
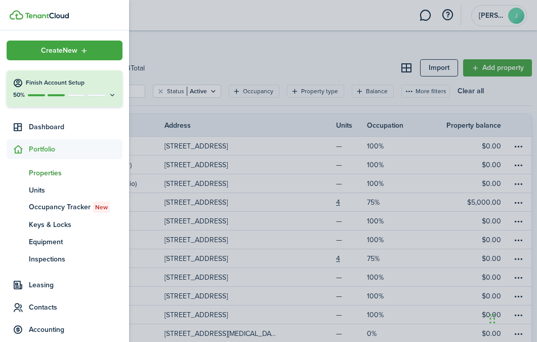
click at [57, 175] on span "Properties" at bounding box center [76, 172] width 94 height 11
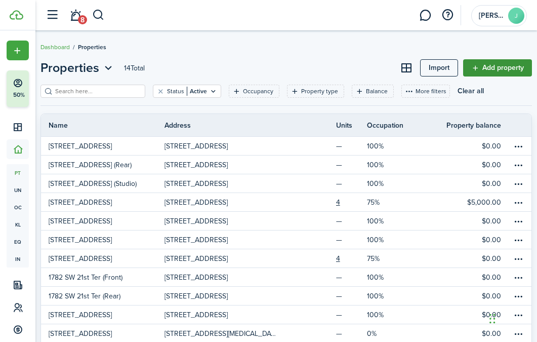
click at [495, 64] on link "Add property" at bounding box center [497, 67] width 69 height 17
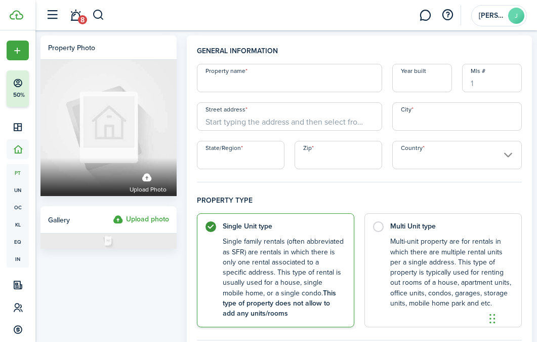
click at [276, 89] on input "Property name" at bounding box center [289, 78] width 185 height 28
paste input "[STREET_ADDRESS][PERSON_NAME]"
type input "[STREET_ADDRESS][PERSON_NAME]"
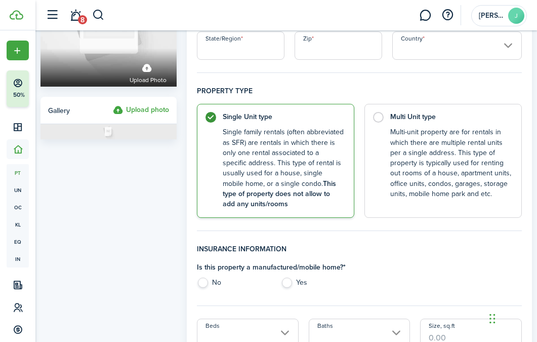
scroll to position [131, 0]
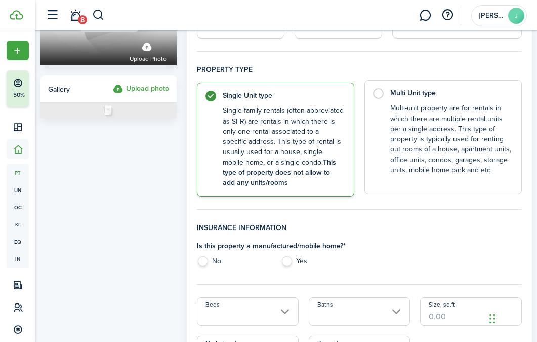
click at [414, 112] on control-radio-card-description "Multi-unit property are for rentals in which there are multiple rental units pe…" at bounding box center [450, 139] width 121 height 72
radio input "false"
radio input "true"
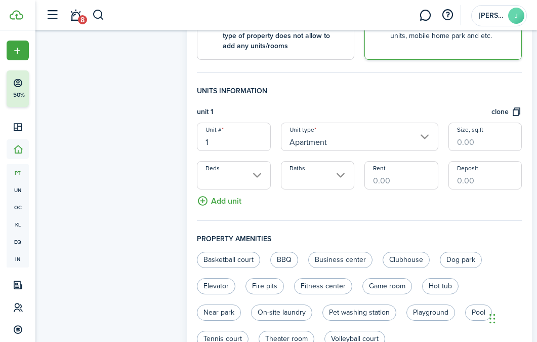
scroll to position [342, 0]
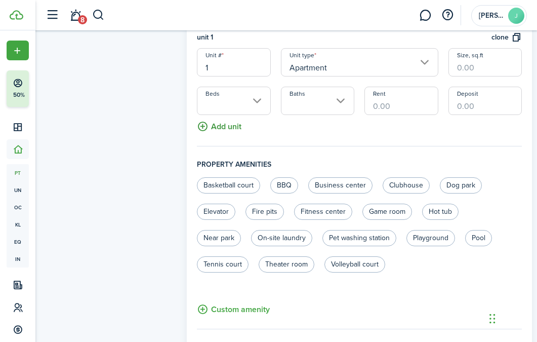
click at [239, 125] on button "Add unit" at bounding box center [219, 124] width 45 height 18
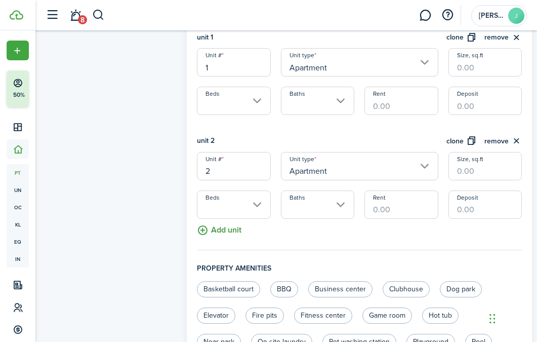
click at [232, 230] on button "Add unit" at bounding box center [219, 228] width 45 height 18
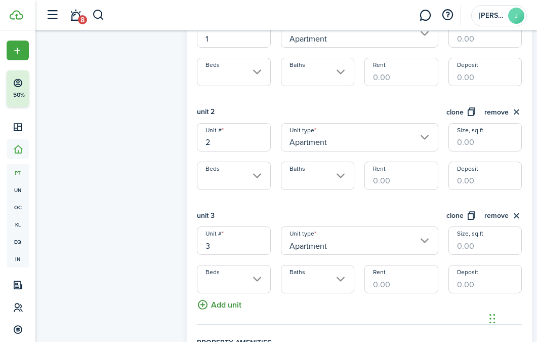
click at [222, 302] on button "Add unit" at bounding box center [219, 302] width 45 height 18
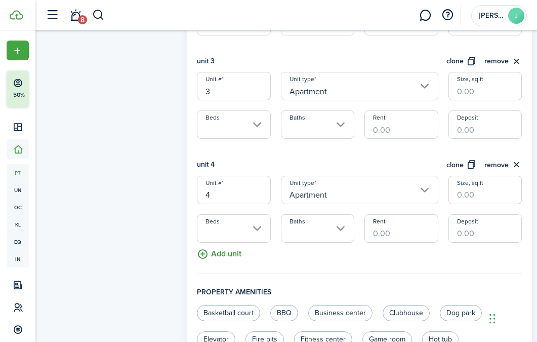
scroll to position [540, 0]
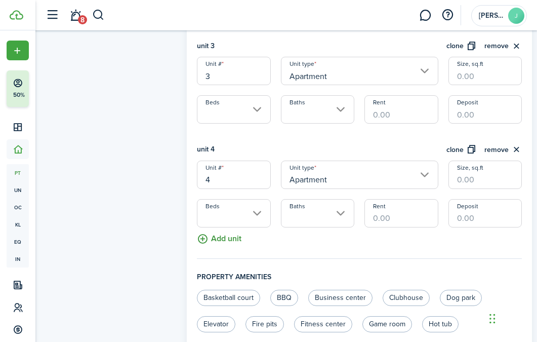
click at [221, 243] on button "Add unit" at bounding box center [219, 236] width 45 height 18
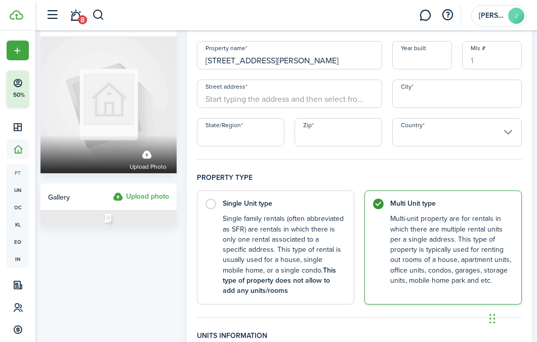
scroll to position [0, 0]
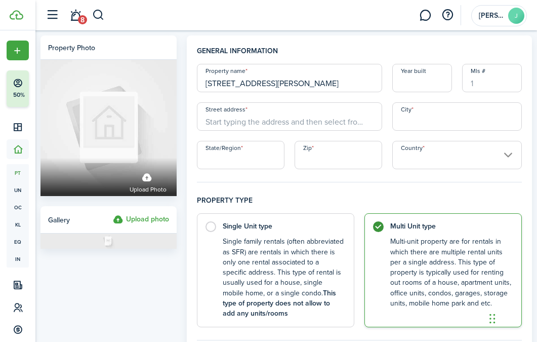
click at [326, 121] on input "Street address" at bounding box center [289, 116] width 185 height 28
paste input "[STREET_ADDRESS][PERSON_NAME]"
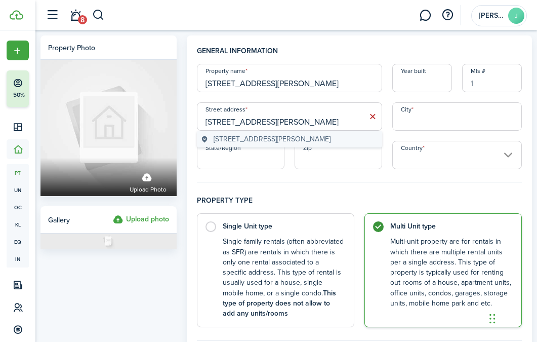
type input "[STREET_ADDRESS][PERSON_NAME]"
click at [321, 142] on span "12520 West Randall Park Drive, Miami, FL, USA" at bounding box center [272, 139] width 117 height 11
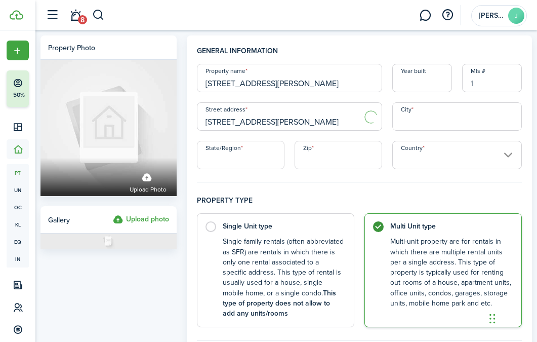
type input "Miami"
type input "FL"
type input "33167"
type input "United States"
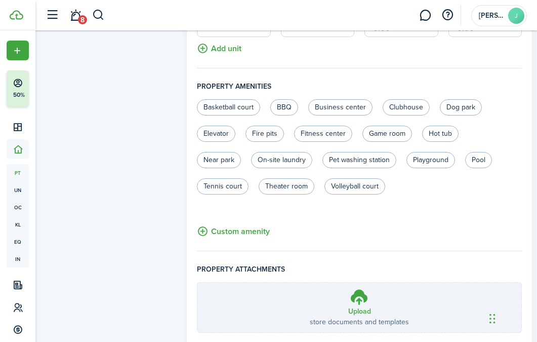
scroll to position [902, 0]
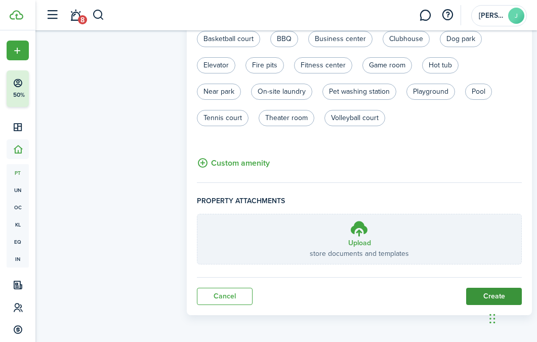
click at [480, 296] on button "Create" at bounding box center [494, 295] width 56 height 17
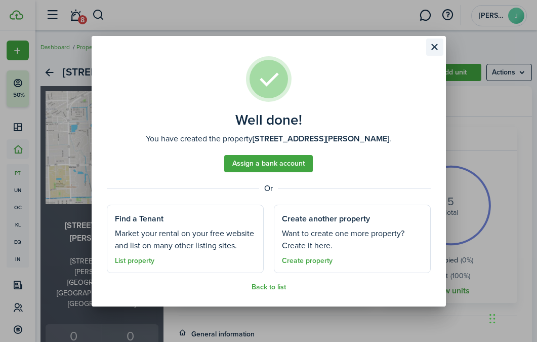
click at [432, 48] on button "Close modal" at bounding box center [434, 46] width 17 height 17
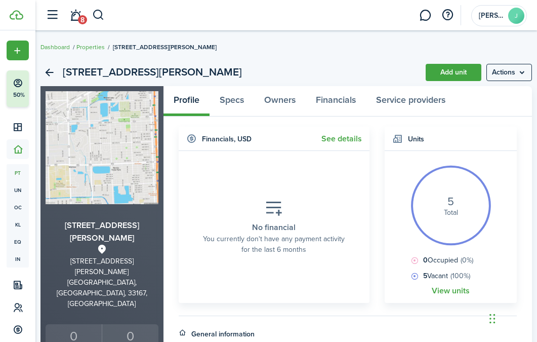
drag, startPoint x: 432, startPoint y: 48, endPoint x: 88, endPoint y: 109, distance: 350.1
click at [89, 98] on div "Well done! You have created the property 12520 W Randall Park Dr . Assign a ban…" at bounding box center [268, 171] width 537 height 342
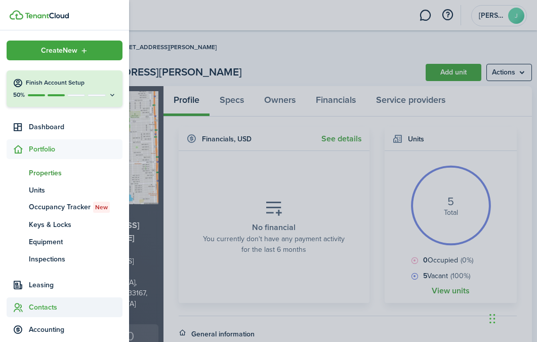
click at [41, 308] on span "Contacts" at bounding box center [76, 307] width 94 height 11
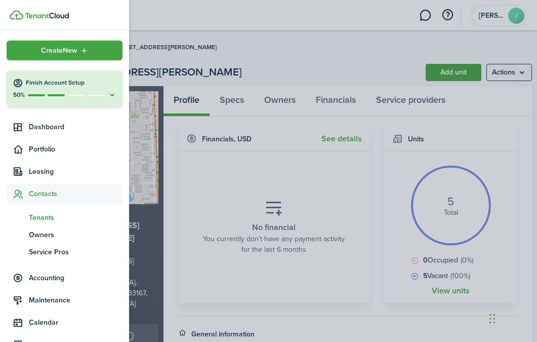
click at [44, 217] on span "Tenants" at bounding box center [76, 217] width 94 height 11
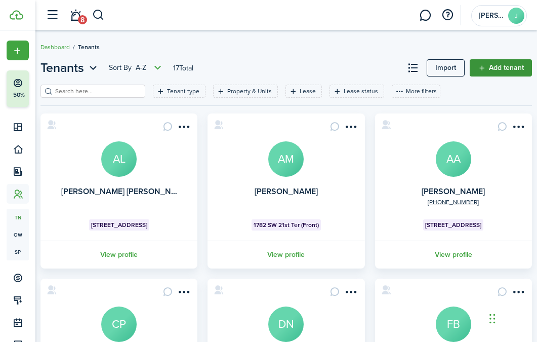
click at [496, 64] on link "Add tenant" at bounding box center [501, 67] width 62 height 17
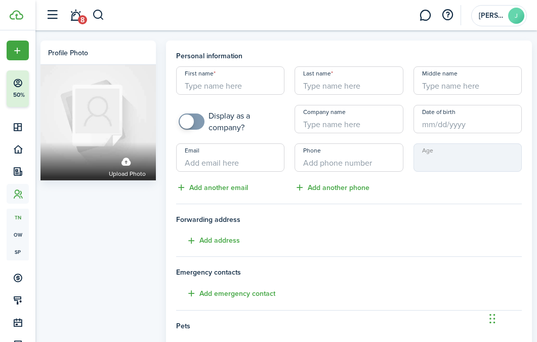
click at [198, 82] on input "First name" at bounding box center [230, 80] width 108 height 28
paste input "Daniel"
type input "Daniel"
click at [345, 95] on div "First name Daniel Last name Middle name Display as a company? Company name Date…" at bounding box center [349, 129] width 356 height 127
click at [341, 86] on input "Last name" at bounding box center [349, 80] width 108 height 28
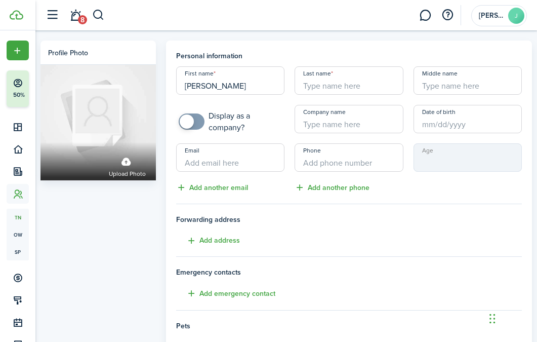
paste input "Barroso"
type input "Barroso"
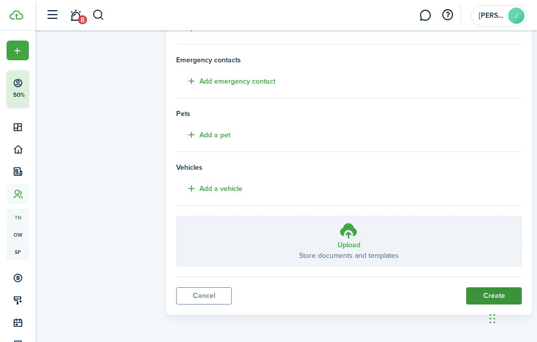
click at [483, 298] on button "Create" at bounding box center [494, 295] width 56 height 17
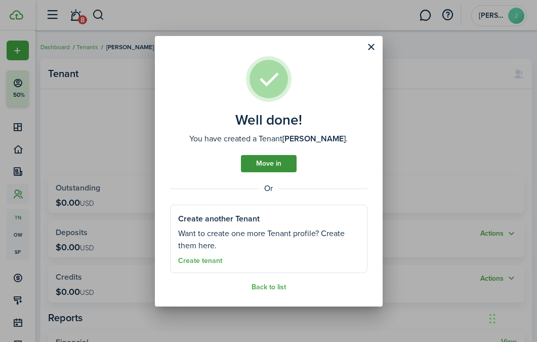
click at [274, 165] on link "Move in" at bounding box center [269, 163] width 56 height 17
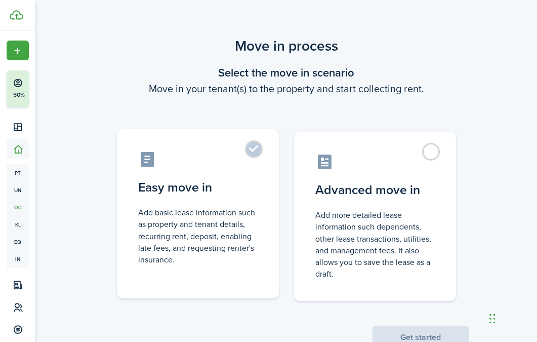
click at [247, 160] on control-radio-card-icon at bounding box center [197, 159] width 119 height 18
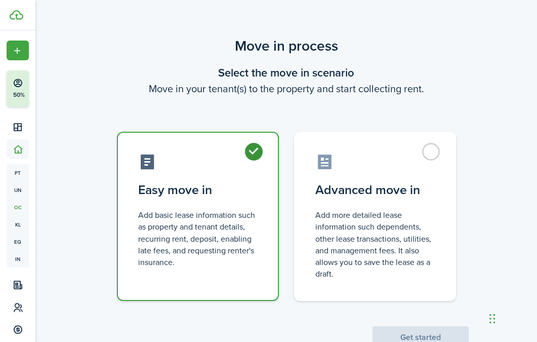
radio input "true"
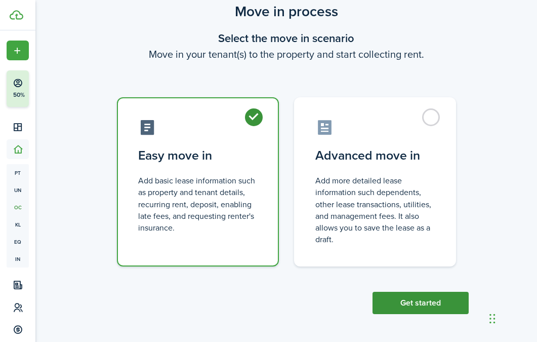
click at [406, 305] on button "Get started" at bounding box center [420, 302] width 96 height 22
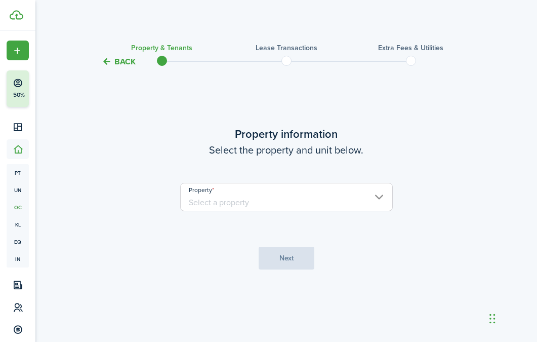
click at [307, 201] on input "Property" at bounding box center [286, 197] width 213 height 28
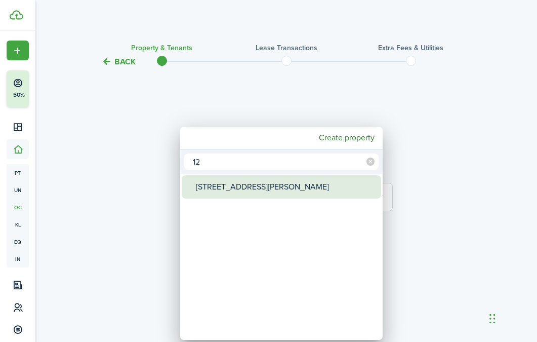
type input "12"
click at [274, 184] on div "[STREET_ADDRESS][PERSON_NAME]" at bounding box center [285, 186] width 179 height 23
type input "[STREET_ADDRESS][PERSON_NAME]"
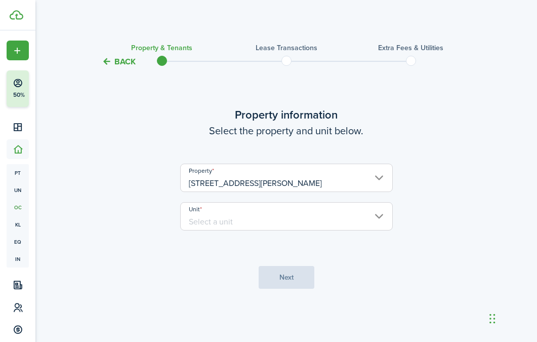
click at [264, 218] on input "Unit" at bounding box center [286, 216] width 213 height 28
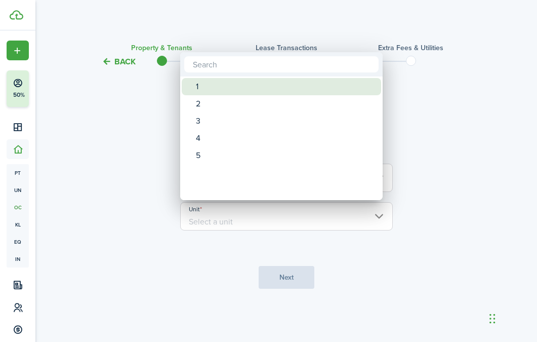
click at [211, 88] on div "1" at bounding box center [285, 86] width 179 height 17
type input "1"
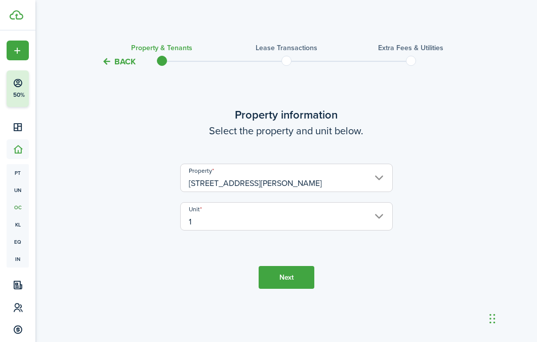
click at [273, 277] on button "Next" at bounding box center [287, 277] width 56 height 23
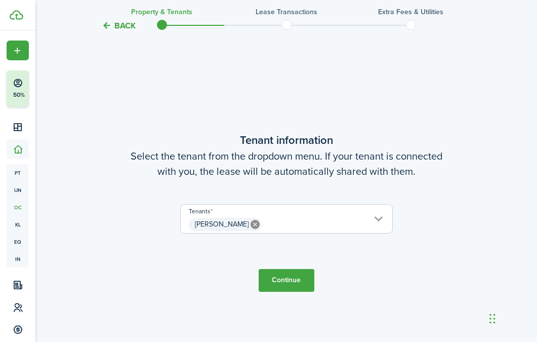
scroll to position [274, 0]
click at [278, 276] on button "Continue" at bounding box center [287, 279] width 56 height 23
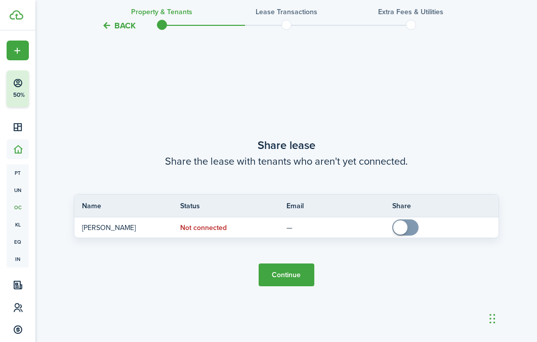
scroll to position [615, 0]
click at [287, 273] on button "Continue" at bounding box center [287, 274] width 56 height 23
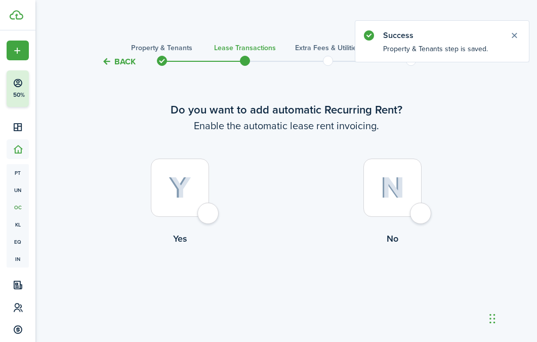
click at [200, 205] on div at bounding box center [180, 187] width 58 height 58
radio input "true"
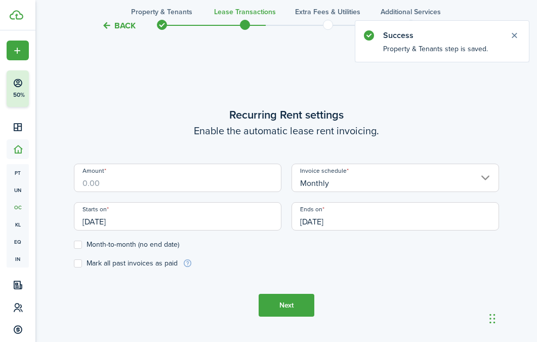
scroll to position [278, 0]
click at [173, 186] on input "Amount" at bounding box center [177, 177] width 207 height 28
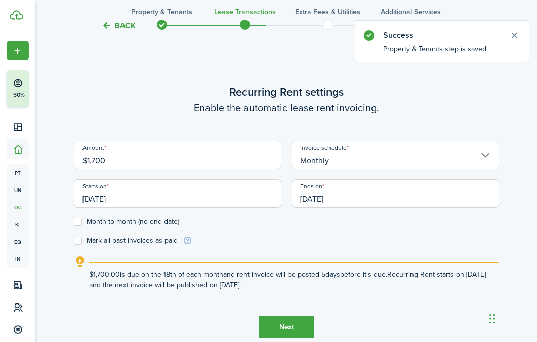
type input "$1,700.00"
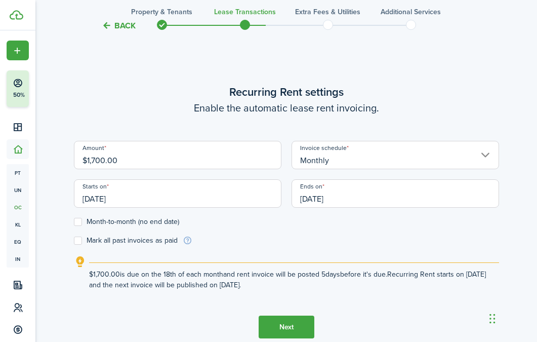
click at [151, 199] on input "[DATE]" at bounding box center [177, 193] width 207 height 28
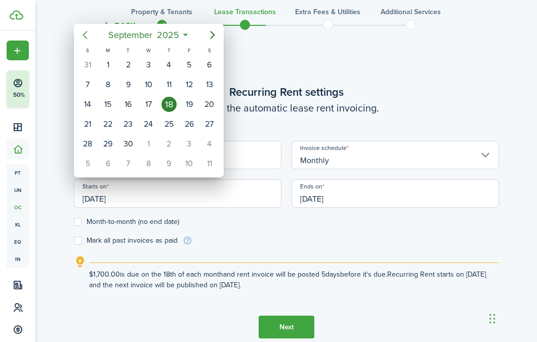
click at [87, 36] on icon "Previous page" at bounding box center [85, 35] width 12 height 12
click at [133, 62] on div "1" at bounding box center [127, 64] width 15 height 15
type input "07/01/2025"
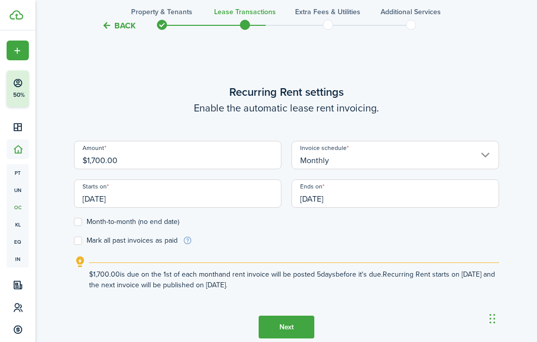
click at [349, 196] on input "[DATE]" at bounding box center [394, 193] width 207 height 28
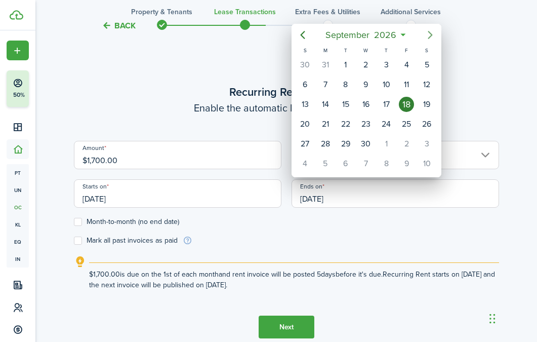
click at [430, 37] on icon "Next page" at bounding box center [430, 35] width 12 height 12
click at [304, 33] on icon "Previous page" at bounding box center [303, 35] width 12 height 12
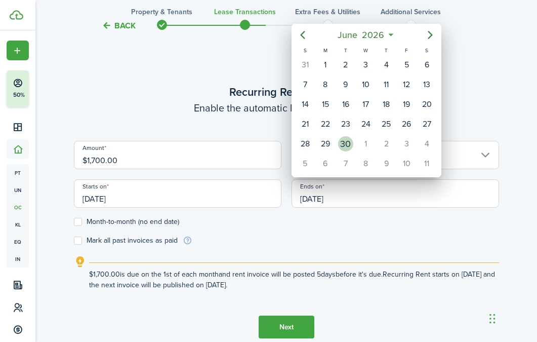
click at [349, 144] on div "30" at bounding box center [345, 143] width 15 height 15
type input "06/30/2026"
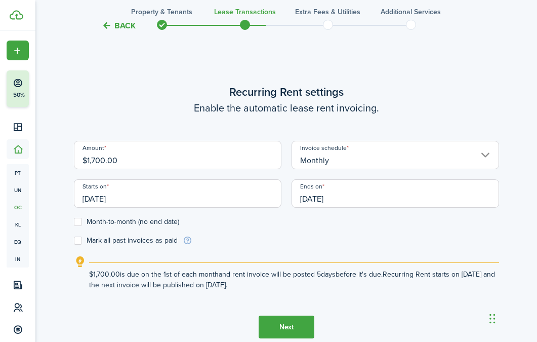
click at [123, 240] on label "Mark all past invoices as paid" at bounding box center [126, 240] width 104 height 8
click at [74, 240] on input "Mark all past invoices as paid" at bounding box center [73, 240] width 1 height 1
checkbox input "true"
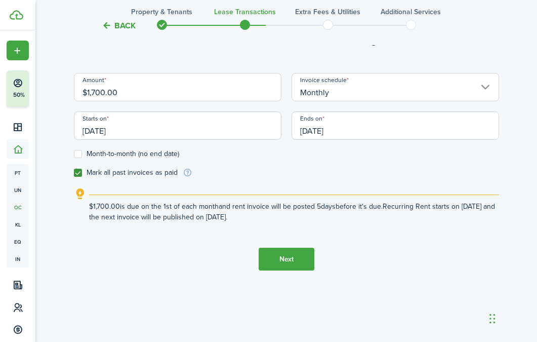
click at [280, 259] on button "Next" at bounding box center [287, 258] width 56 height 23
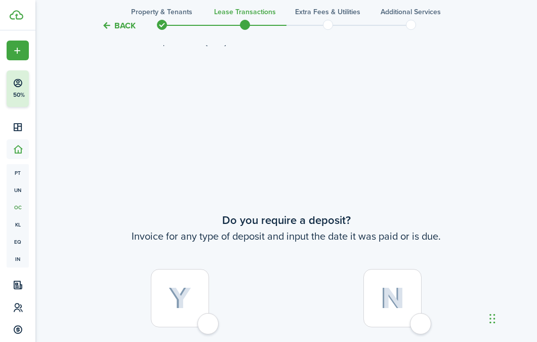
scroll to position [620, 0]
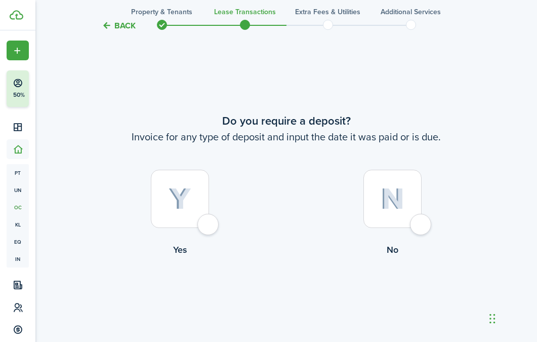
click at [404, 204] on img at bounding box center [393, 199] width 24 height 22
radio input "true"
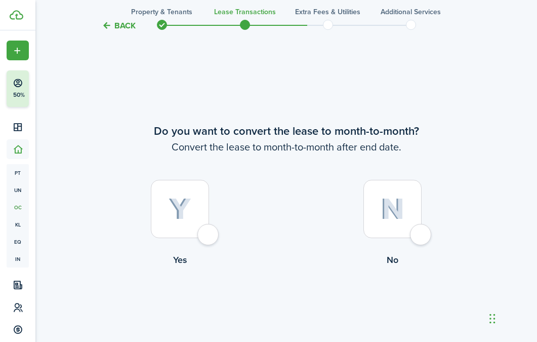
scroll to position [961, 0]
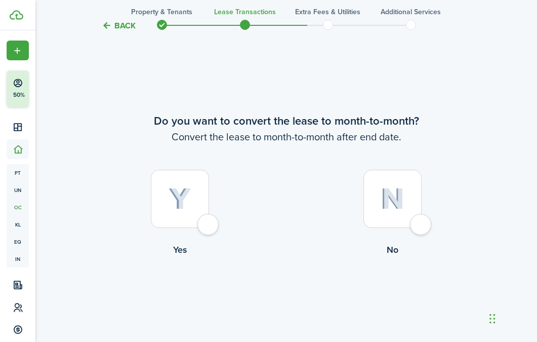
click at [398, 209] on img at bounding box center [393, 199] width 24 height 22
radio input "true"
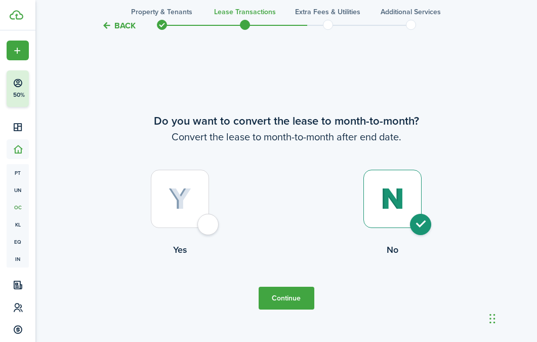
click at [298, 292] on button "Continue" at bounding box center [287, 297] width 56 height 23
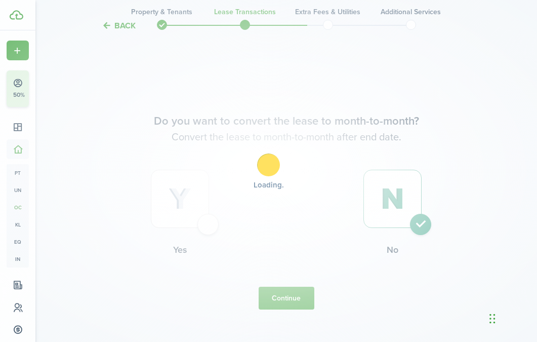
scroll to position [0, 0]
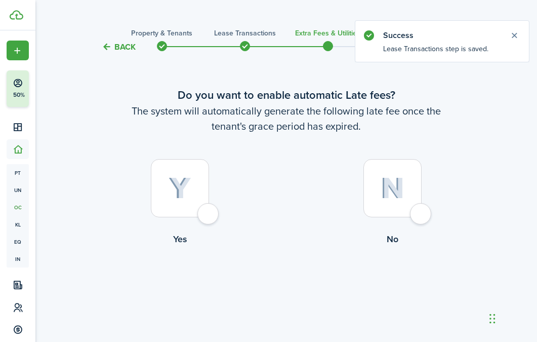
click at [198, 206] on div at bounding box center [180, 188] width 58 height 58
radio input "true"
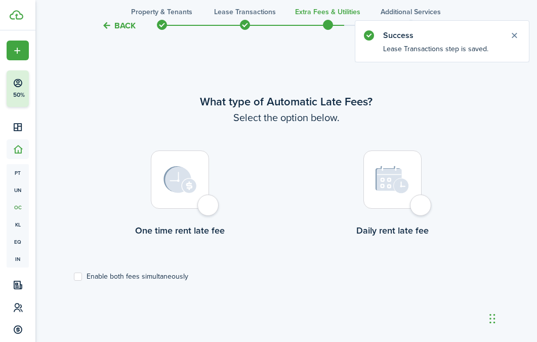
click at [406, 174] on img at bounding box center [392, 179] width 34 height 28
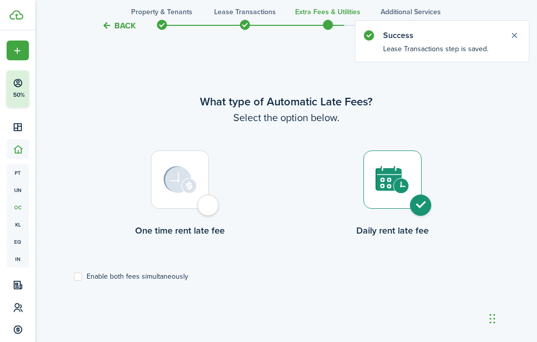
radio input "true"
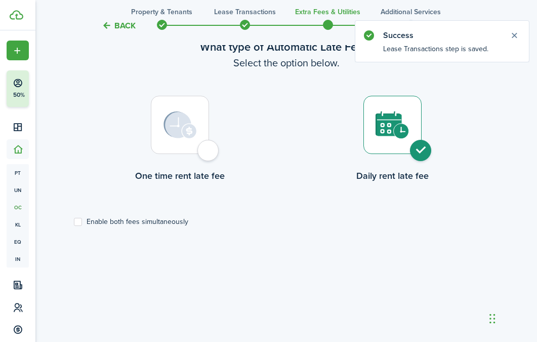
click at [187, 138] on img at bounding box center [179, 124] width 33 height 27
radio input "true"
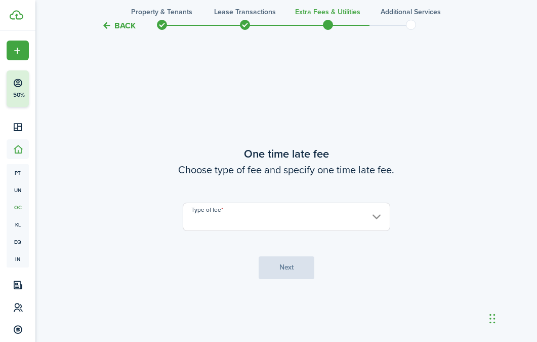
scroll to position [635, 0]
click at [269, 206] on input "Type of fee" at bounding box center [286, 215] width 207 height 28
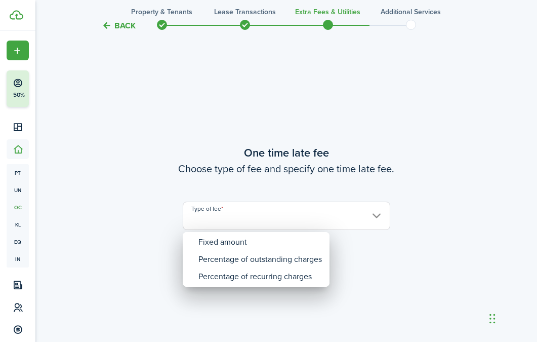
click at [252, 236] on div "Fixed amount" at bounding box center [259, 241] width 123 height 17
type input "Fixed amount"
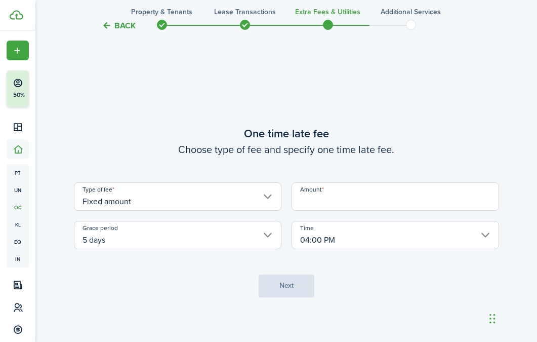
click at [351, 194] on input "Amount" at bounding box center [394, 196] width 207 height 28
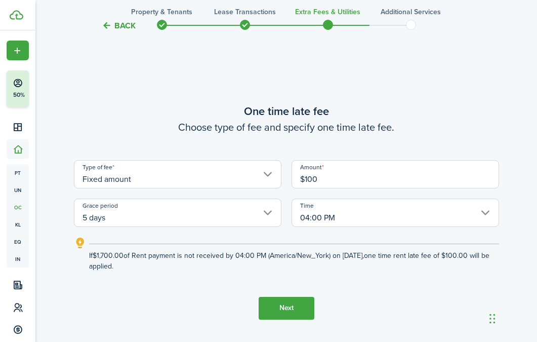
click at [350, 208] on input "04:00 PM" at bounding box center [394, 212] width 207 height 28
type input "$100.00"
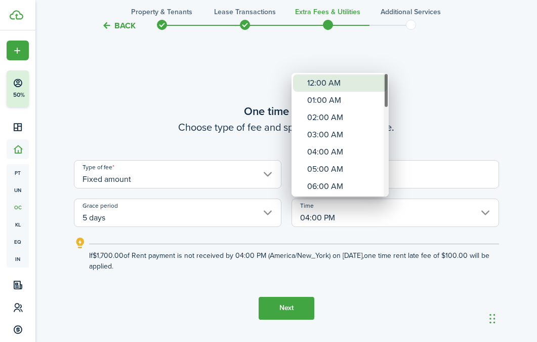
click at [315, 84] on div "12:00 AM" at bounding box center [344, 82] width 74 height 17
type input "12:00 AM"
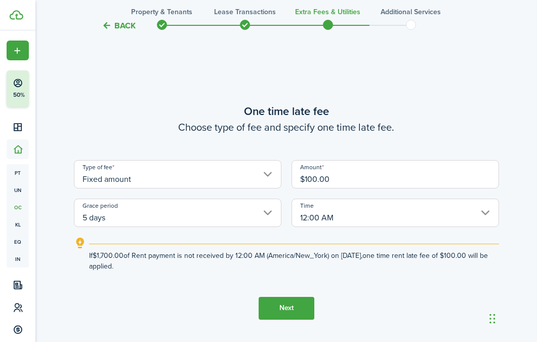
click at [292, 299] on button "Next" at bounding box center [287, 308] width 56 height 23
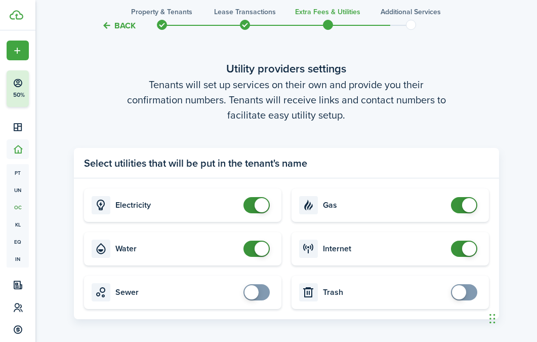
scroll to position [1050, 0]
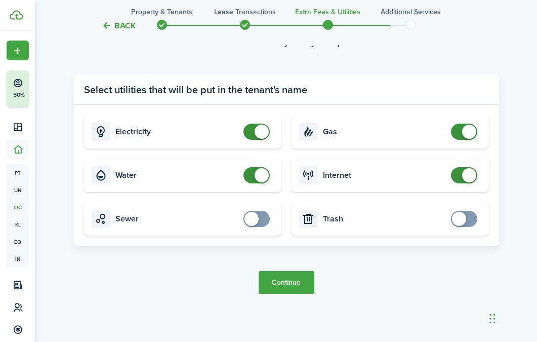
click at [292, 273] on button "Continue" at bounding box center [287, 282] width 56 height 23
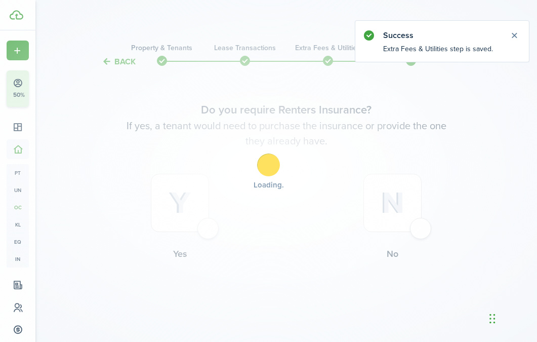
scroll to position [20, 0]
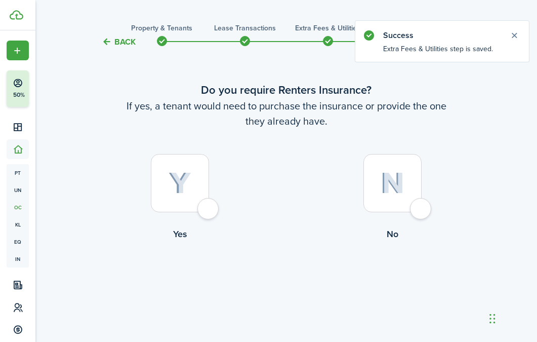
click at [408, 177] on div at bounding box center [392, 183] width 58 height 58
radio input "true"
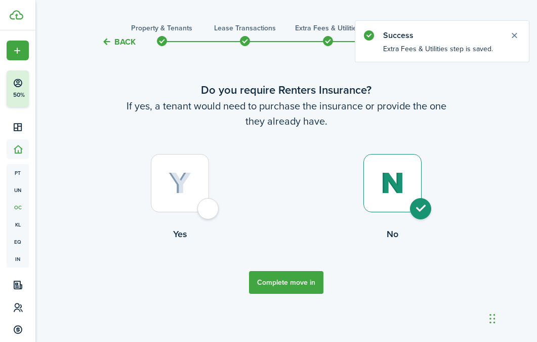
click at [278, 283] on button "Complete move in" at bounding box center [286, 282] width 74 height 23
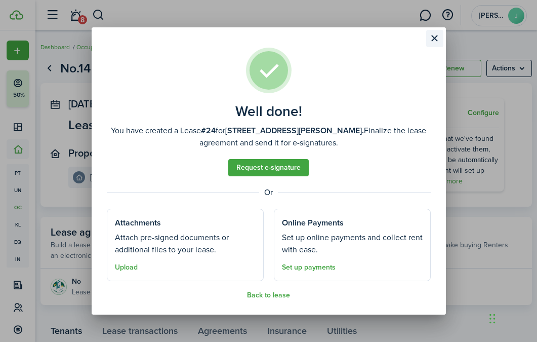
click at [434, 40] on button "Close modal" at bounding box center [434, 38] width 17 height 17
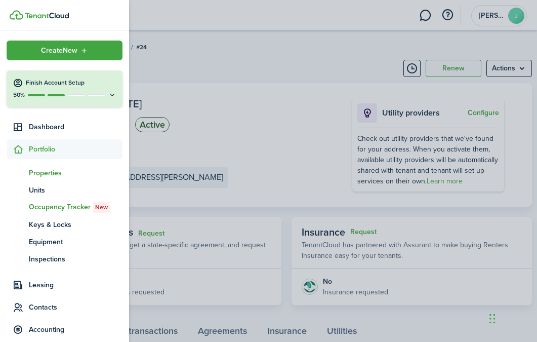
click at [46, 176] on span "Properties" at bounding box center [76, 172] width 94 height 11
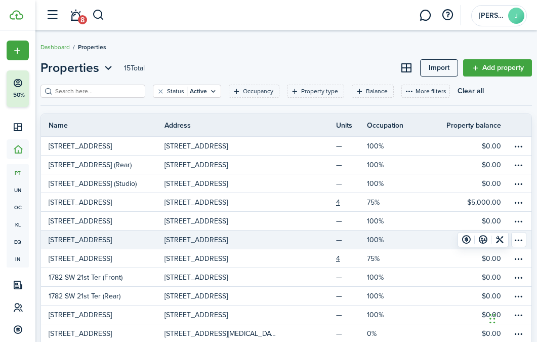
scroll to position [104, 0]
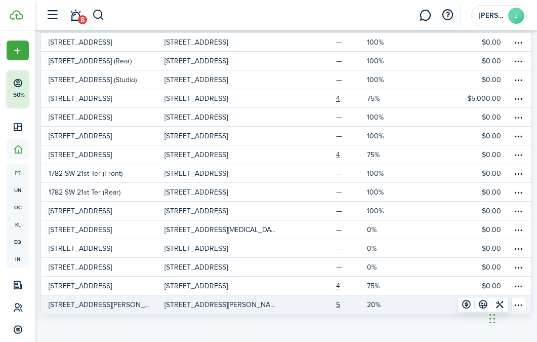
click at [388, 302] on link "20%" at bounding box center [393, 304] width 52 height 18
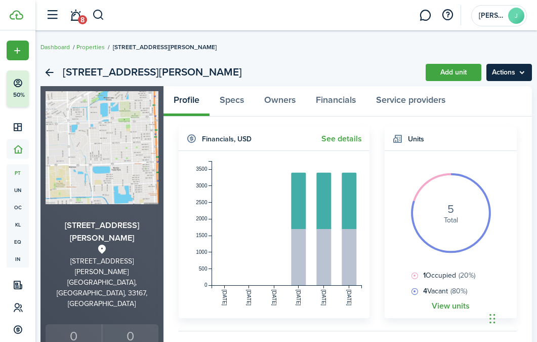
click at [496, 77] on menu-btn "Actions" at bounding box center [509, 72] width 46 height 17
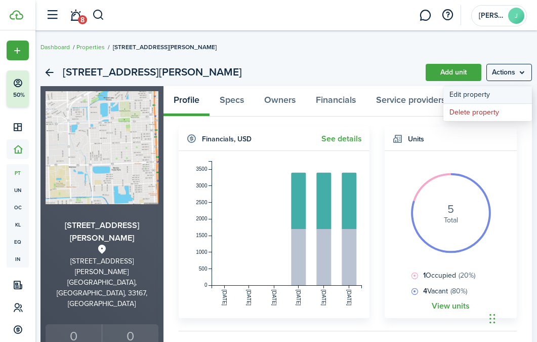
click at [489, 92] on link "Edit property" at bounding box center [487, 94] width 89 height 17
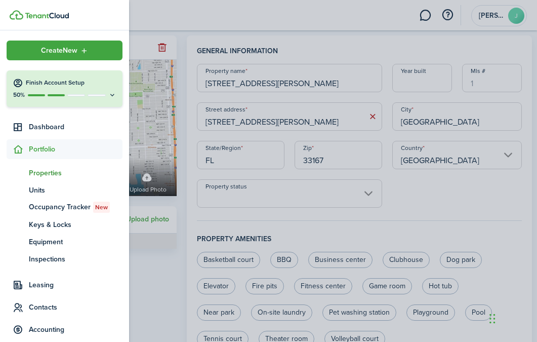
click at [39, 172] on span "Properties" at bounding box center [76, 172] width 94 height 11
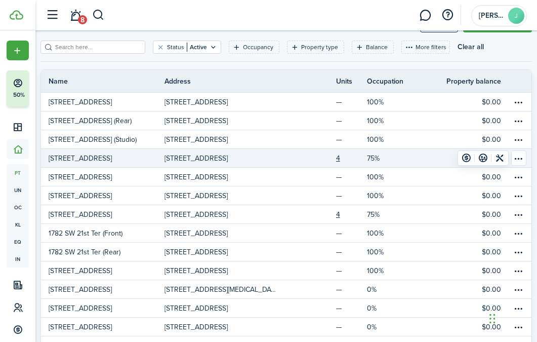
scroll to position [104, 0]
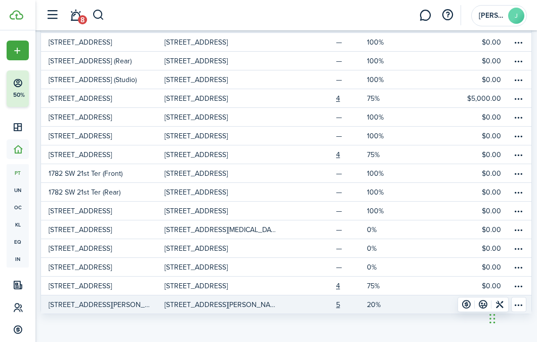
click at [90, 305] on p "[STREET_ADDRESS][PERSON_NAME]" at bounding box center [102, 304] width 106 height 11
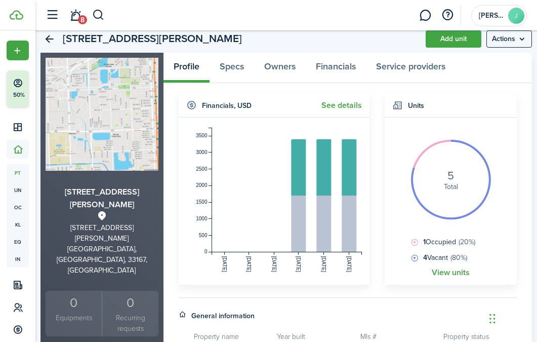
click at [444, 164] on div "5 Total" at bounding box center [451, 180] width 51 height 51
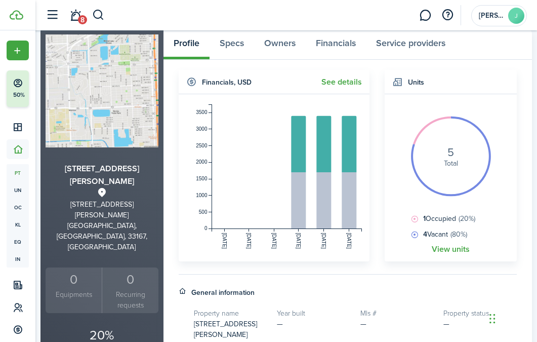
scroll to position [58, 0]
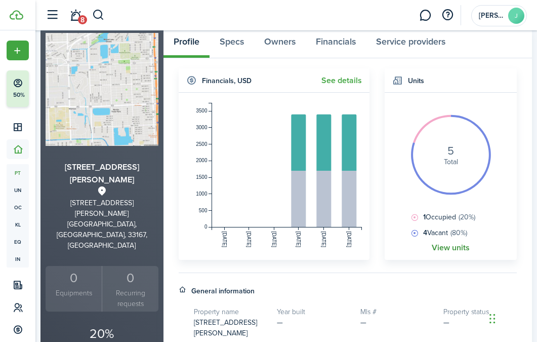
click at [445, 250] on link "View units" at bounding box center [451, 247] width 38 height 9
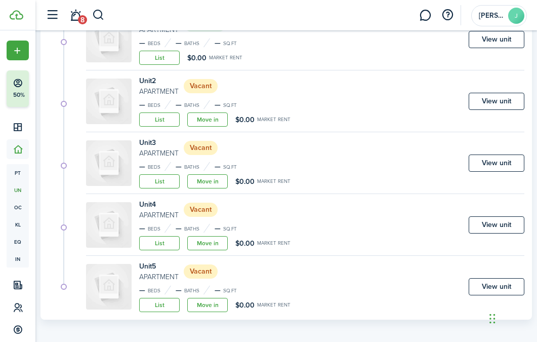
scroll to position [168, 0]
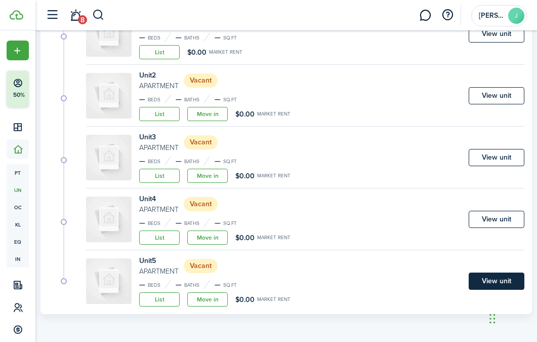
click at [479, 284] on link "View unit" at bounding box center [497, 280] width 56 height 17
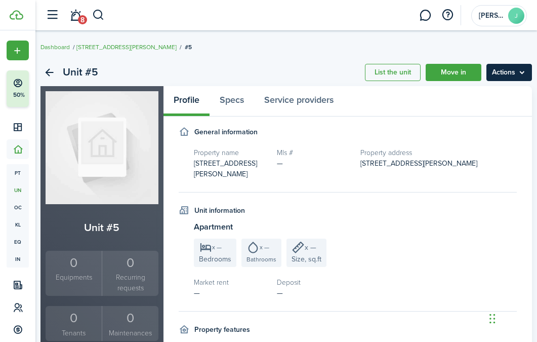
click at [516, 68] on menu-btn "Actions" at bounding box center [509, 72] width 46 height 17
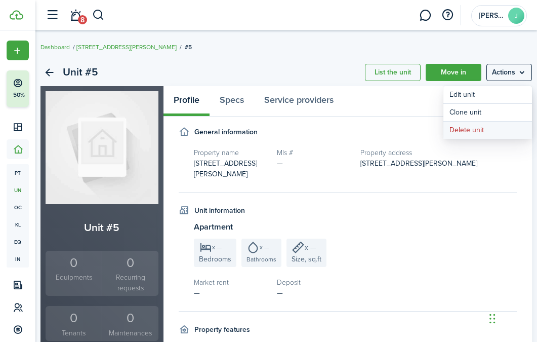
click at [487, 129] on button "Delete unit" at bounding box center [487, 129] width 89 height 17
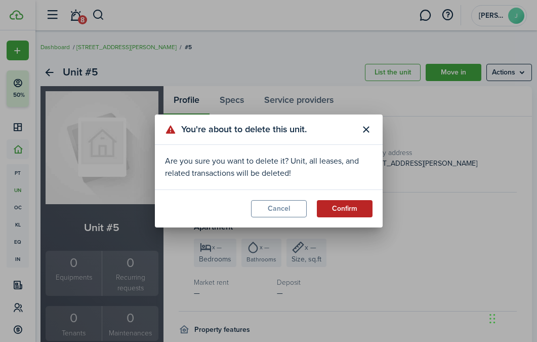
click at [355, 211] on button "Confirm" at bounding box center [345, 208] width 56 height 17
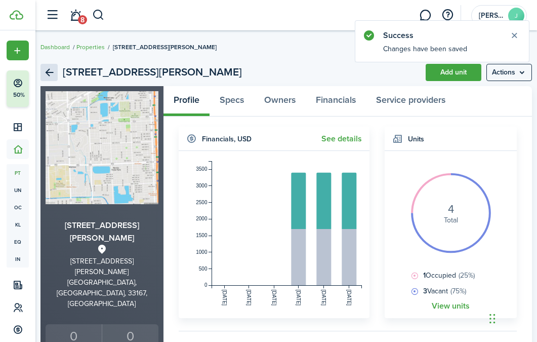
click at [50, 73] on link "Back" at bounding box center [48, 72] width 17 height 17
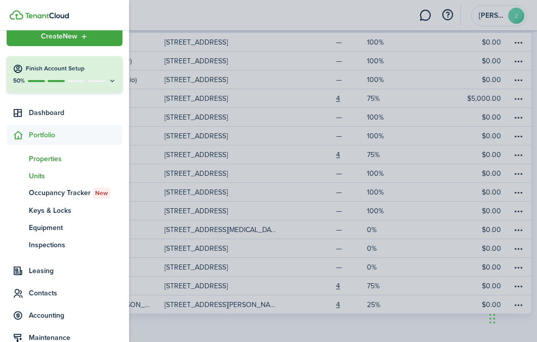
scroll to position [15, 0]
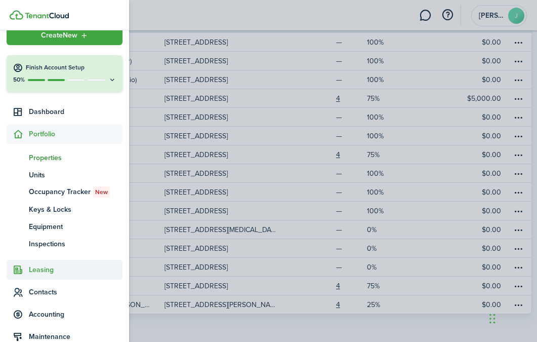
click at [44, 268] on span "Leasing" at bounding box center [76, 269] width 94 height 11
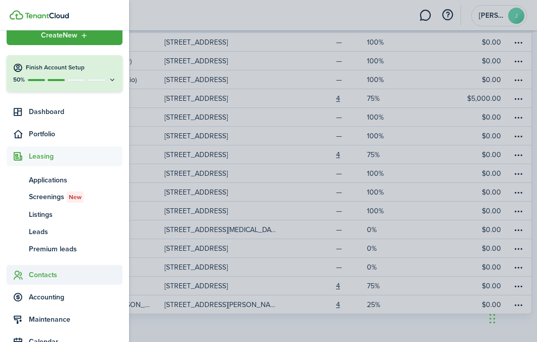
click at [46, 278] on span "Contacts" at bounding box center [76, 274] width 94 height 11
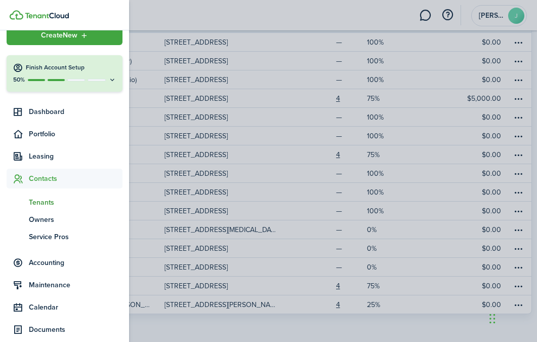
click at [43, 202] on span "Tenants" at bounding box center [76, 202] width 94 height 11
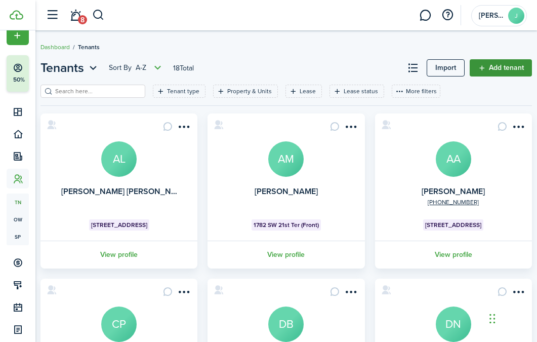
click at [511, 66] on link "Add tenant" at bounding box center [501, 67] width 62 height 17
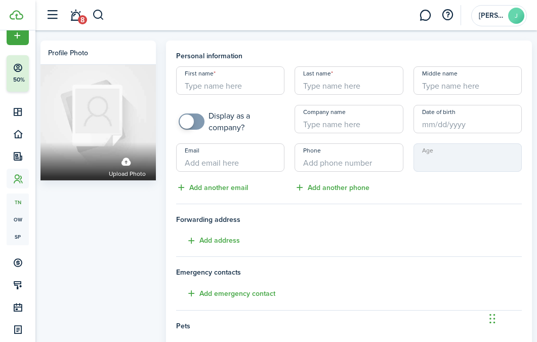
click at [197, 78] on input "First name" at bounding box center [230, 80] width 108 height 28
paste input "Yuliet"
type input "Yuliet"
click at [374, 87] on input "Last name" at bounding box center [349, 80] width 108 height 28
paste input "Sarmiento Alberteris"
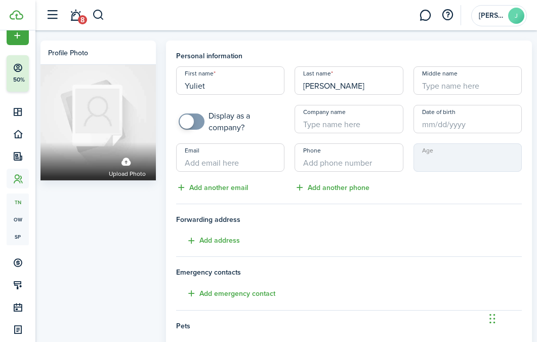
type input "Sarmiento Alberteris"
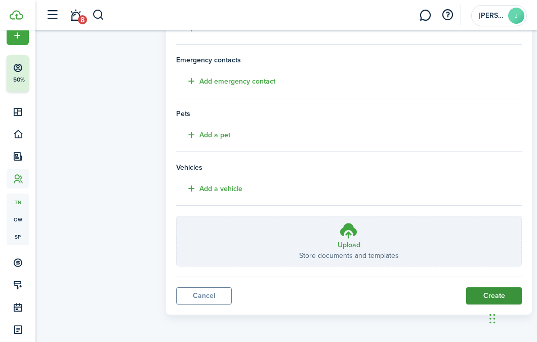
click at [476, 294] on button "Create" at bounding box center [494, 295] width 56 height 17
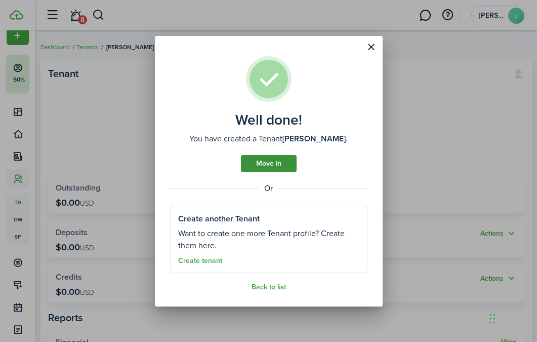
click at [271, 161] on link "Move in" at bounding box center [269, 163] width 56 height 17
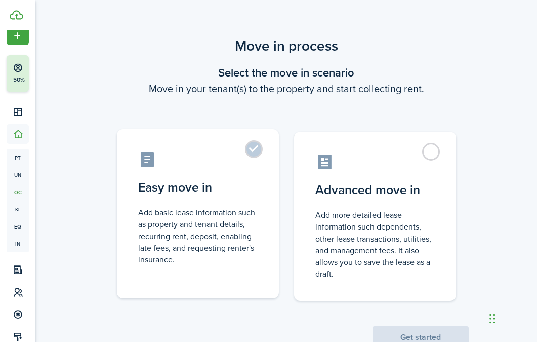
click at [237, 207] on control-radio-card-description "Add basic lease information such as property and tenant details, recurring rent…" at bounding box center [197, 235] width 119 height 59
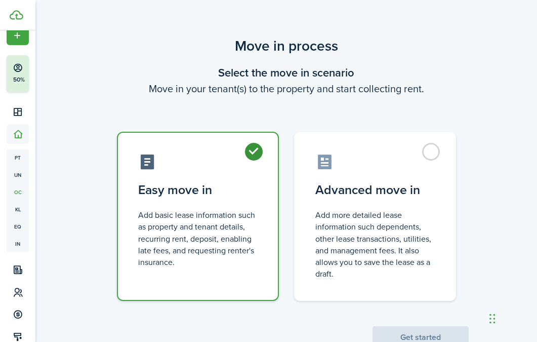
radio input "true"
click at [386, 332] on button "Get started" at bounding box center [420, 337] width 96 height 22
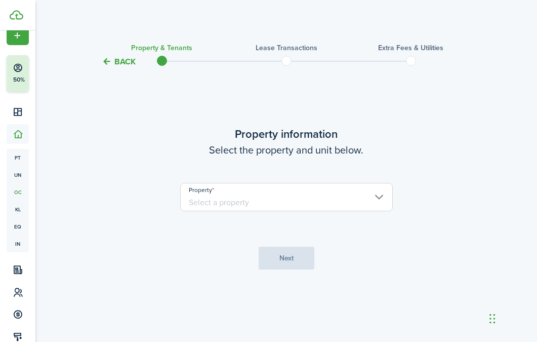
click at [319, 209] on input "Property" at bounding box center [286, 197] width 213 height 28
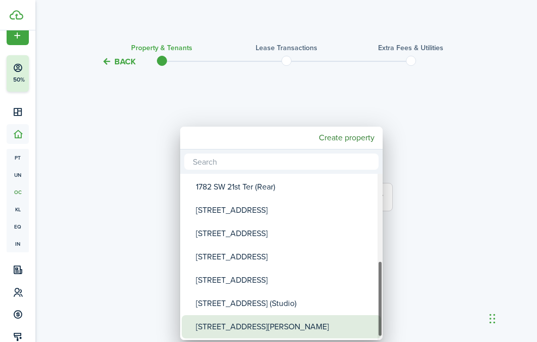
click at [257, 326] on div "[STREET_ADDRESS][PERSON_NAME]" at bounding box center [285, 326] width 179 height 23
type input "[STREET_ADDRESS][PERSON_NAME]"
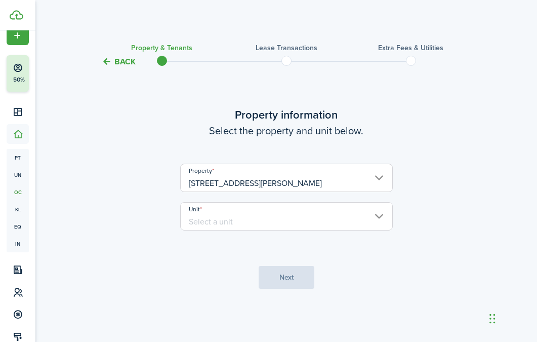
click at [260, 225] on input "Unit" at bounding box center [286, 216] width 213 height 28
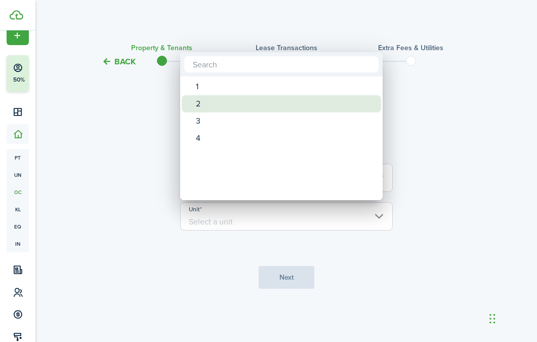
click at [237, 103] on div "2" at bounding box center [285, 103] width 179 height 17
type input "2"
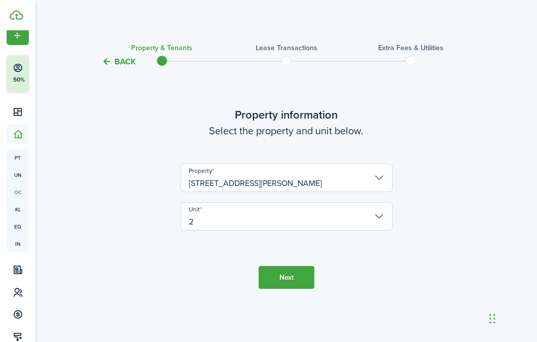
click at [293, 285] on button "Next" at bounding box center [287, 277] width 56 height 23
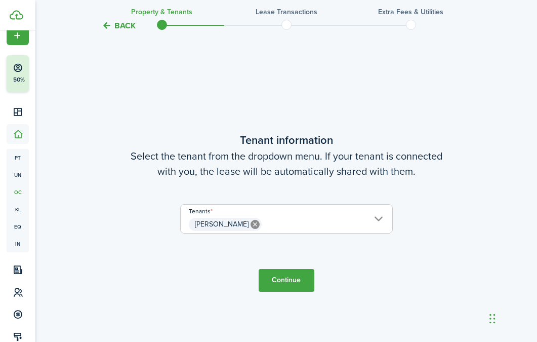
scroll to position [274, 0]
click at [288, 278] on button "Continue" at bounding box center [287, 279] width 56 height 23
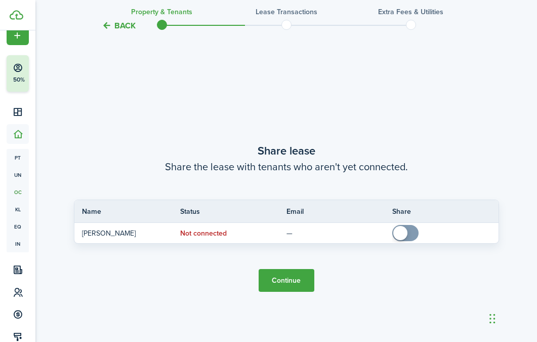
scroll to position [615, 0]
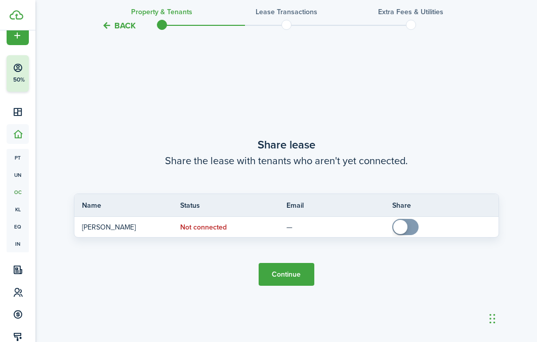
click at [298, 272] on button "Continue" at bounding box center [287, 274] width 56 height 23
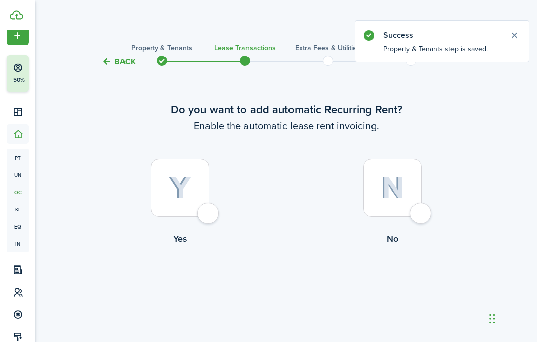
click at [177, 205] on div at bounding box center [180, 187] width 58 height 58
radio input "true"
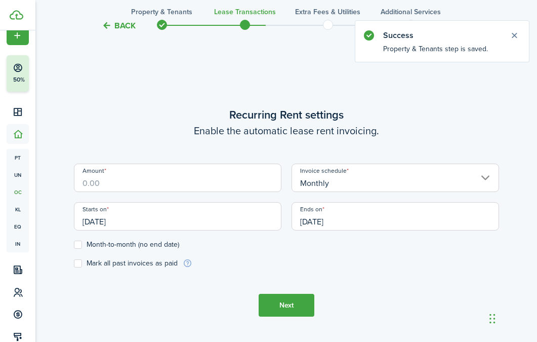
scroll to position [278, 0]
click at [129, 186] on input "Amount" at bounding box center [177, 177] width 207 height 28
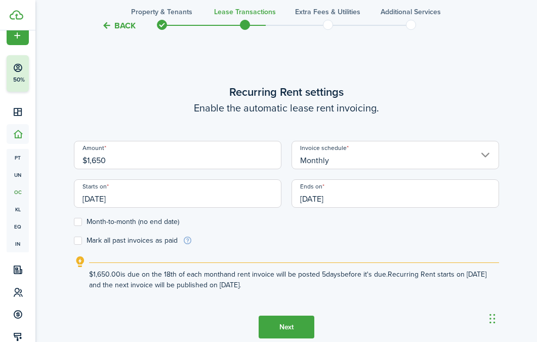
click at [185, 193] on input "[DATE]" at bounding box center [177, 193] width 207 height 28
type input "$1,650.00"
click at [185, 194] on div at bounding box center [268, 170] width 699 height 503
click at [185, 194] on input "[DATE]" at bounding box center [177, 193] width 207 height 28
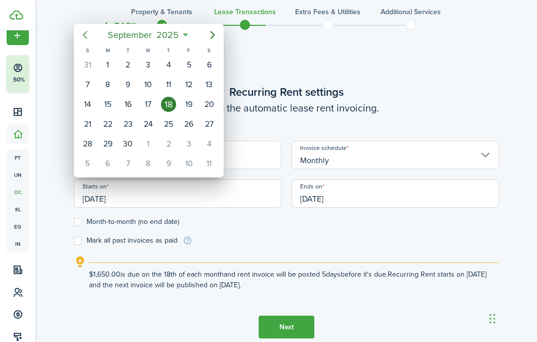
click at [88, 32] on icon "Previous page" at bounding box center [85, 35] width 12 height 12
click at [214, 31] on icon "Next page" at bounding box center [212, 35] width 12 height 12
click at [129, 61] on div "1" at bounding box center [127, 64] width 15 height 15
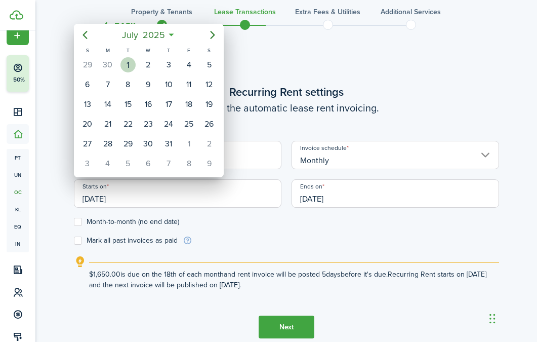
type input "07/01/2025"
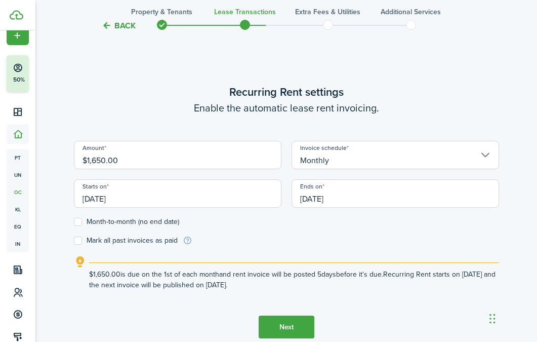
click at [335, 213] on div "Ends on 09/18/2026" at bounding box center [395, 198] width 218 height 38
click at [333, 203] on input "[DATE]" at bounding box center [394, 193] width 207 height 28
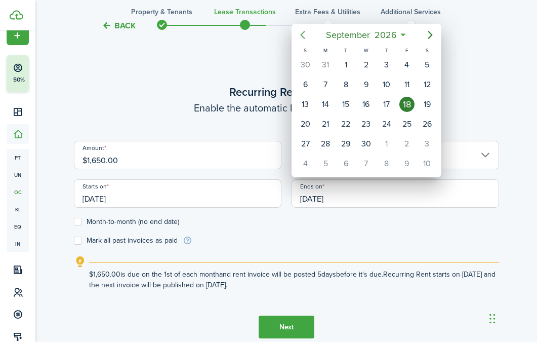
click at [302, 32] on icon "Previous page" at bounding box center [303, 35] width 12 height 12
click at [350, 145] on div "30" at bounding box center [345, 143] width 15 height 15
type input "06/30/2026"
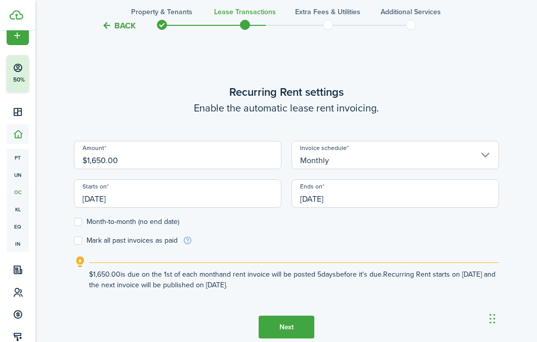
click at [72, 241] on div "Back Property & Tenants Lease Transactions Extra fees & Utilities Additional Se…" at bounding box center [285, 69] width 501 height 624
click at [76, 237] on label "Mark all past invoices as paid" at bounding box center [126, 240] width 104 height 8
click at [74, 240] on input "Mark all past invoices as paid" at bounding box center [73, 240] width 1 height 1
checkbox input "true"
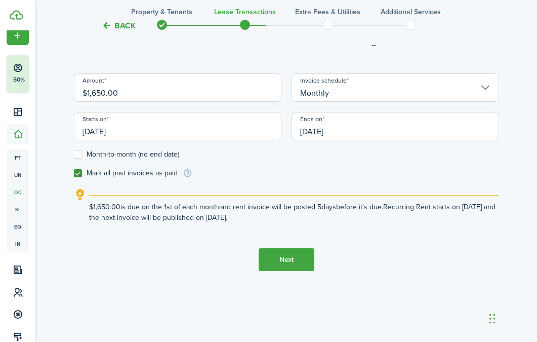
click at [277, 277] on tc-wizard-step "Recurring Rent settings Enable the automatic lease rent invoicing. Amount $1,65…" at bounding box center [286, 144] width 425 height 342
click at [284, 258] on button "Next" at bounding box center [287, 259] width 56 height 23
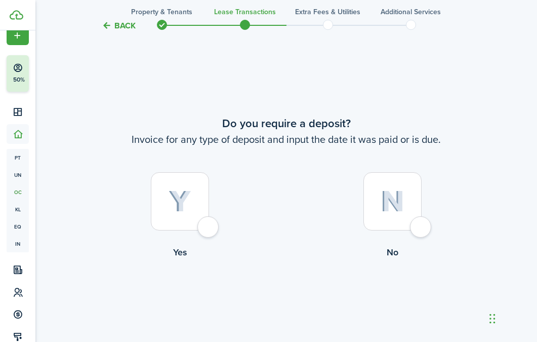
scroll to position [620, 0]
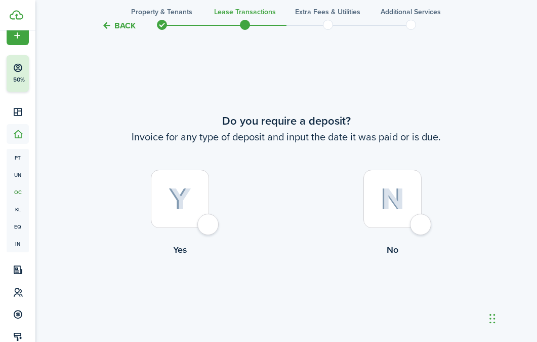
click at [410, 197] on div at bounding box center [392, 199] width 58 height 58
radio input "true"
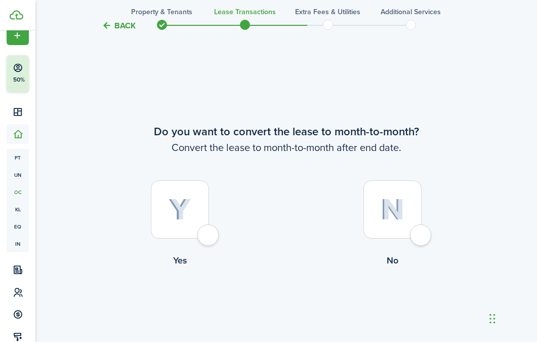
scroll to position [961, 0]
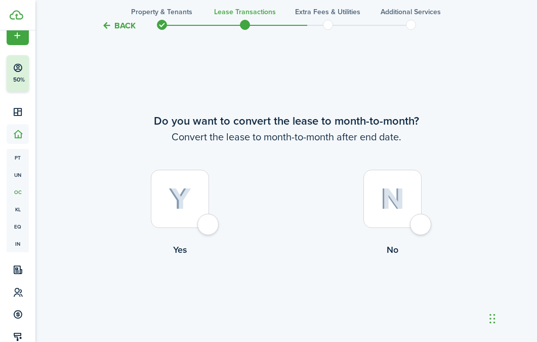
click at [404, 191] on div at bounding box center [392, 199] width 58 height 58
radio input "true"
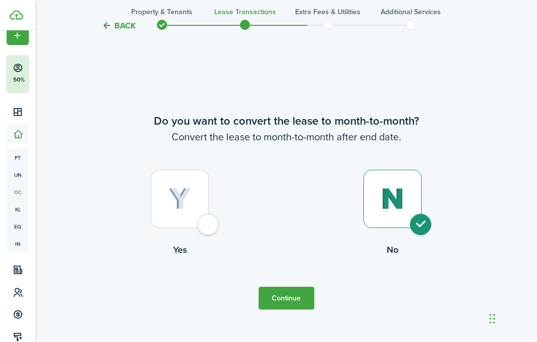
click at [287, 304] on button "Continue" at bounding box center [287, 297] width 56 height 23
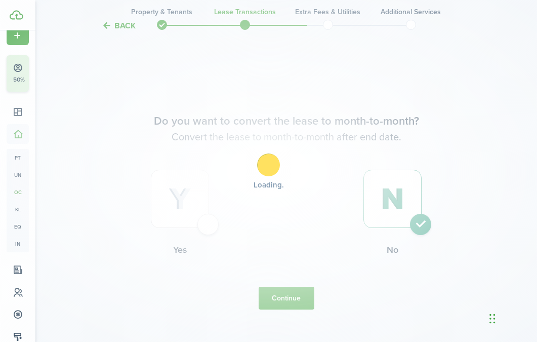
scroll to position [0, 0]
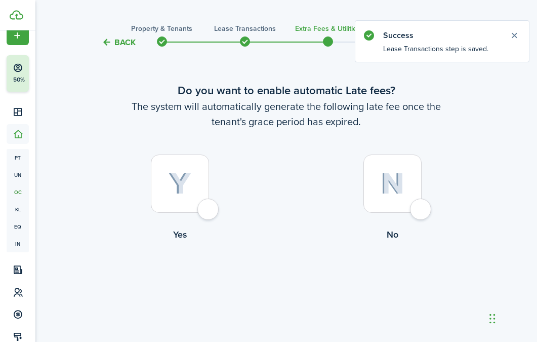
click at [182, 204] on div at bounding box center [180, 183] width 58 height 58
radio input "true"
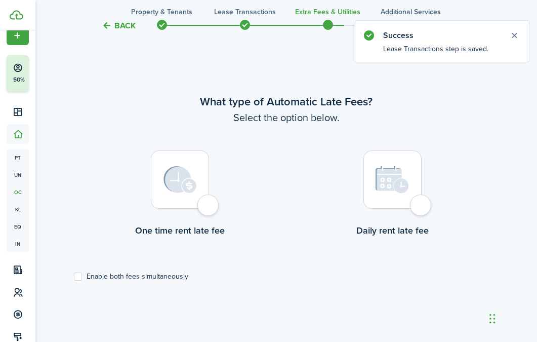
click at [169, 195] on div at bounding box center [180, 179] width 58 height 58
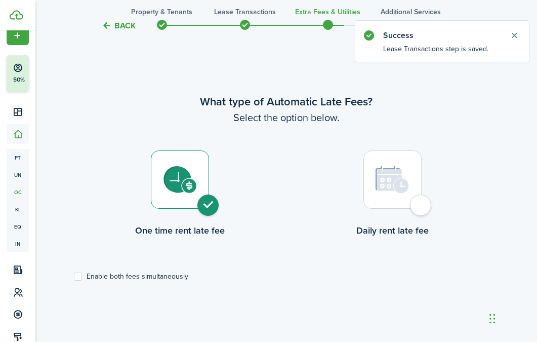
radio input "true"
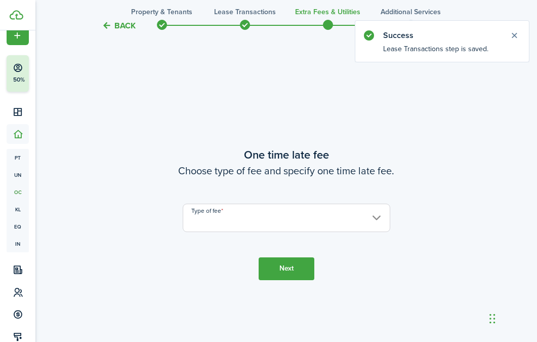
scroll to position [635, 0]
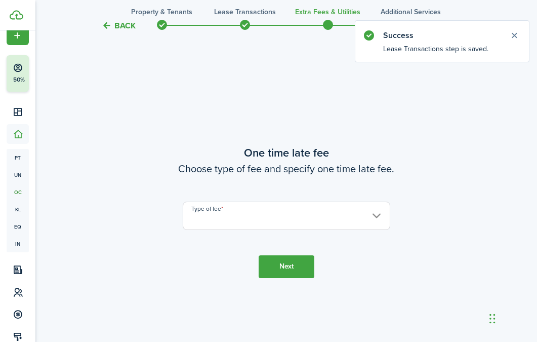
click at [353, 216] on input "Type of fee" at bounding box center [286, 215] width 207 height 28
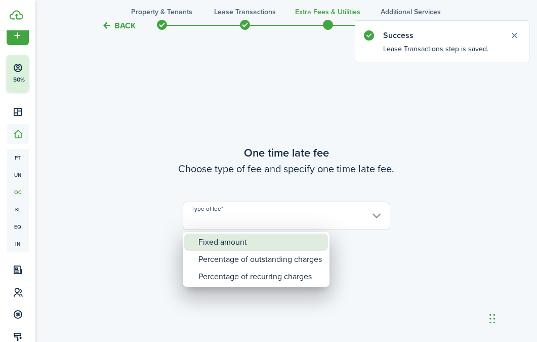
click at [277, 238] on div "Fixed amount" at bounding box center [259, 241] width 123 height 17
type input "Fixed amount"
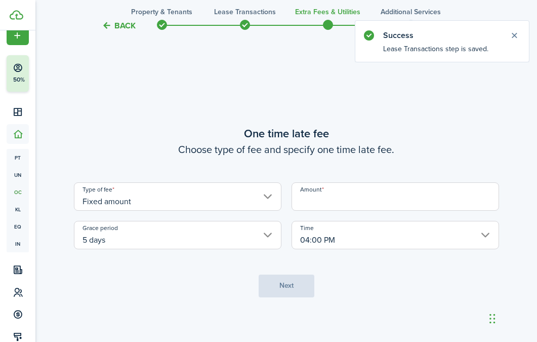
click at [406, 191] on input "Amount" at bounding box center [394, 196] width 207 height 28
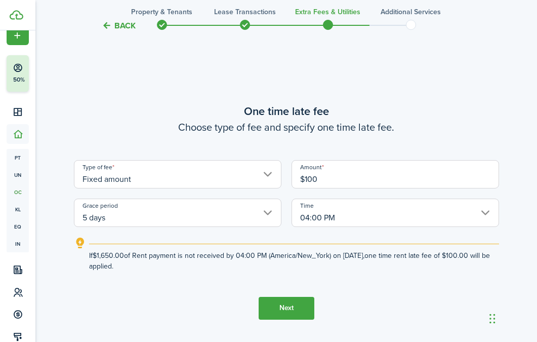
click at [374, 209] on input "04:00 PM" at bounding box center [394, 212] width 207 height 28
type input "$100.00"
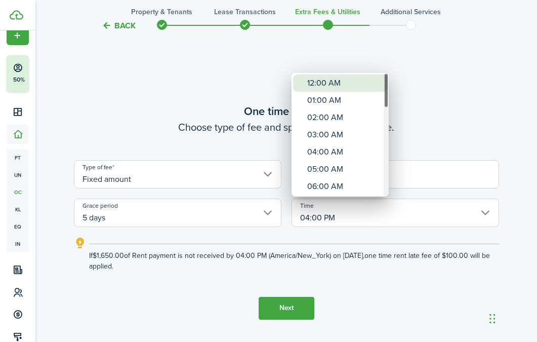
click at [330, 81] on div "12:00 AM" at bounding box center [344, 82] width 74 height 17
type input "12:00 AM"
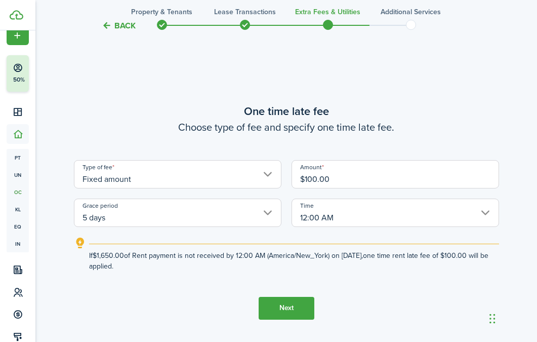
click at [274, 314] on button "Next" at bounding box center [287, 308] width 56 height 23
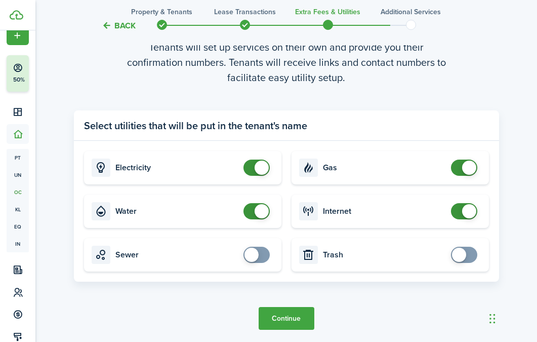
scroll to position [1050, 0]
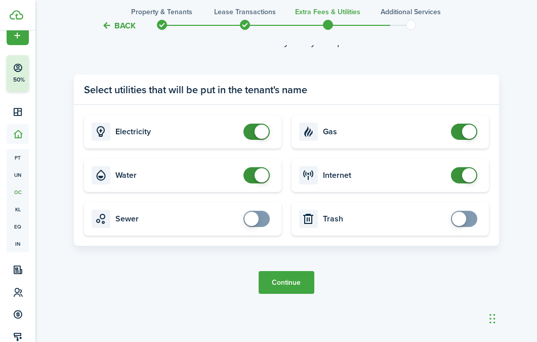
click at [305, 275] on button "Continue" at bounding box center [287, 282] width 56 height 23
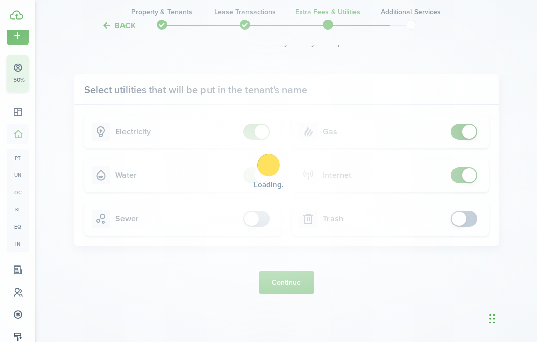
scroll to position [0, 0]
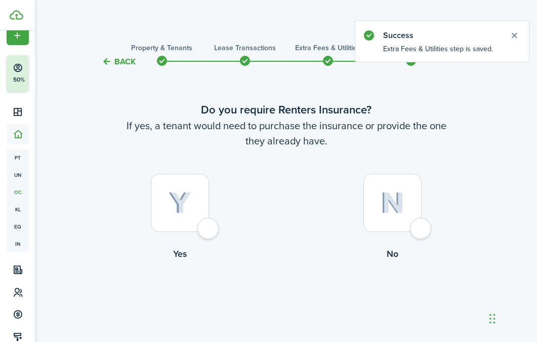
click at [412, 208] on div at bounding box center [392, 203] width 58 height 58
radio input "true"
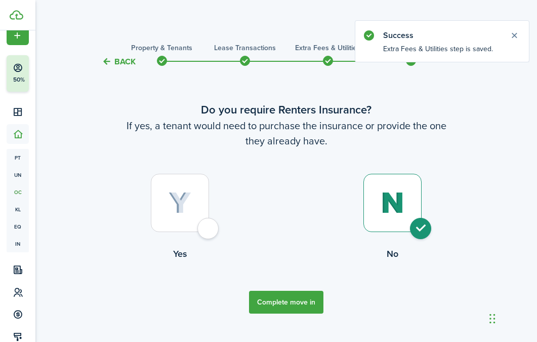
scroll to position [20, 0]
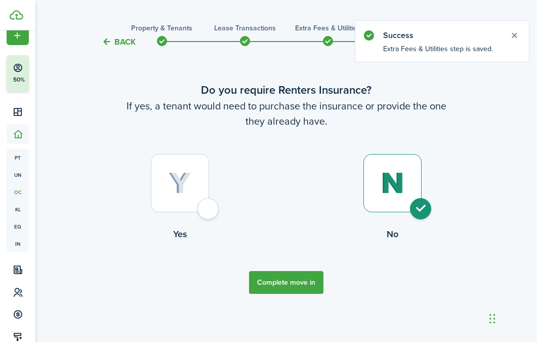
click at [289, 278] on button "Complete move in" at bounding box center [286, 282] width 74 height 23
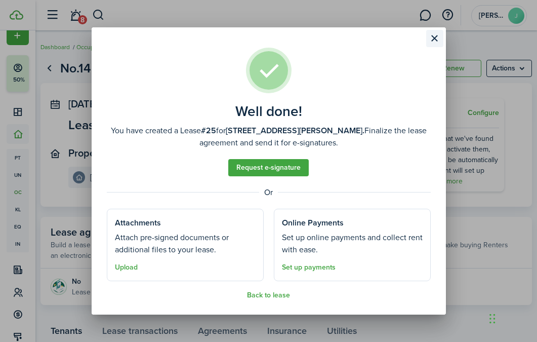
click at [432, 37] on button "Close modal" at bounding box center [434, 38] width 17 height 17
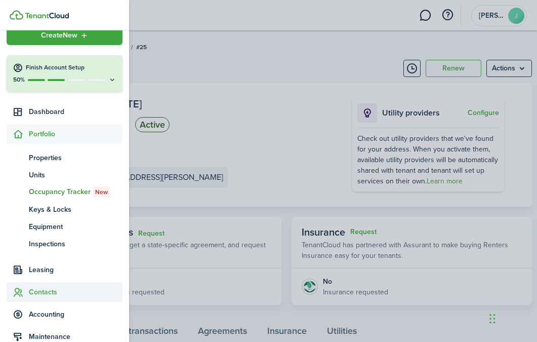
click at [45, 288] on span "Contacts" at bounding box center [76, 291] width 94 height 11
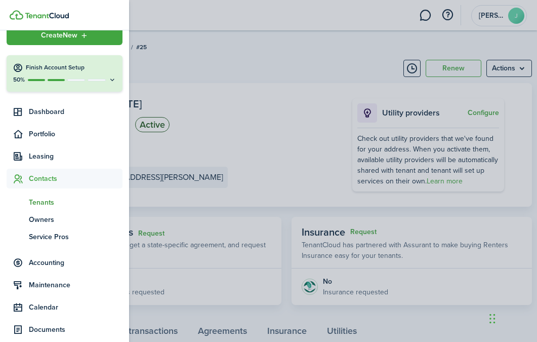
click at [47, 202] on span "Tenants" at bounding box center [76, 202] width 94 height 11
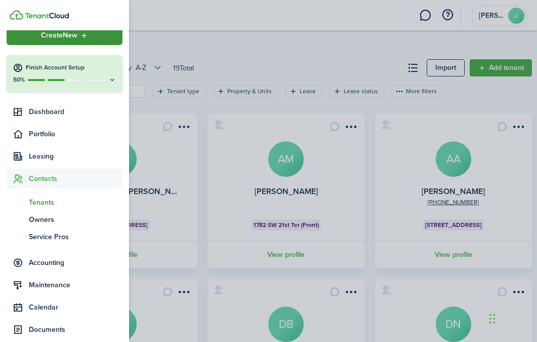
click at [19, 43] on div "Create New" at bounding box center [65, 35] width 116 height 20
click at [66, 180] on span "Contacts" at bounding box center [76, 178] width 94 height 11
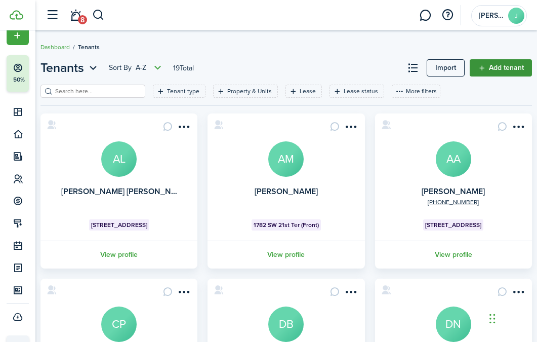
click at [519, 72] on link "Add tenant" at bounding box center [501, 67] width 62 height 17
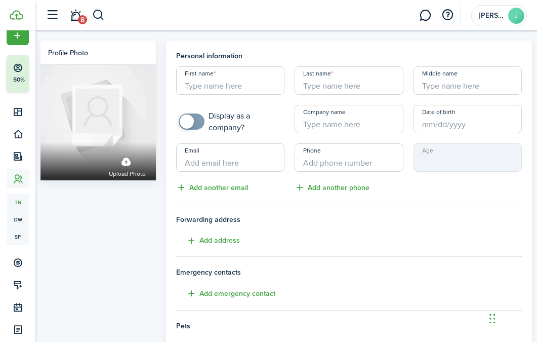
click at [247, 85] on input "First name" at bounding box center [230, 80] width 108 height 28
paste input "Stephan"
type input "Stephan"
click at [350, 96] on div "First name Stephan Last name Middle name Display as a company? Company name Dat…" at bounding box center [349, 129] width 356 height 127
click at [350, 85] on input "Last name" at bounding box center [349, 80] width 108 height 28
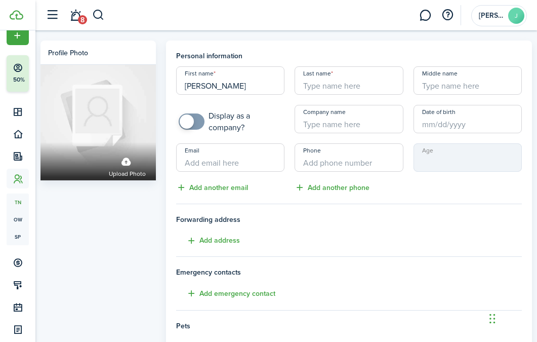
paste input "Negron"
type input "Negron"
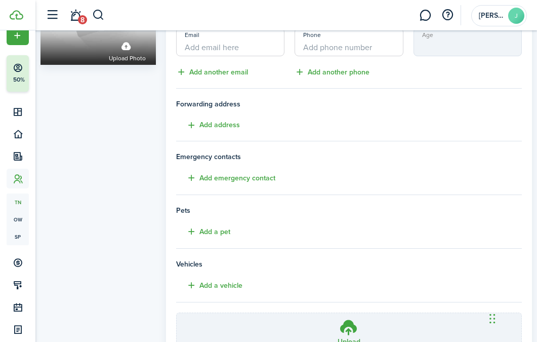
scroll to position [212, 0]
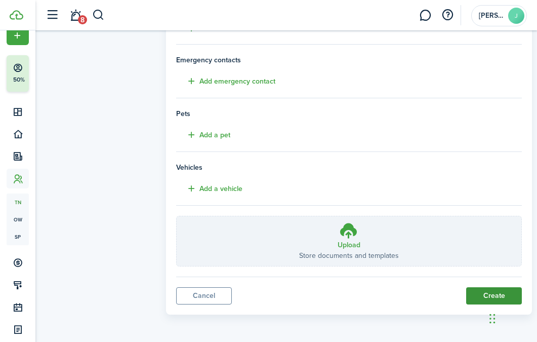
click at [477, 297] on button "Create" at bounding box center [494, 295] width 56 height 17
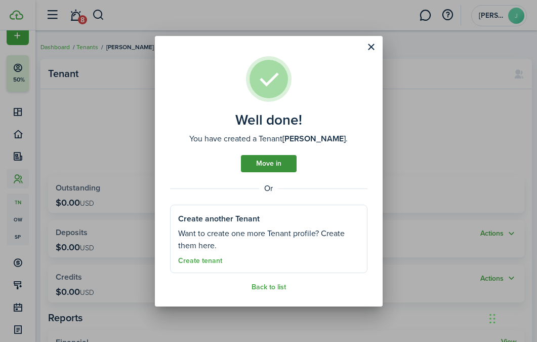
click at [273, 164] on link "Move in" at bounding box center [269, 163] width 56 height 17
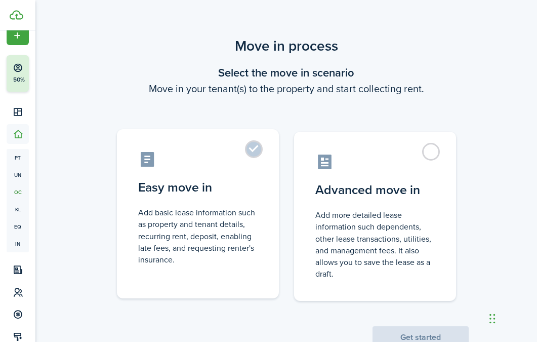
click at [194, 198] on label "Easy move in Add basic lease information such as property and tenant details, r…" at bounding box center [198, 213] width 162 height 169
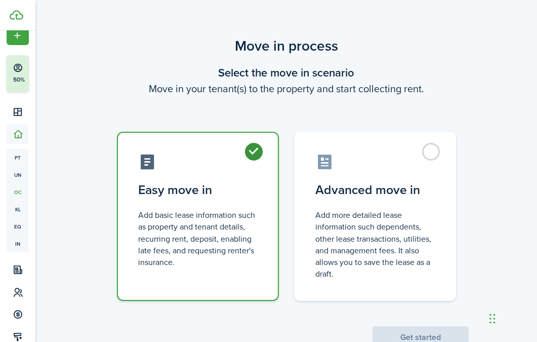
radio input "true"
click at [396, 334] on button "Get started" at bounding box center [420, 337] width 96 height 22
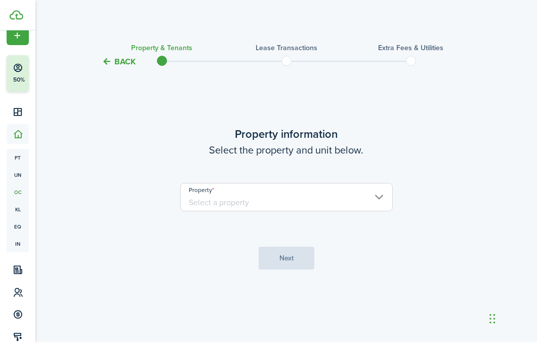
click at [223, 208] on input "Property" at bounding box center [286, 197] width 213 height 28
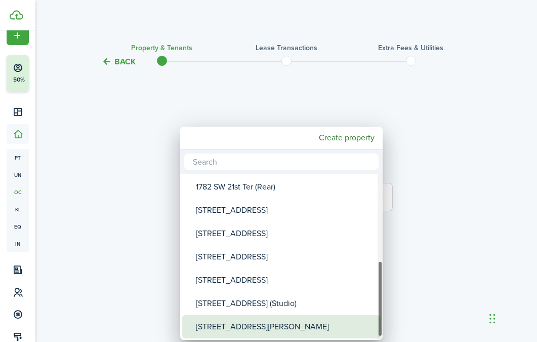
click at [228, 330] on div "[STREET_ADDRESS][PERSON_NAME]" at bounding box center [285, 326] width 179 height 23
type input "[STREET_ADDRESS][PERSON_NAME]"
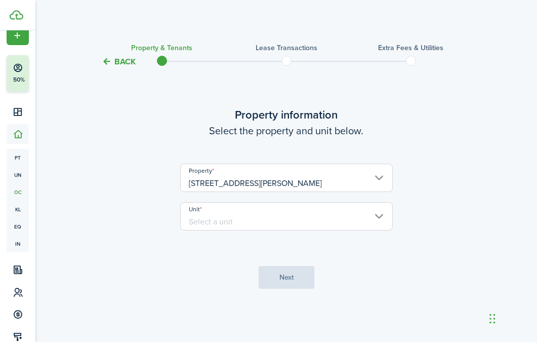
click at [233, 220] on input "Unit" at bounding box center [286, 216] width 213 height 28
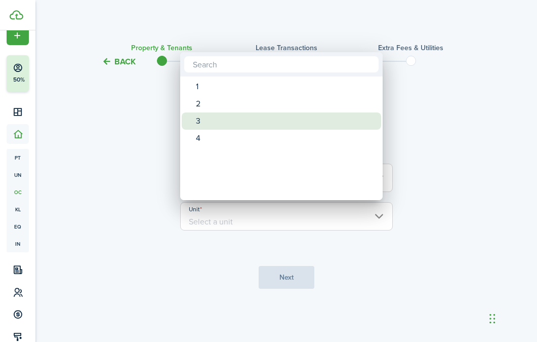
click at [228, 119] on div "3" at bounding box center [285, 120] width 179 height 17
type input "3"
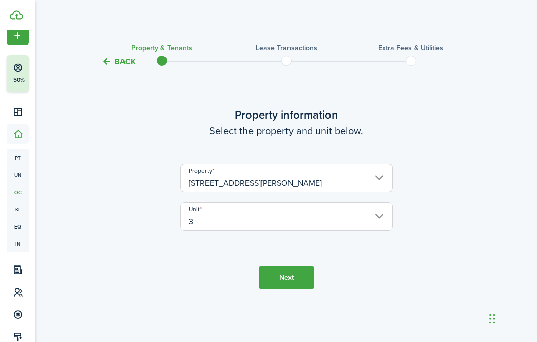
click at [290, 273] on button "Next" at bounding box center [287, 277] width 56 height 23
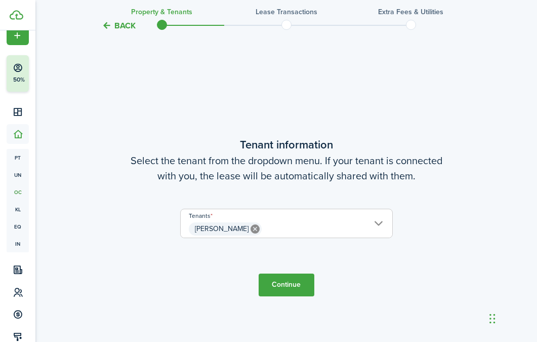
scroll to position [274, 0]
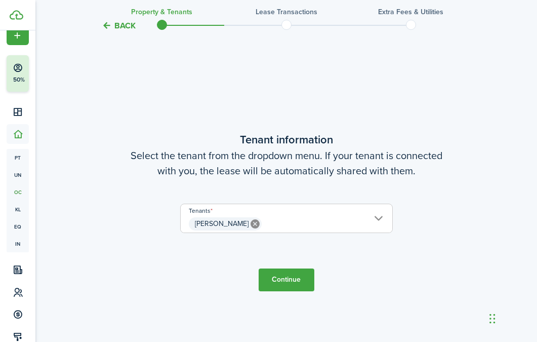
click at [275, 280] on button "Continue" at bounding box center [287, 279] width 56 height 23
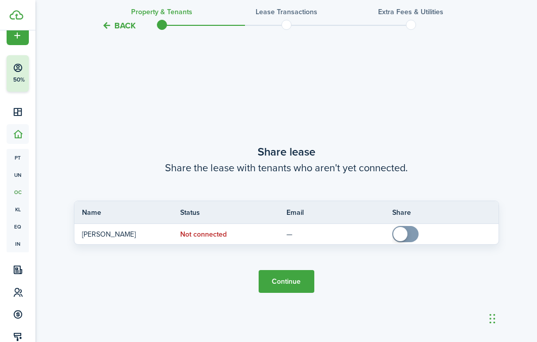
scroll to position [615, 0]
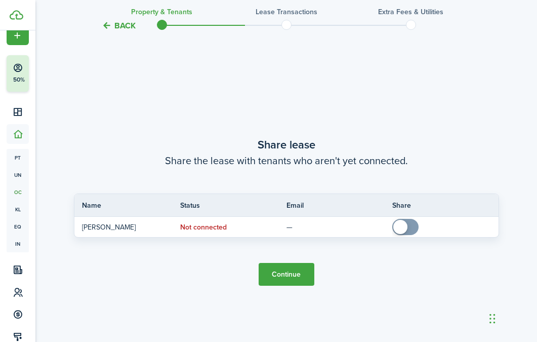
click at [292, 269] on button "Continue" at bounding box center [287, 274] width 56 height 23
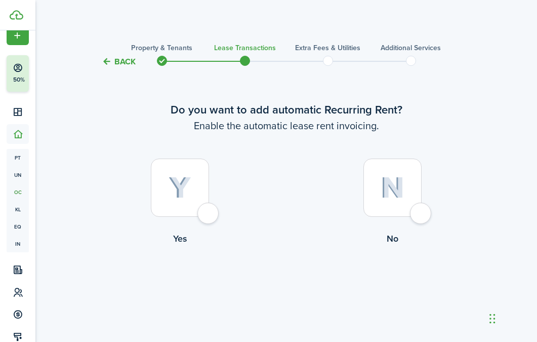
click at [195, 203] on div at bounding box center [180, 187] width 58 height 58
radio input "true"
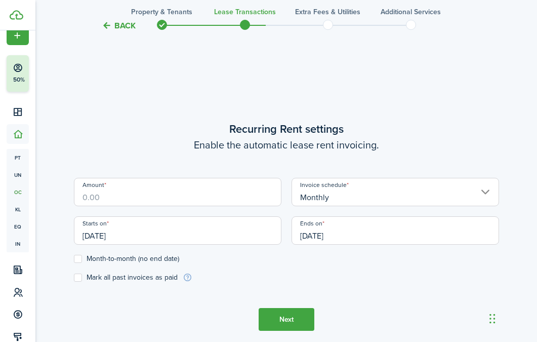
scroll to position [278, 0]
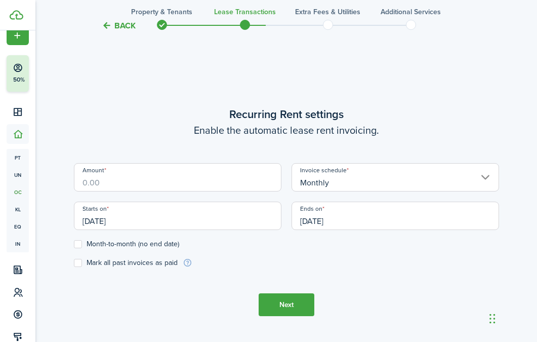
click at [191, 190] on input "Amount" at bounding box center [177, 177] width 207 height 28
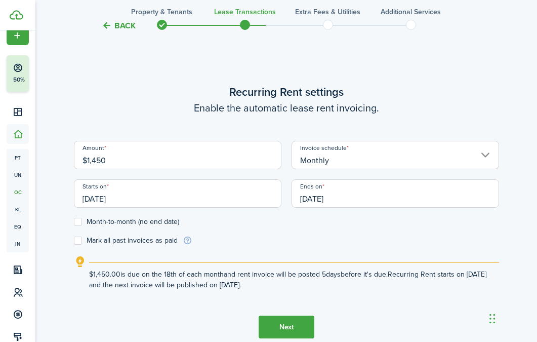
click at [210, 199] on input "[DATE]" at bounding box center [177, 193] width 207 height 28
type input "$1,450.00"
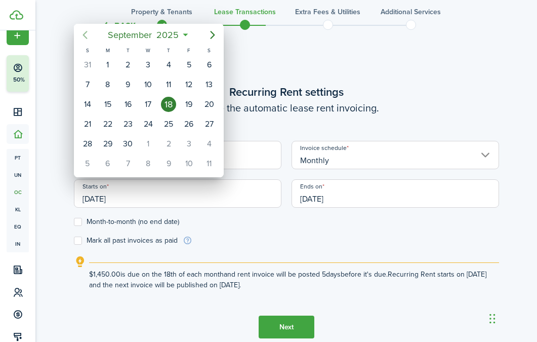
click at [88, 35] on icon "Previous page" at bounding box center [85, 35] width 12 height 12
click at [206, 34] on icon "Next page" at bounding box center [212, 35] width 12 height 12
click at [126, 65] on div "1" at bounding box center [127, 64] width 15 height 15
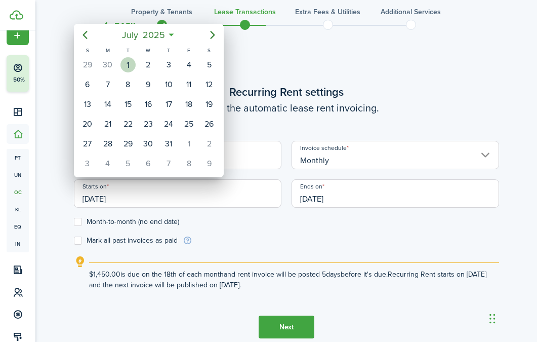
type input "07/01/2025"
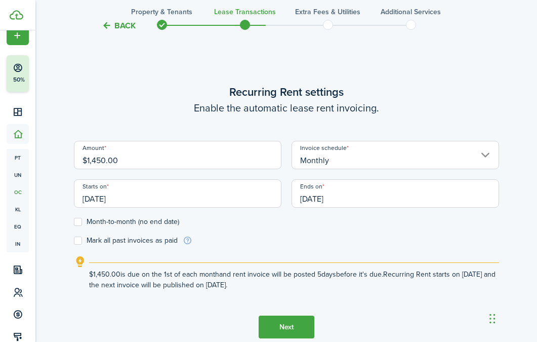
click at [329, 191] on input "[DATE]" at bounding box center [394, 193] width 207 height 28
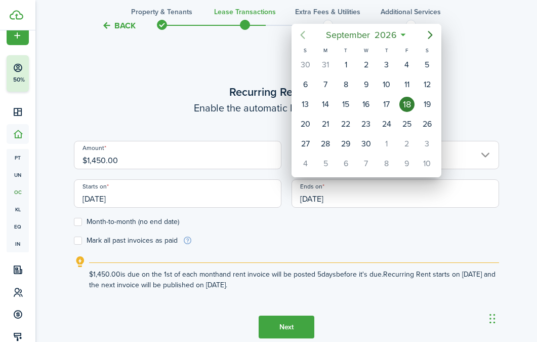
click at [302, 33] on icon "Previous page" at bounding box center [302, 35] width 5 height 8
click at [348, 143] on div "30" at bounding box center [345, 143] width 15 height 15
type input "06/30/2026"
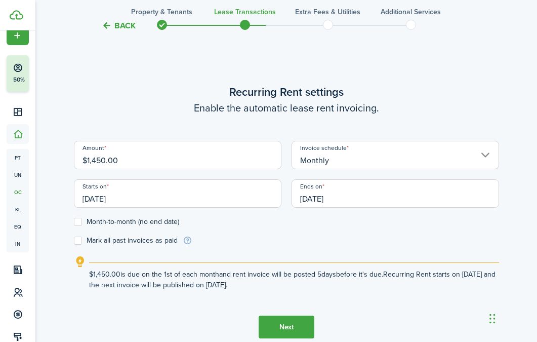
click at [79, 244] on div "Mark all past invoices as paid" at bounding box center [133, 240] width 118 height 9
click at [75, 239] on label "Mark all past invoices as paid" at bounding box center [126, 240] width 104 height 8
click at [74, 240] on input "Mark all past invoices as paid" at bounding box center [73, 240] width 1 height 1
checkbox input "true"
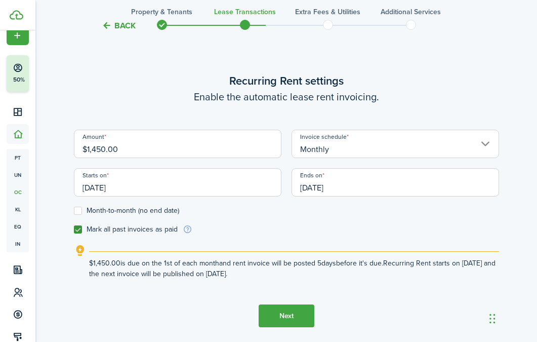
scroll to position [290, 0]
click at [302, 310] on button "Next" at bounding box center [287, 315] width 56 height 23
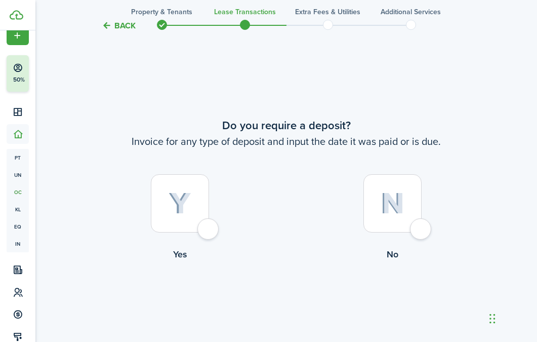
scroll to position [620, 0]
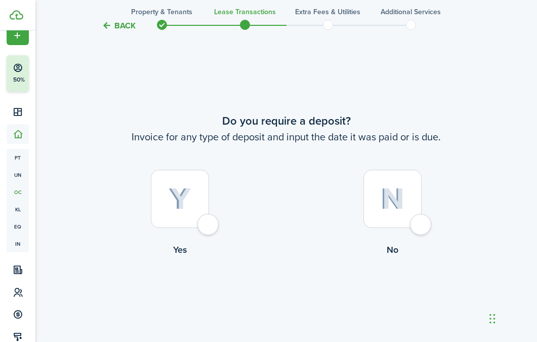
click at [445, 177] on label "No" at bounding box center [392, 216] width 213 height 92
radio input "true"
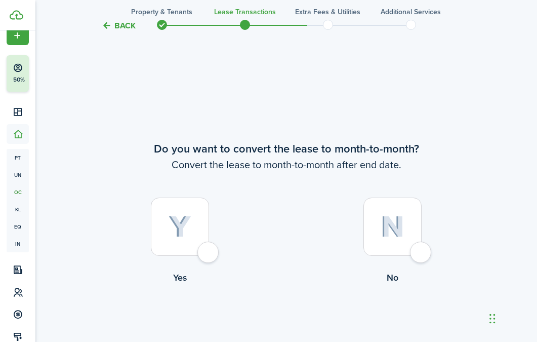
click at [404, 184] on lease-wizard-convert-to-month-choice "Do you want to convert the lease to month-to-month? Convert the lease to month-…" at bounding box center [286, 214] width 425 height 149
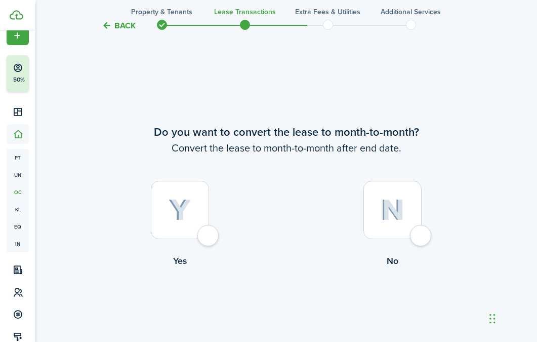
scroll to position [961, 0]
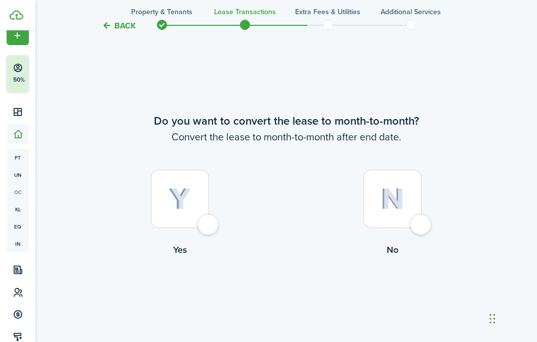
click at [404, 184] on div at bounding box center [392, 199] width 58 height 58
radio input "true"
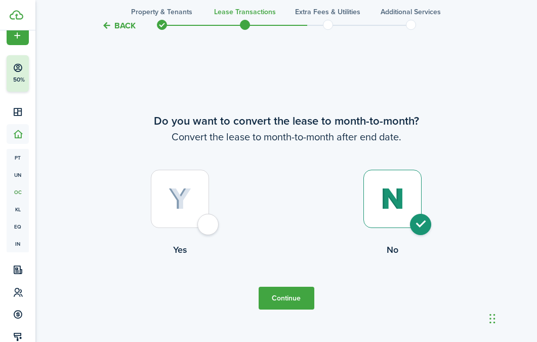
click at [292, 292] on button "Continue" at bounding box center [287, 297] width 56 height 23
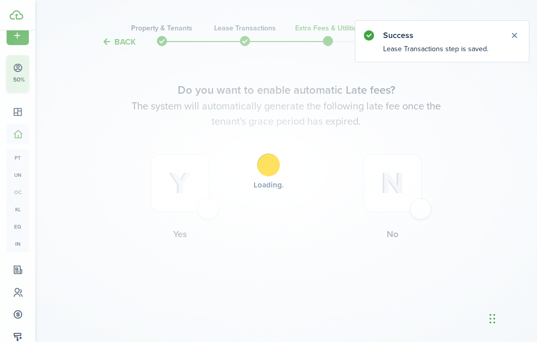
scroll to position [0, 0]
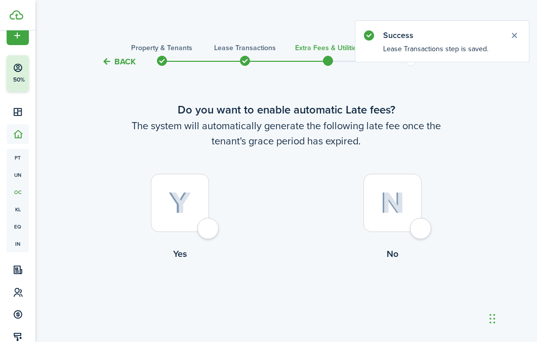
click at [162, 184] on div at bounding box center [180, 203] width 58 height 58
radio input "true"
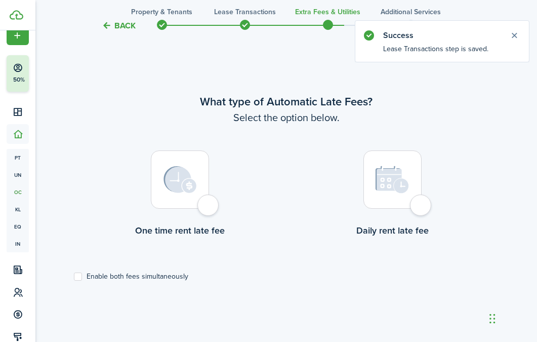
click at [158, 188] on div at bounding box center [180, 179] width 58 height 58
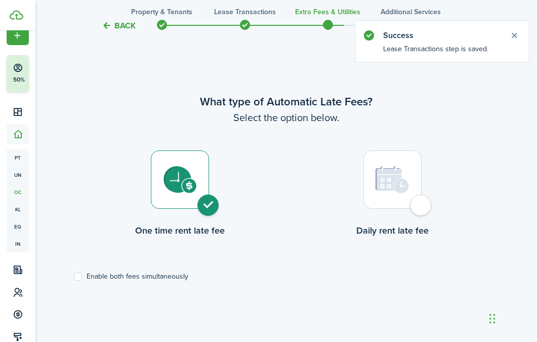
radio input "true"
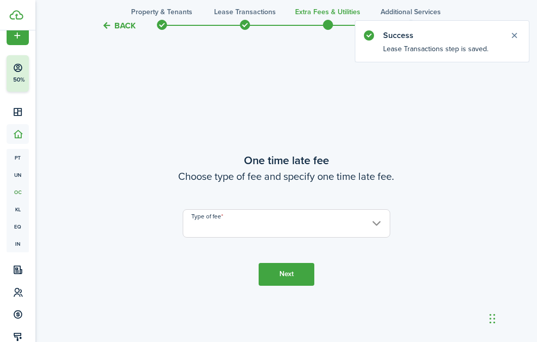
scroll to position [635, 0]
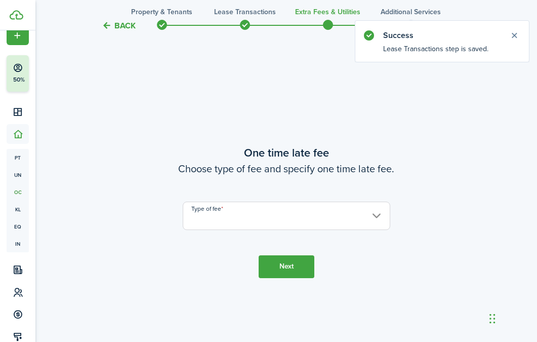
click at [347, 209] on input "Type of fee" at bounding box center [286, 215] width 207 height 28
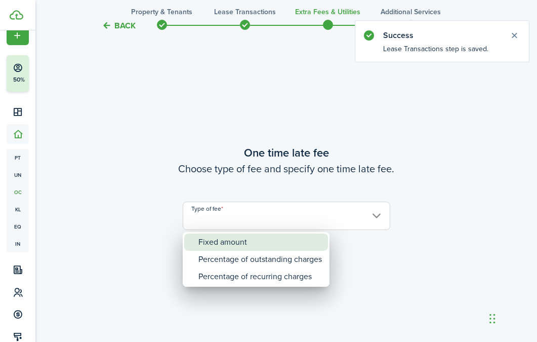
click at [286, 240] on div "Fixed amount" at bounding box center [259, 241] width 123 height 17
type input "Fixed amount"
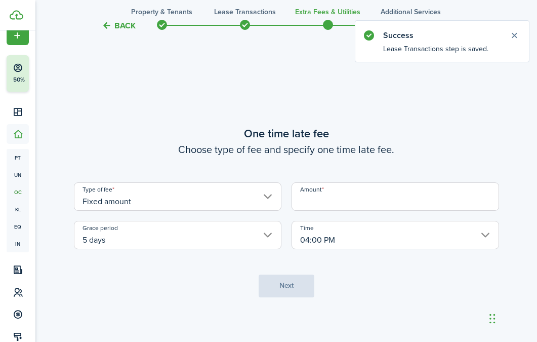
click at [355, 187] on input "Amount" at bounding box center [394, 196] width 207 height 28
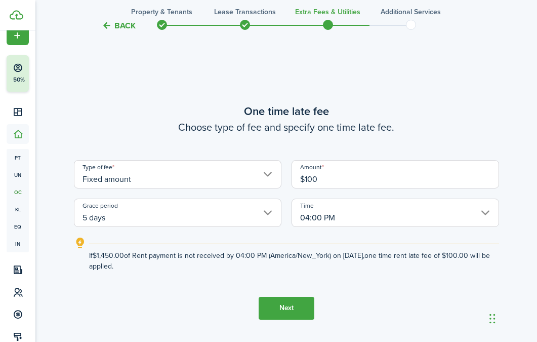
click at [202, 218] on input "5 days" at bounding box center [177, 212] width 207 height 28
type input "$100.00"
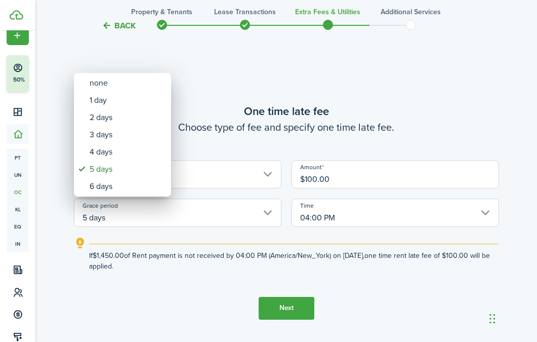
click at [337, 218] on div at bounding box center [268, 170] width 699 height 503
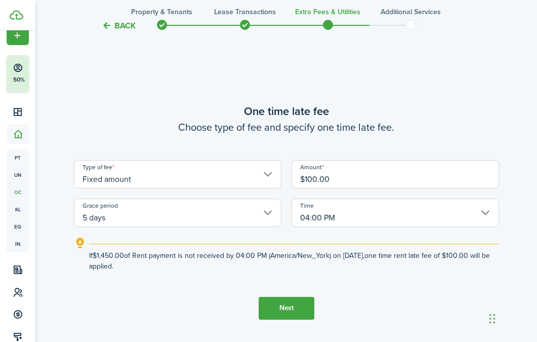
click at [337, 218] on input "04:00 PM" at bounding box center [394, 212] width 207 height 28
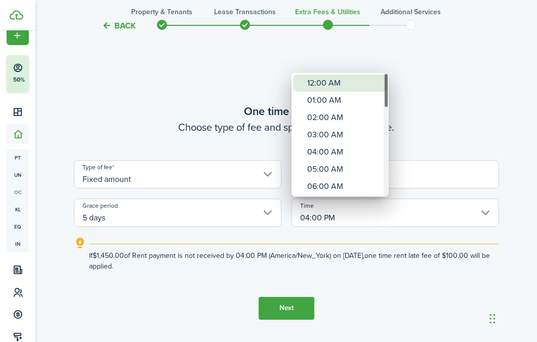
click at [334, 83] on div "12:00 AM" at bounding box center [344, 82] width 74 height 17
type input "12:00 AM"
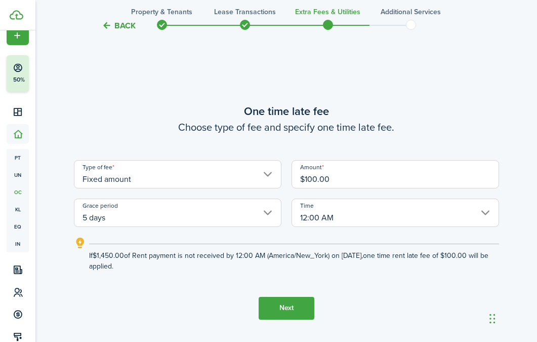
click at [296, 302] on button "Next" at bounding box center [287, 308] width 56 height 23
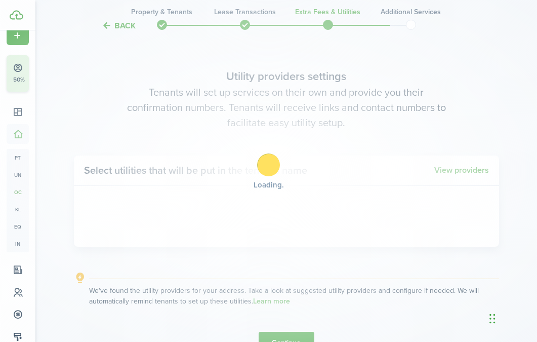
scroll to position [992, 0]
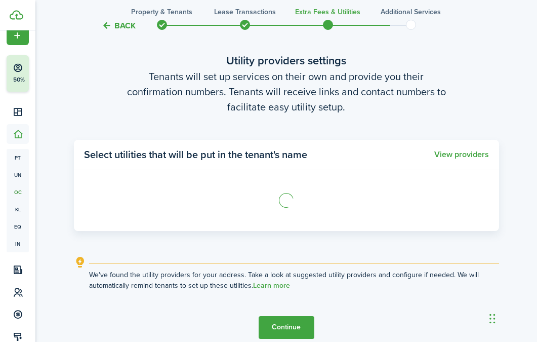
click at [292, 324] on button "Continue" at bounding box center [287, 327] width 56 height 23
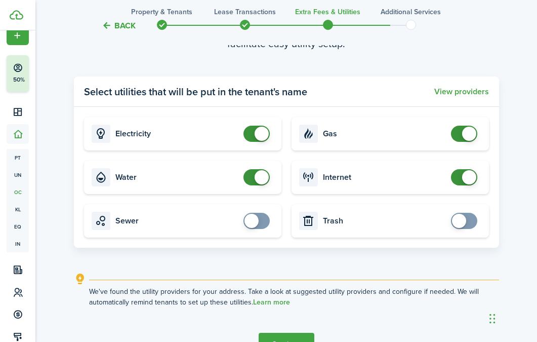
scroll to position [1110, 0]
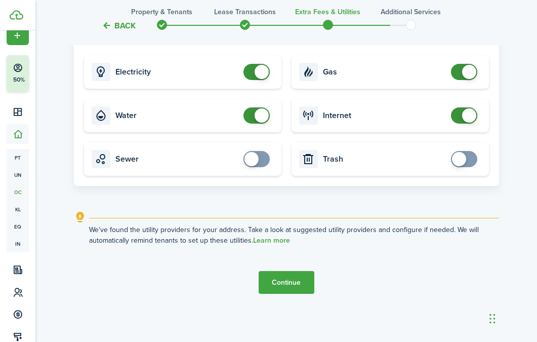
click at [301, 279] on button "Continue" at bounding box center [287, 282] width 56 height 23
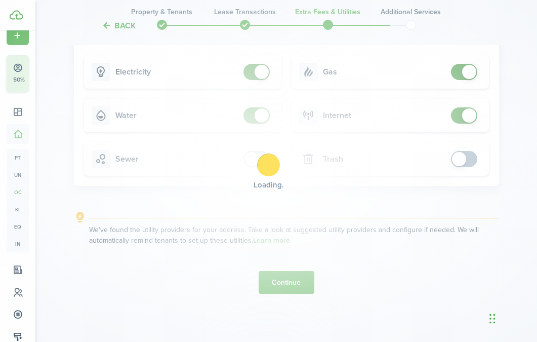
scroll to position [0, 0]
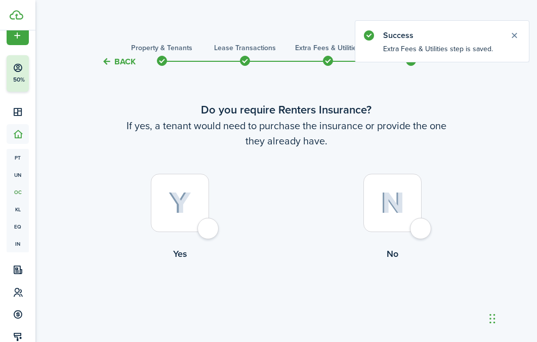
click at [410, 220] on div at bounding box center [392, 203] width 58 height 58
radio input "true"
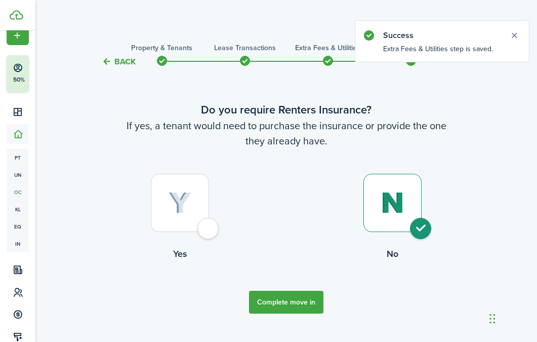
click at [294, 303] on button "Complete move in" at bounding box center [286, 301] width 74 height 23
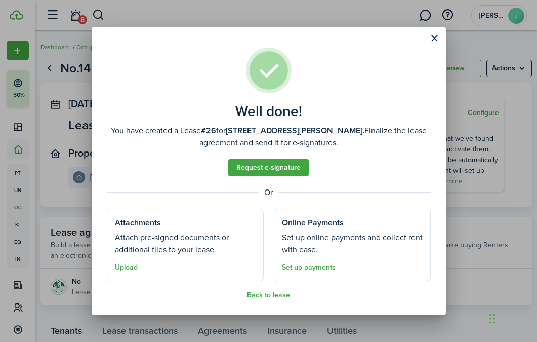
scroll to position [15, 0]
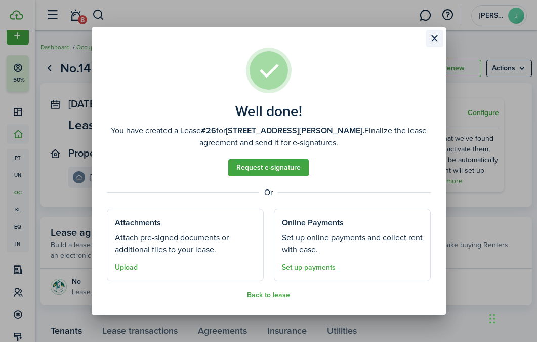
click at [439, 41] on button "Close modal" at bounding box center [434, 38] width 17 height 17
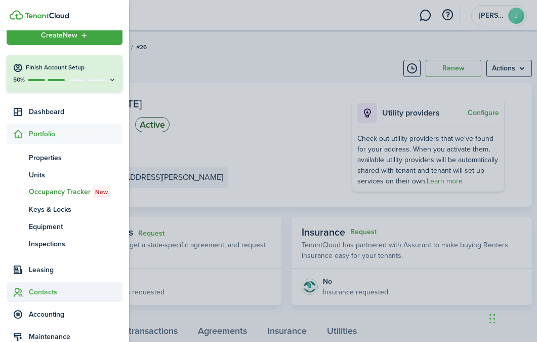
click at [41, 290] on span "Contacts" at bounding box center [76, 291] width 94 height 11
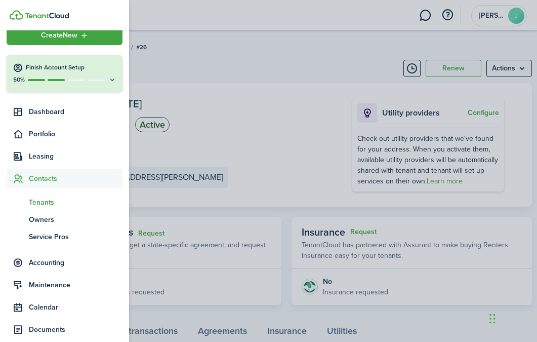
click at [49, 200] on span "Tenants" at bounding box center [76, 202] width 94 height 11
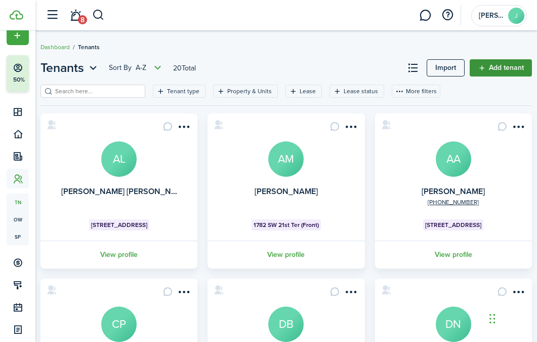
click at [489, 73] on link "Add tenant" at bounding box center [501, 67] width 62 height 17
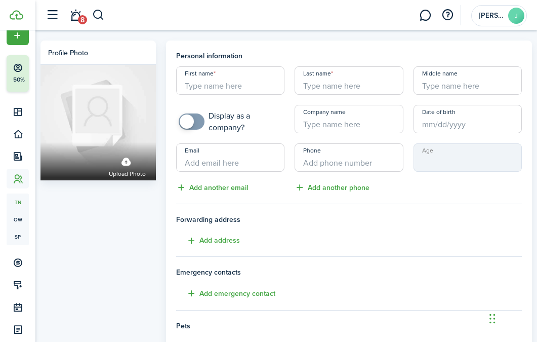
click at [232, 76] on input "First name" at bounding box center [230, 80] width 108 height 28
paste input "[PERSON_NAME] [PERSON_NAME]"
type input "[PERSON_NAME] [PERSON_NAME]"
click at [378, 90] on input "Last name" at bounding box center [349, 80] width 108 height 28
paste input "[PERSON_NAME]"
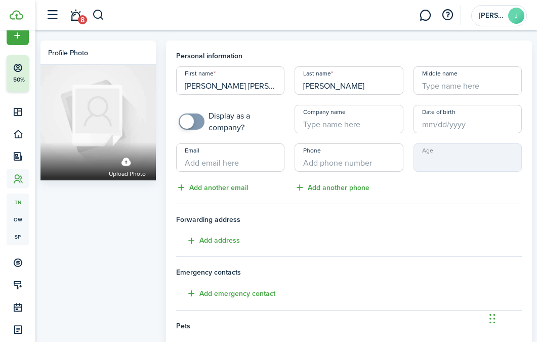
type input "[PERSON_NAME]"
click at [228, 170] on input "Email" at bounding box center [230, 157] width 108 height 28
paste input "[EMAIL_ADDRESS][DOMAIN_NAME]"
type input "[EMAIL_ADDRESS][DOMAIN_NAME]"
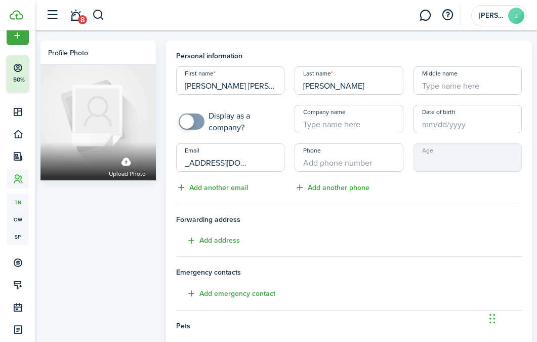
scroll to position [0, 0]
click at [354, 161] on input "+1" at bounding box center [349, 157] width 108 height 28
paste input "[PHONE_NUMBER]"
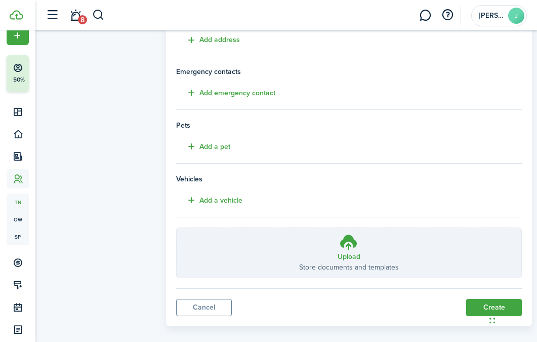
scroll to position [212, 0]
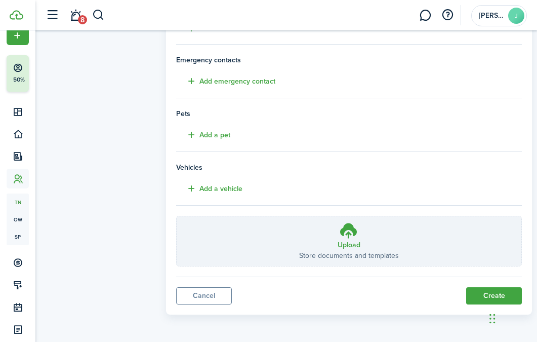
type input "[PHONE_NUMBER]"
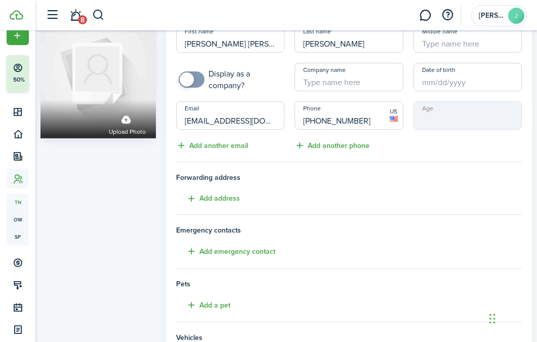
scroll to position [253, 0]
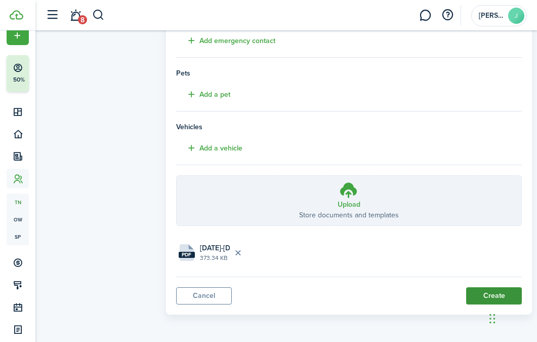
click at [482, 296] on button "Create" at bounding box center [494, 295] width 56 height 17
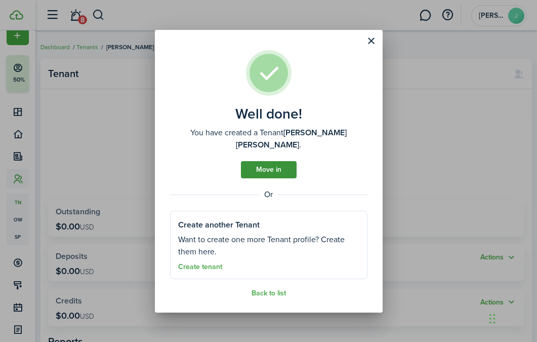
click at [274, 172] on link "Move in" at bounding box center [269, 169] width 56 height 17
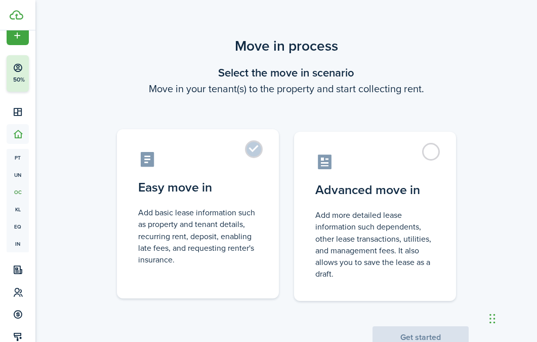
click at [251, 172] on label "Easy move in Add basic lease information such as property and tenant details, r…" at bounding box center [198, 213] width 162 height 169
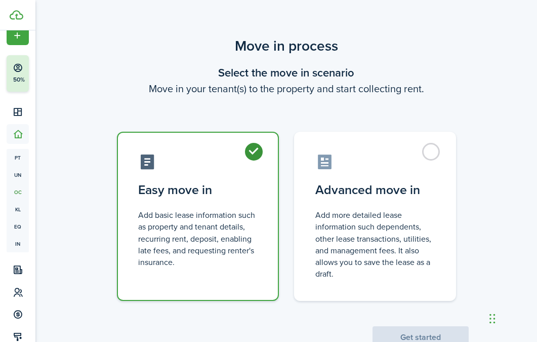
radio input "true"
click at [401, 335] on button "Get started" at bounding box center [420, 337] width 96 height 22
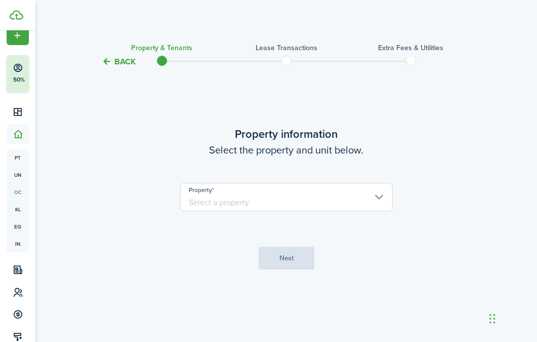
click at [302, 205] on input "Property" at bounding box center [286, 197] width 213 height 28
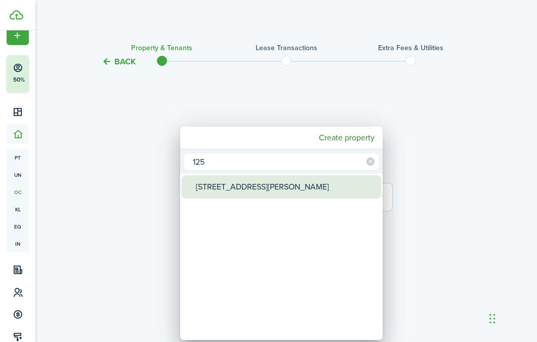
type input "125"
click at [264, 188] on div "[STREET_ADDRESS][PERSON_NAME]" at bounding box center [285, 186] width 179 height 23
type input "[STREET_ADDRESS][PERSON_NAME]"
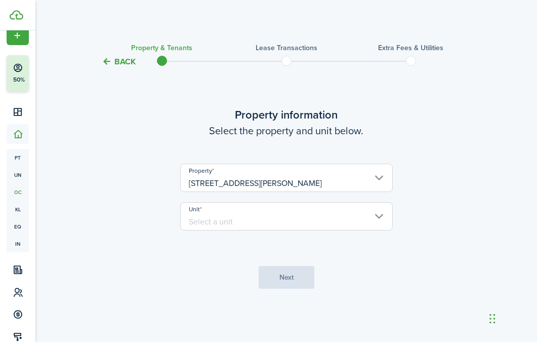
click at [258, 215] on input "Unit" at bounding box center [286, 216] width 213 height 28
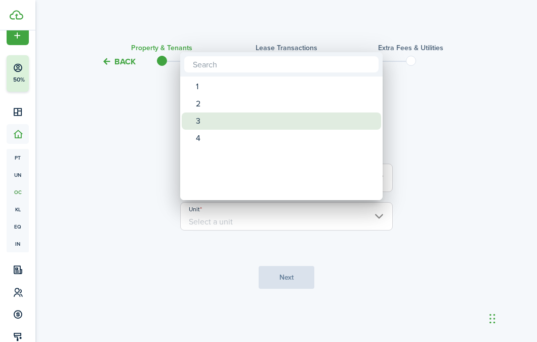
click at [237, 136] on div "4" at bounding box center [285, 138] width 179 height 17
type input "4"
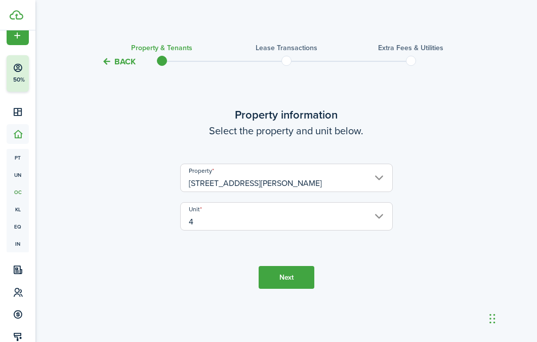
click at [295, 275] on button "Next" at bounding box center [287, 277] width 56 height 23
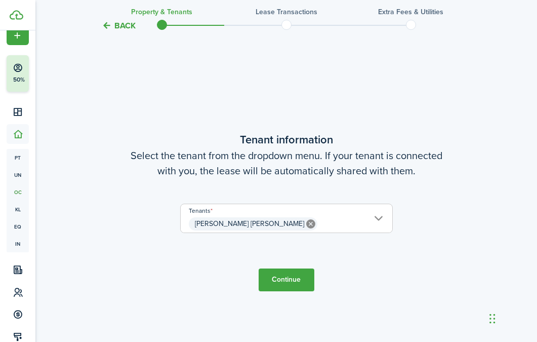
click at [291, 282] on button "Continue" at bounding box center [287, 279] width 56 height 23
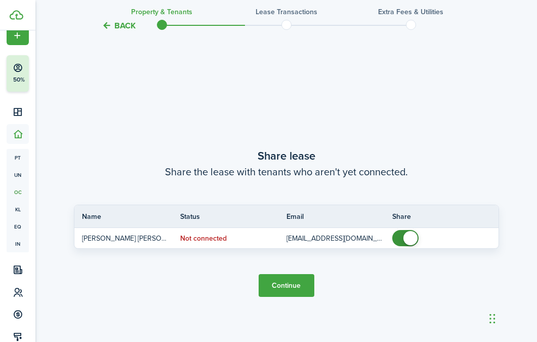
scroll to position [615, 0]
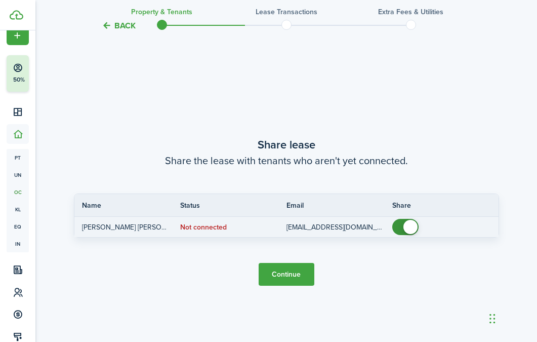
checkbox input "false"
click at [400, 231] on span at bounding box center [405, 227] width 10 height 16
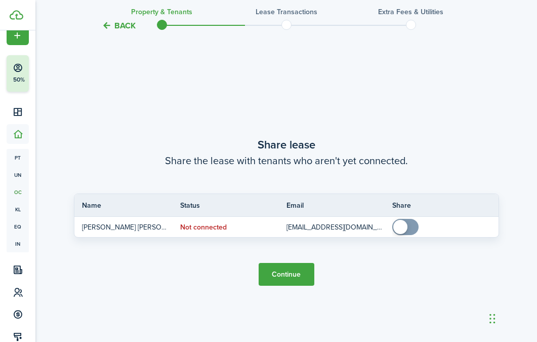
click at [293, 278] on button "Continue" at bounding box center [287, 274] width 56 height 23
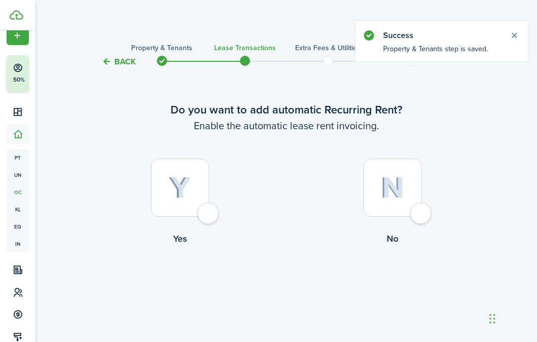
click at [157, 215] on div at bounding box center [180, 187] width 58 height 58
radio input "true"
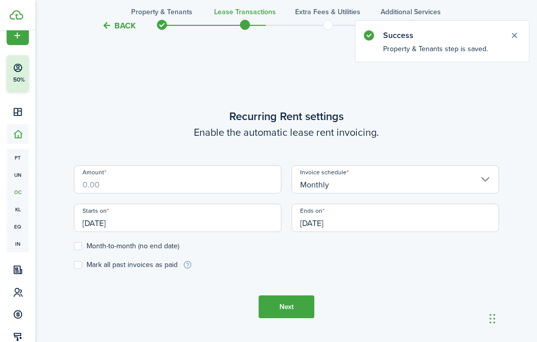
scroll to position [278, 0]
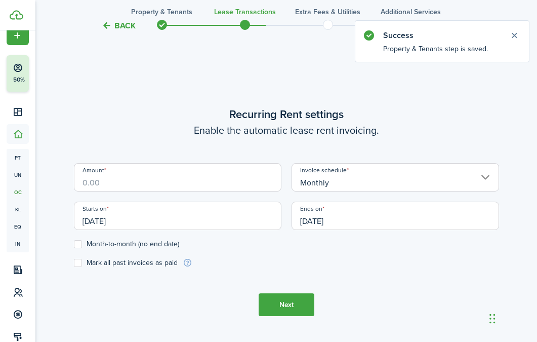
click at [165, 183] on input "Amount" at bounding box center [177, 177] width 207 height 28
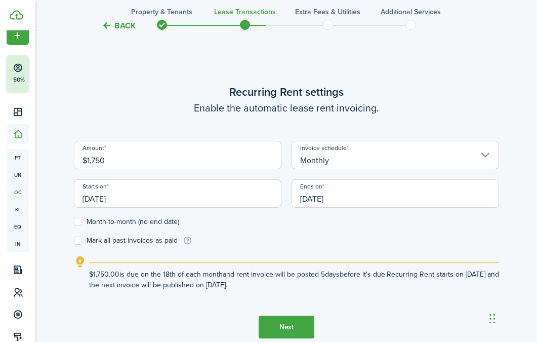
type input "$1,750.00"
click at [137, 200] on input "[DATE]" at bounding box center [177, 193] width 207 height 28
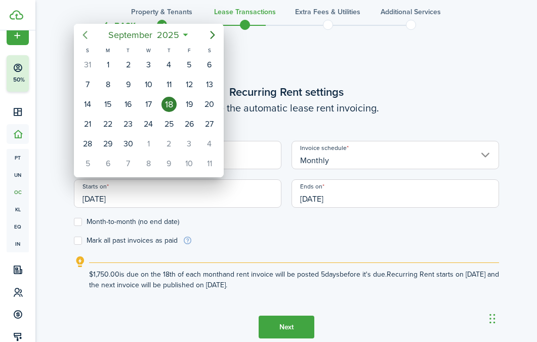
click at [86, 36] on icon "Previous page" at bounding box center [85, 35] width 12 height 12
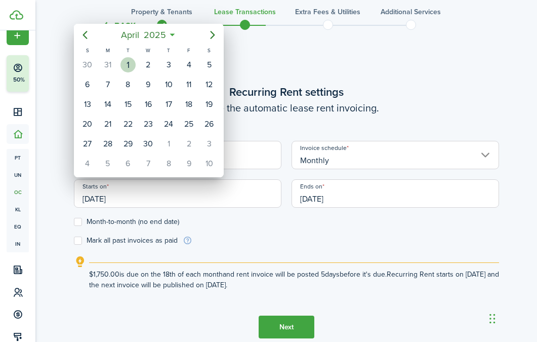
click at [123, 63] on div "1" at bounding box center [127, 64] width 15 height 15
type input "[DATE]"
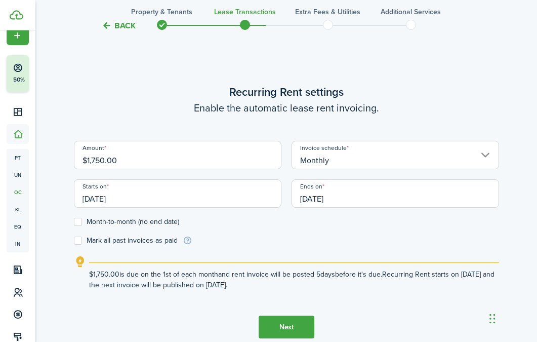
click at [437, 188] on input "[DATE]" at bounding box center [394, 193] width 207 height 28
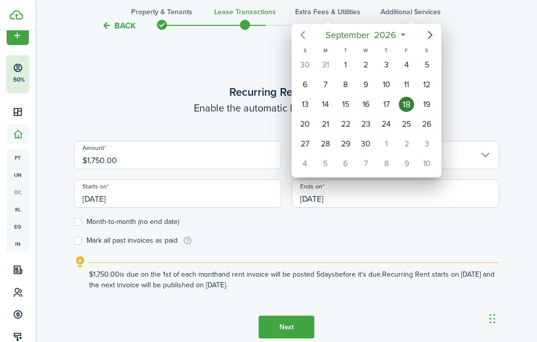
click at [310, 38] on mbsc-button "Previous page" at bounding box center [302, 35] width 20 height 20
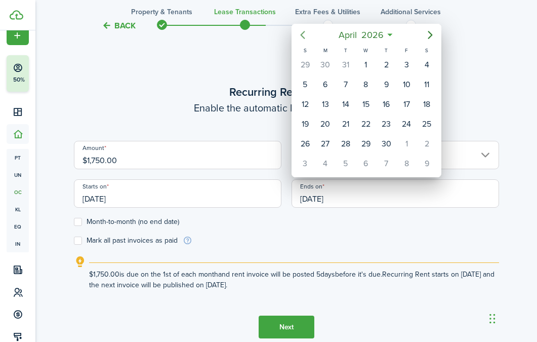
click at [310, 38] on mbsc-button "Previous page" at bounding box center [302, 35] width 20 height 20
click at [353, 139] on div "31" at bounding box center [345, 143] width 20 height 19
type input "[DATE]"
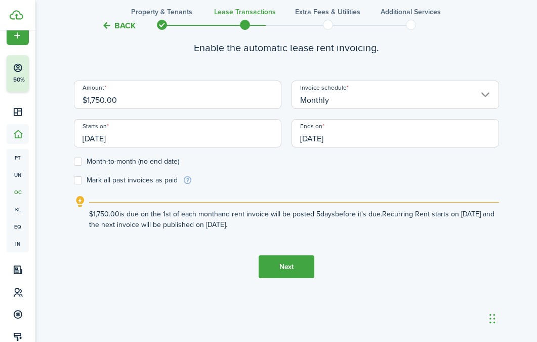
scroll to position [346, 0]
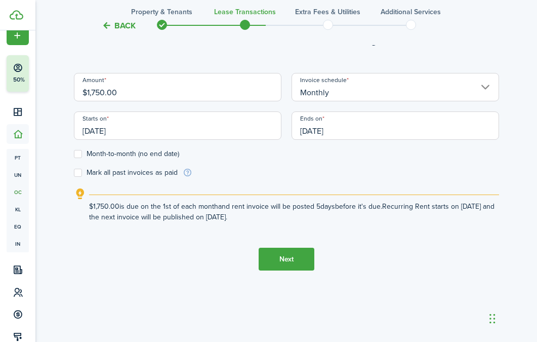
click at [137, 175] on label "Mark all past invoices as paid" at bounding box center [126, 173] width 104 height 8
click at [74, 173] on input "Mark all past invoices as paid" at bounding box center [73, 173] width 1 height 1
checkbox input "true"
click at [269, 254] on button "Next" at bounding box center [287, 258] width 56 height 23
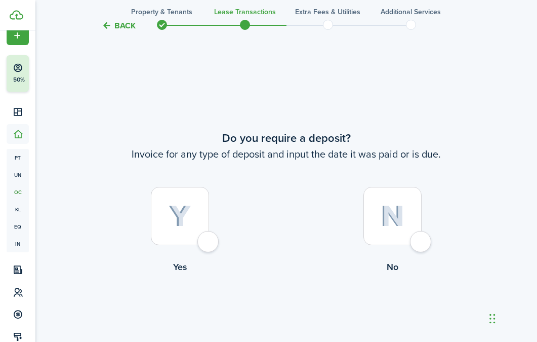
scroll to position [620, 0]
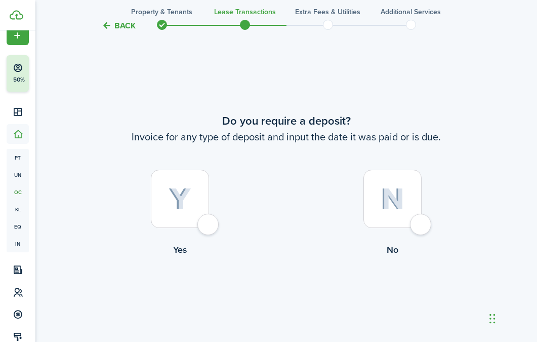
click at [404, 208] on img at bounding box center [393, 199] width 24 height 22
radio input "true"
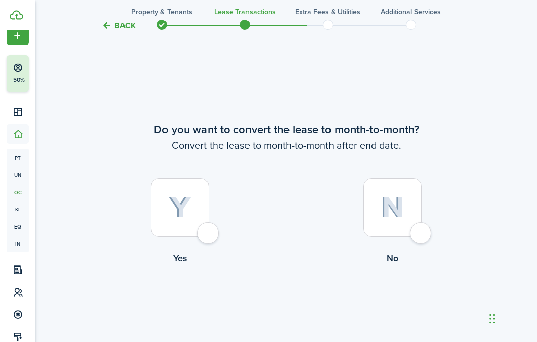
scroll to position [961, 0]
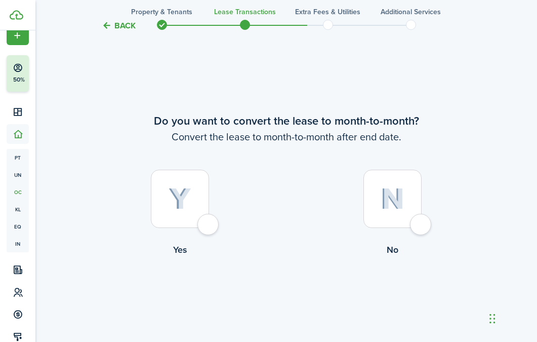
click at [387, 195] on img at bounding box center [393, 199] width 24 height 22
radio input "true"
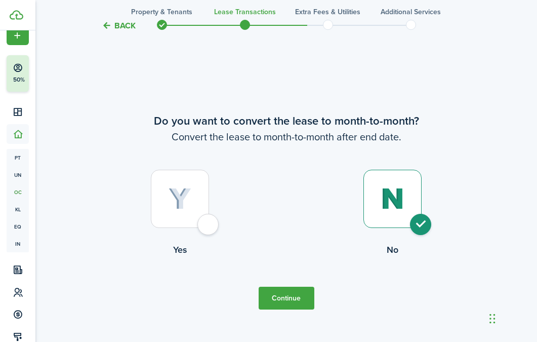
click at [295, 295] on button "Continue" at bounding box center [287, 297] width 56 height 23
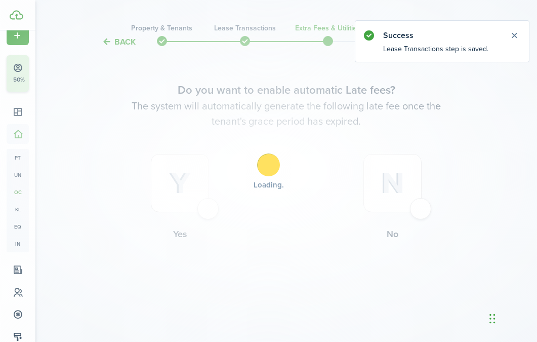
scroll to position [0, 0]
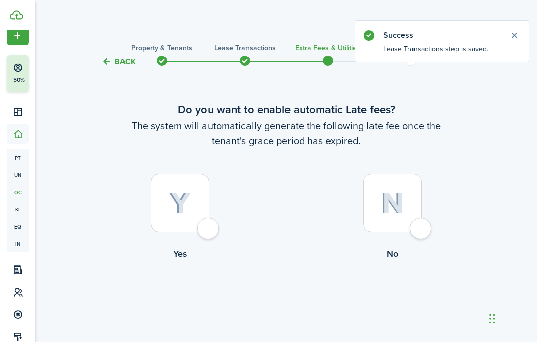
click at [175, 224] on div at bounding box center [180, 203] width 58 height 58
radio input "true"
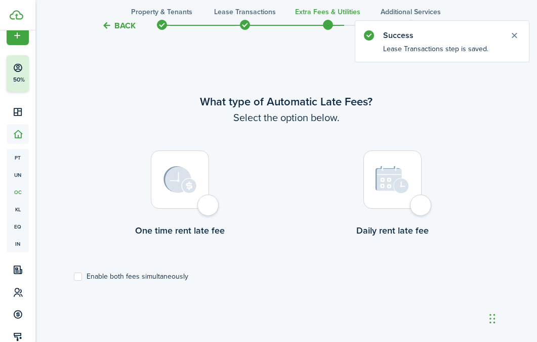
click at [191, 205] on div at bounding box center [180, 179] width 58 height 58
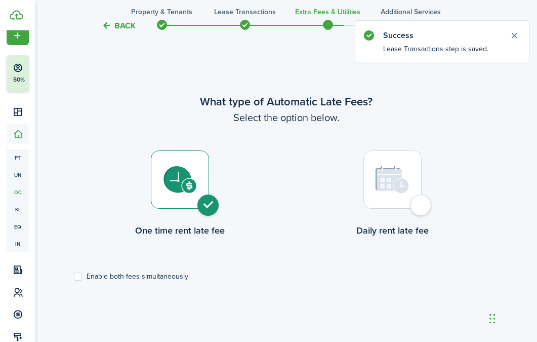
radio input "true"
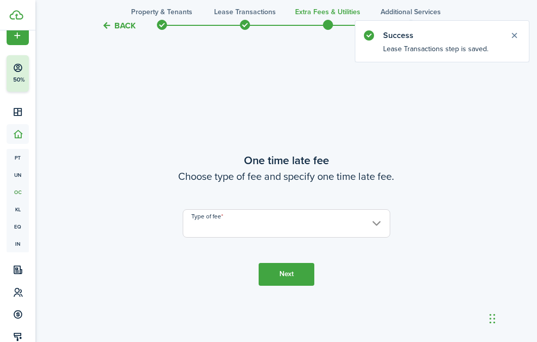
scroll to position [635, 0]
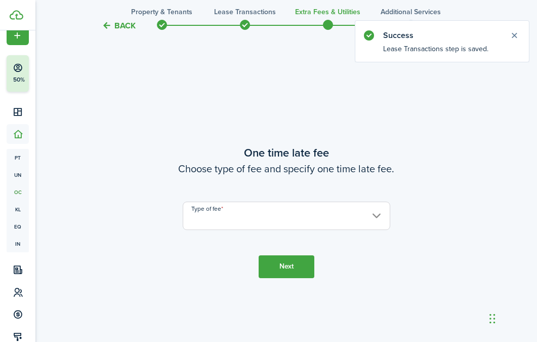
click at [302, 227] on input "Type of fee" at bounding box center [286, 215] width 207 height 28
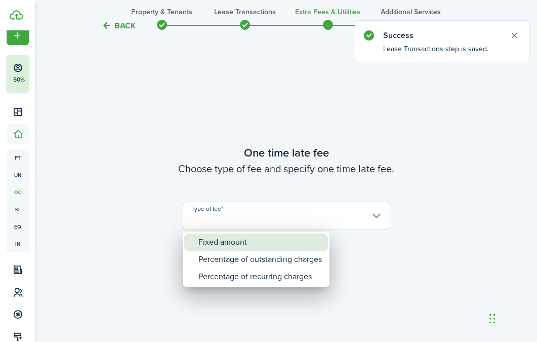
click at [240, 243] on div "Fixed amount" at bounding box center [259, 241] width 123 height 17
type input "Fixed amount"
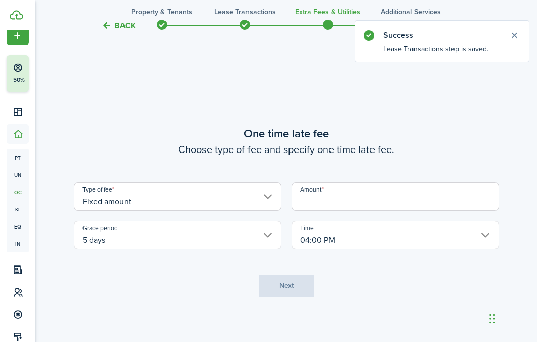
click at [344, 196] on input "Amount" at bounding box center [394, 196] width 207 height 28
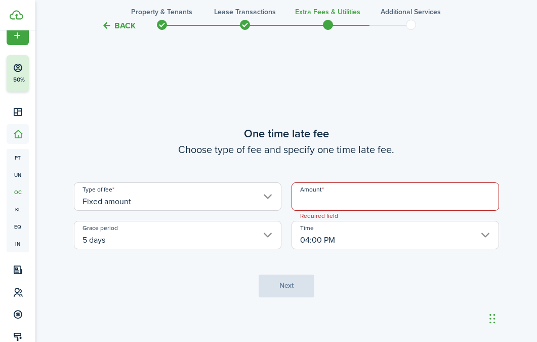
click at [344, 197] on input "Amount" at bounding box center [394, 196] width 207 height 28
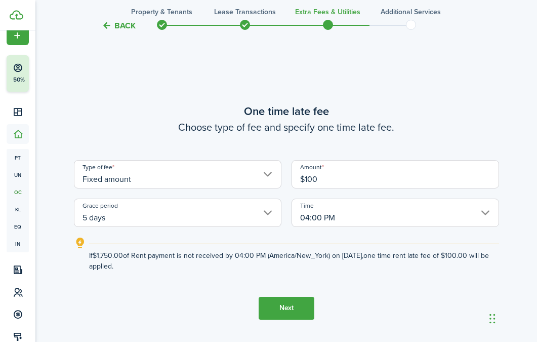
type input "$100.00"
click at [287, 300] on button "Next" at bounding box center [287, 308] width 56 height 23
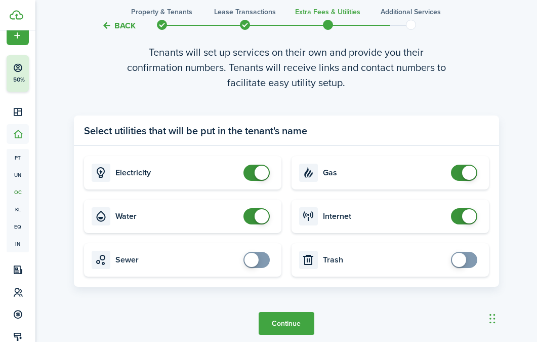
scroll to position [1020, 0]
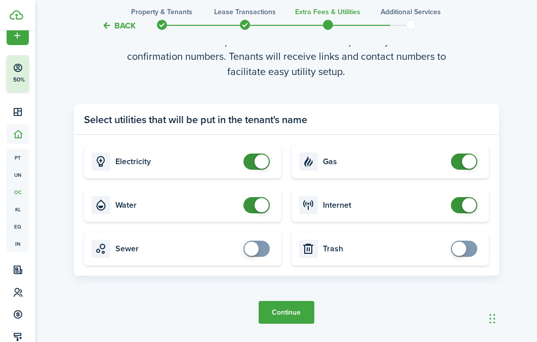
click at [286, 313] on button "Continue" at bounding box center [287, 312] width 56 height 23
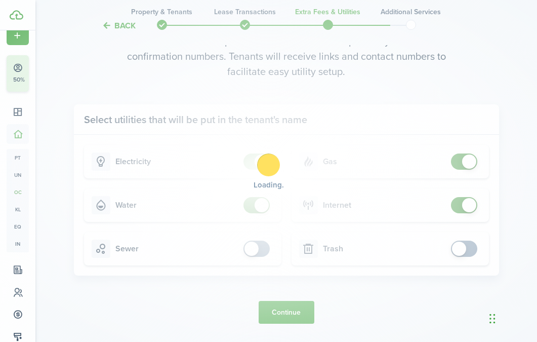
scroll to position [0, 0]
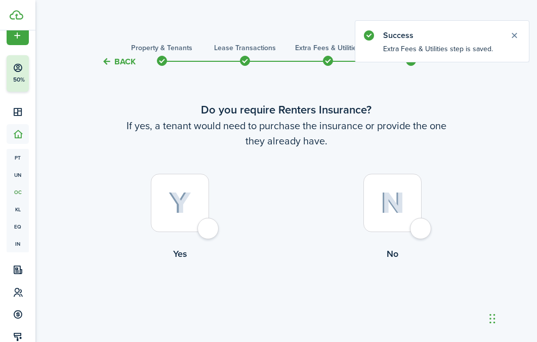
click at [397, 227] on div at bounding box center [392, 203] width 58 height 58
radio input "true"
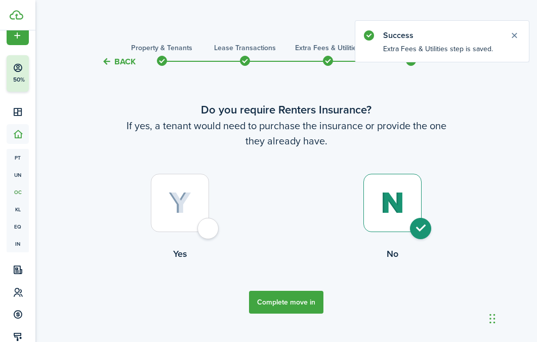
click at [305, 302] on button "Complete move in" at bounding box center [286, 301] width 74 height 23
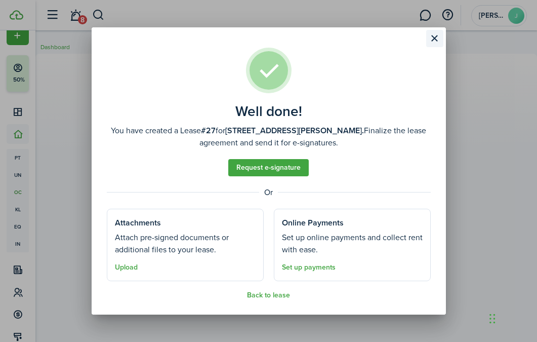
click at [438, 46] on button "Close modal" at bounding box center [434, 38] width 17 height 17
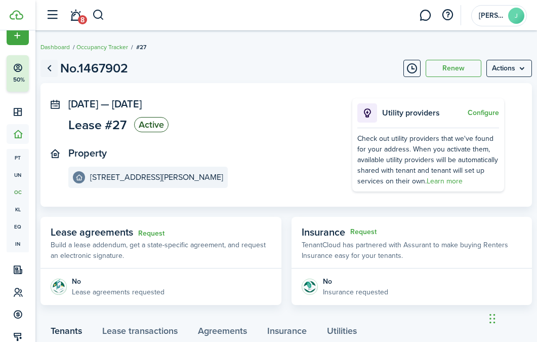
click at [49, 73] on link "Go back" at bounding box center [48, 68] width 17 height 17
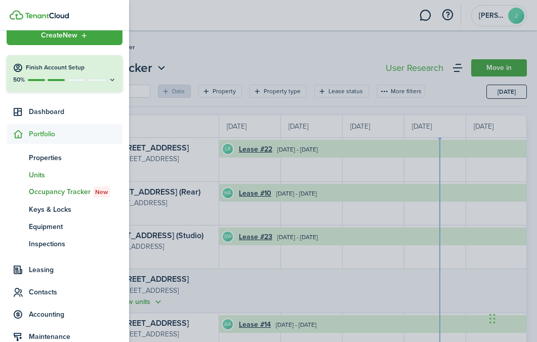
scroll to position [0, 185]
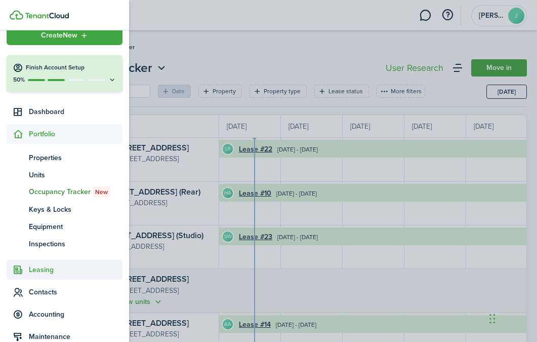
click at [52, 277] on span "Leasing" at bounding box center [65, 270] width 116 height 20
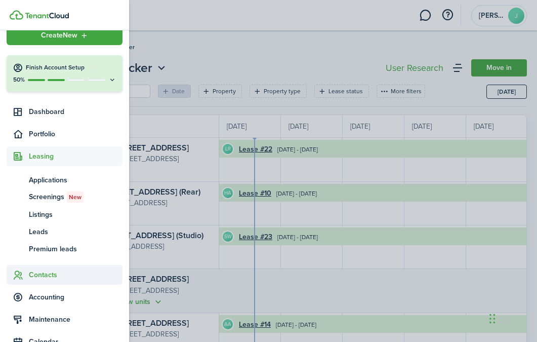
click at [45, 276] on span "Contacts" at bounding box center [76, 274] width 94 height 11
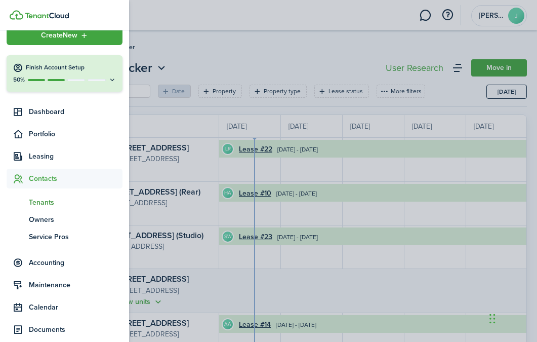
click at [52, 201] on span "Tenants" at bounding box center [76, 202] width 94 height 11
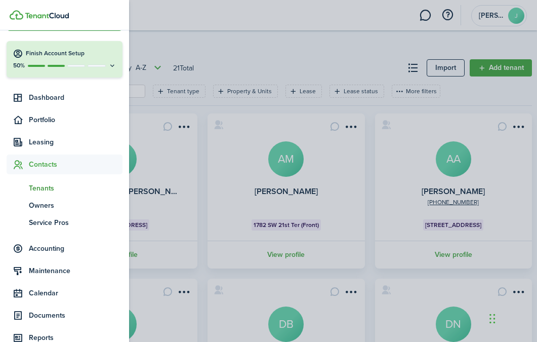
scroll to position [31, 0]
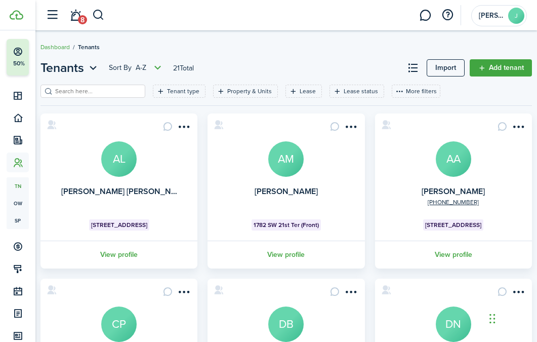
click at [240, 59] on header-page "Tenants Sort by A-Z 21 Total Import Add tenant" at bounding box center [285, 72] width 491 height 26
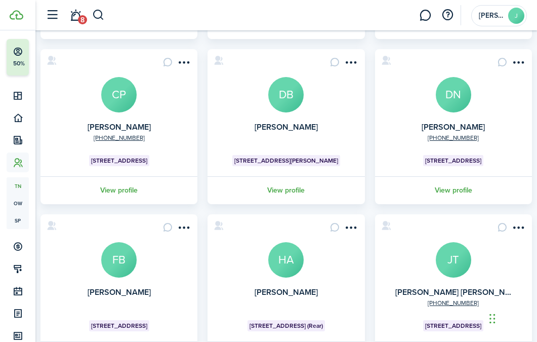
scroll to position [226, 0]
